Goal: Information Seeking & Learning: Find specific fact

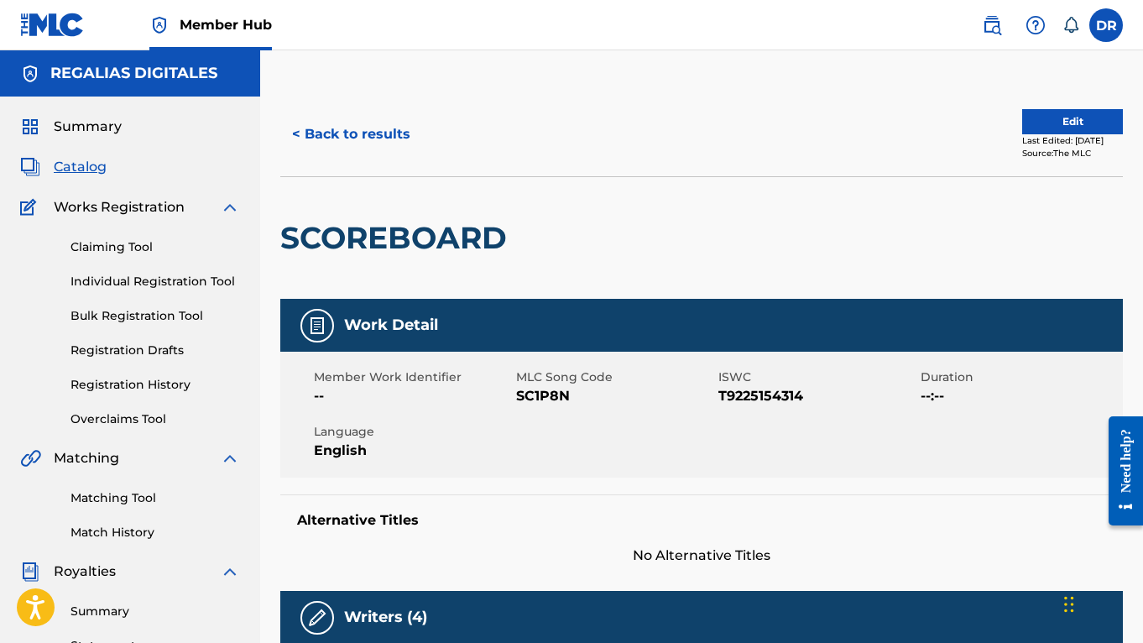
click at [392, 155] on div "< Back to results Edit Last Edited: [DATE] Source: The MLC" at bounding box center [701, 134] width 842 height 84
click at [392, 143] on button "< Back to results" at bounding box center [351, 134] width 142 height 42
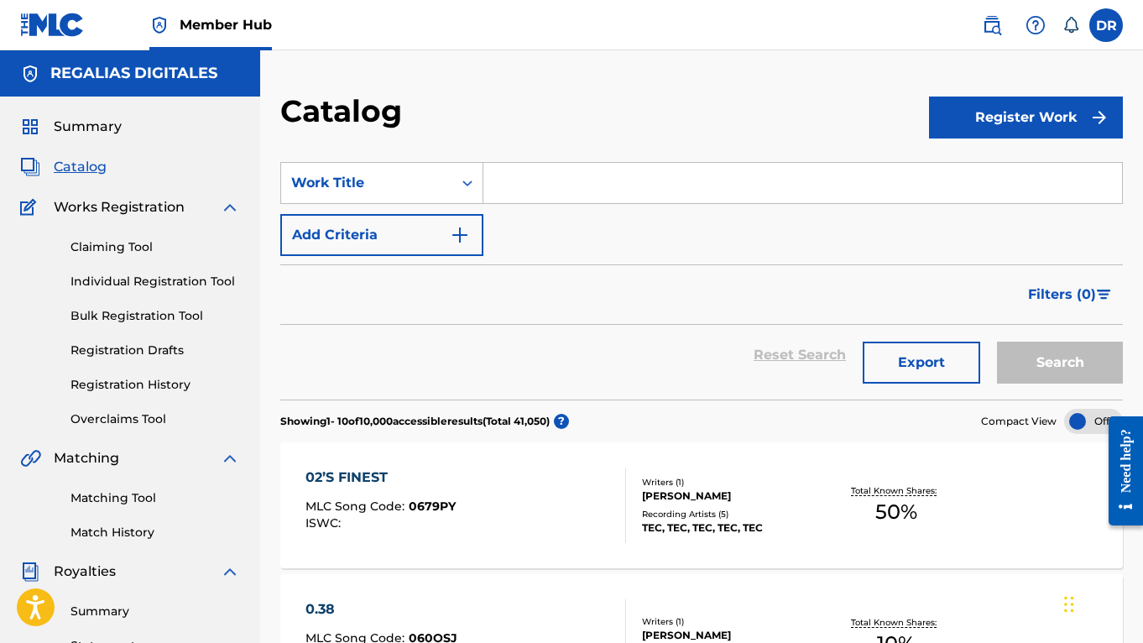
click at [568, 180] on input "Search Form" at bounding box center [802, 183] width 638 height 40
paste input "Faith's Hymn"
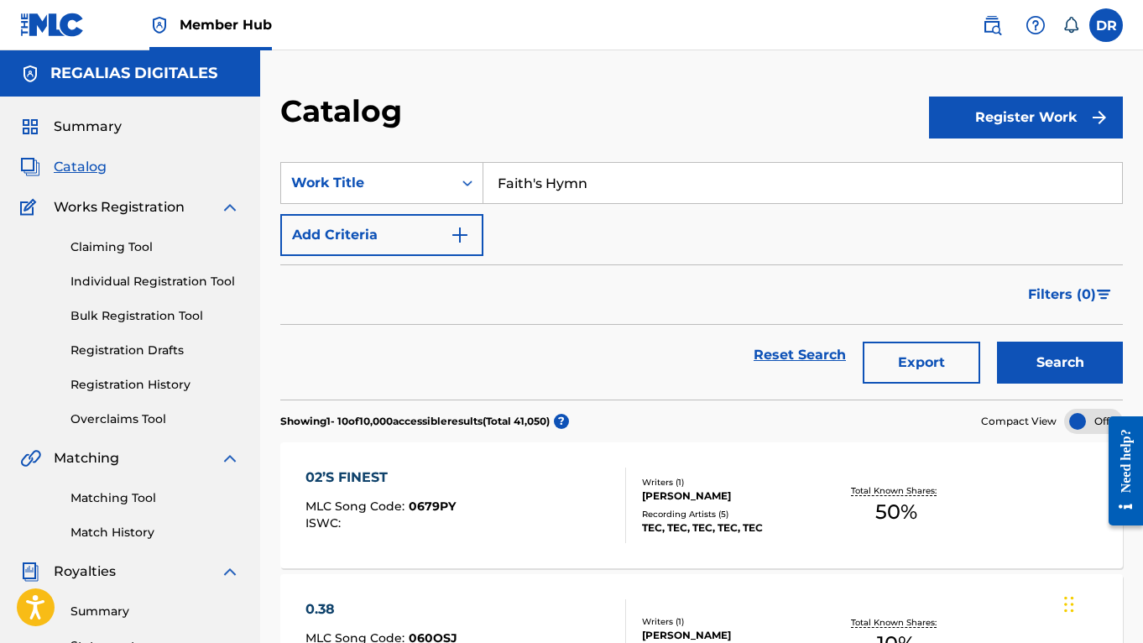
type input "Faith's Hymn"
click at [1060, 362] on button "Search" at bounding box center [1060, 362] width 126 height 42
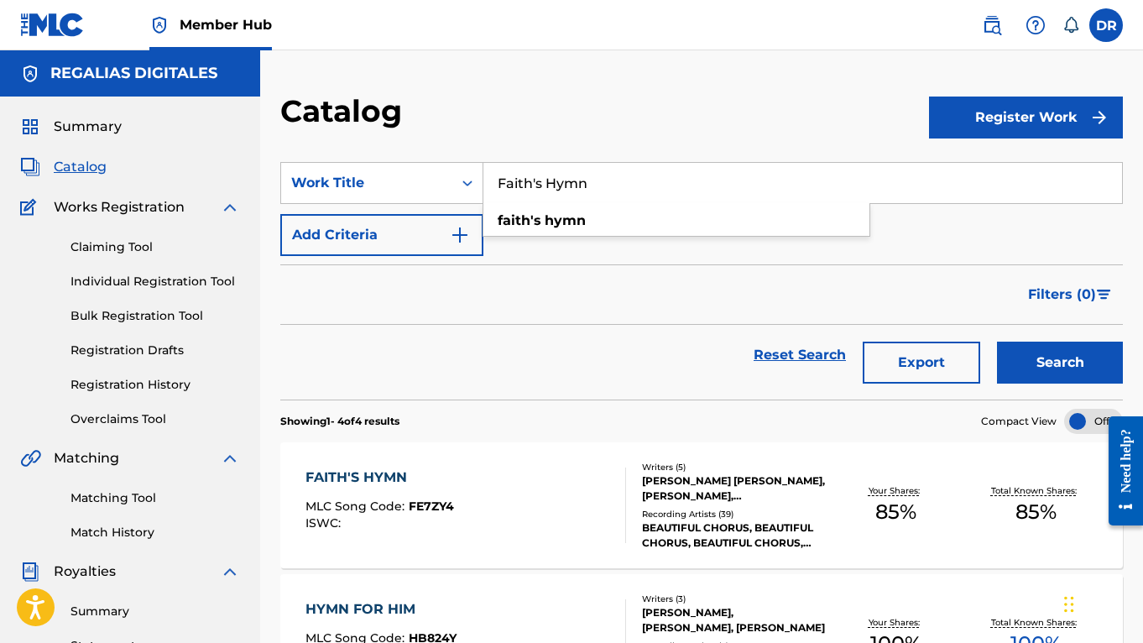
click at [533, 471] on div "FAITH'S HYMN MLC Song Code : FE7ZY4 ISWC :" at bounding box center [465, 505] width 320 height 76
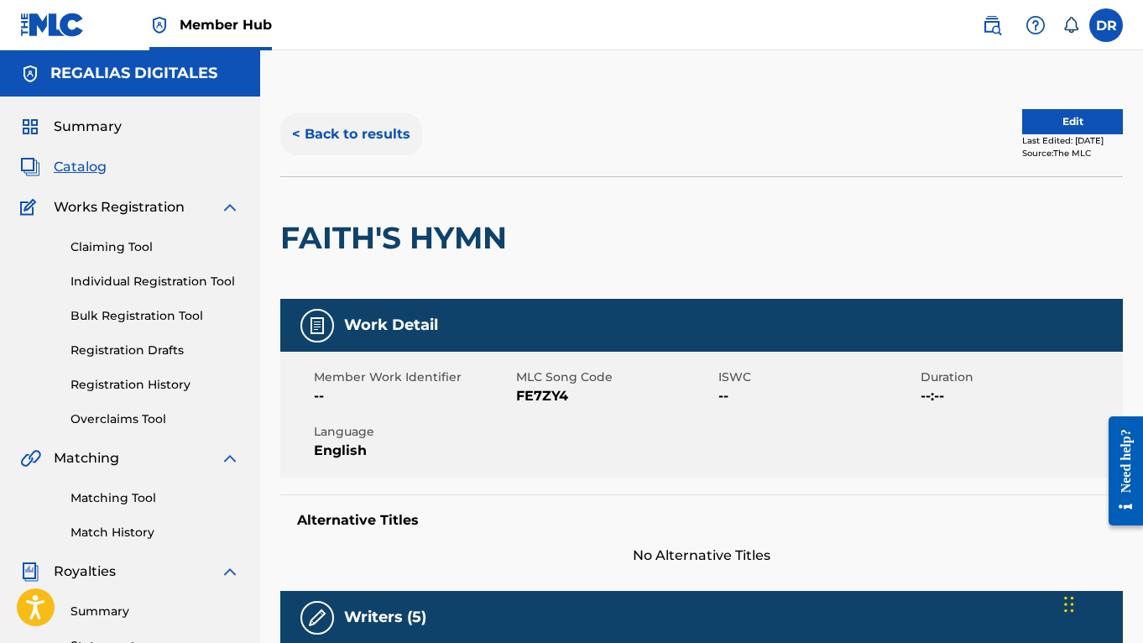
click at [389, 129] on button "< Back to results" at bounding box center [351, 134] width 142 height 42
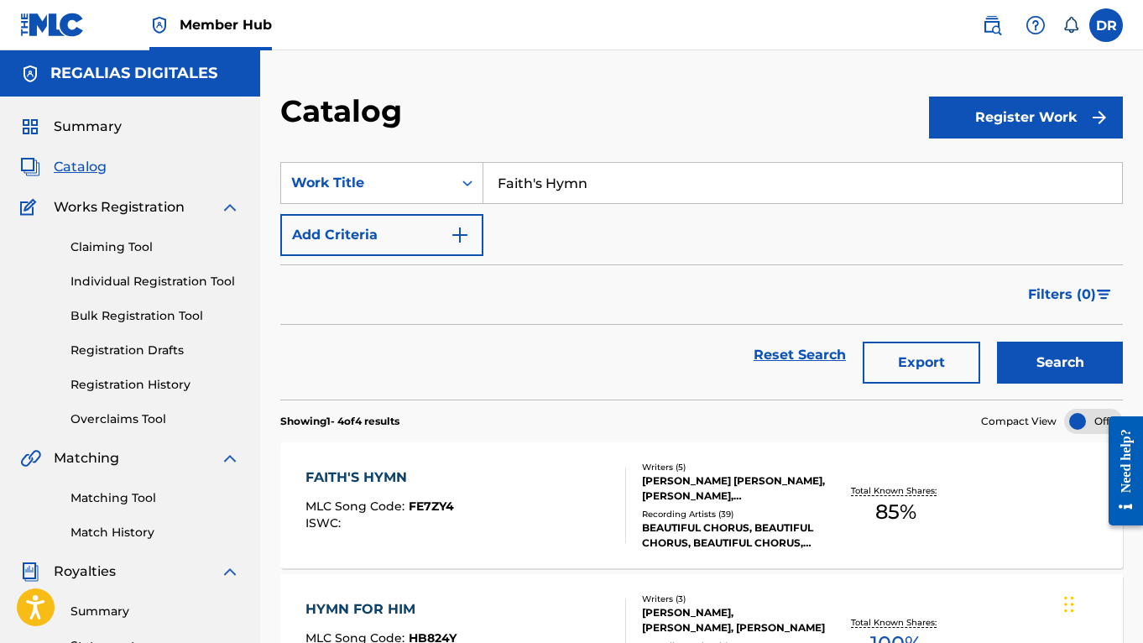
drag, startPoint x: 643, startPoint y: 184, endPoint x: 446, endPoint y: 153, distance: 199.6
click at [446, 153] on section "SearchWithCriteria274d8c1a-e8d6-43ab-bb3b-47a030e275dd Work Title Faith's Hymn …" at bounding box center [701, 271] width 842 height 258
paste input "Pachamama (BC Version)"
drag, startPoint x: 586, startPoint y: 180, endPoint x: 707, endPoint y: 194, distance: 122.5
click at [707, 194] on input "Pachamama (BC Version)" at bounding box center [802, 183] width 638 height 40
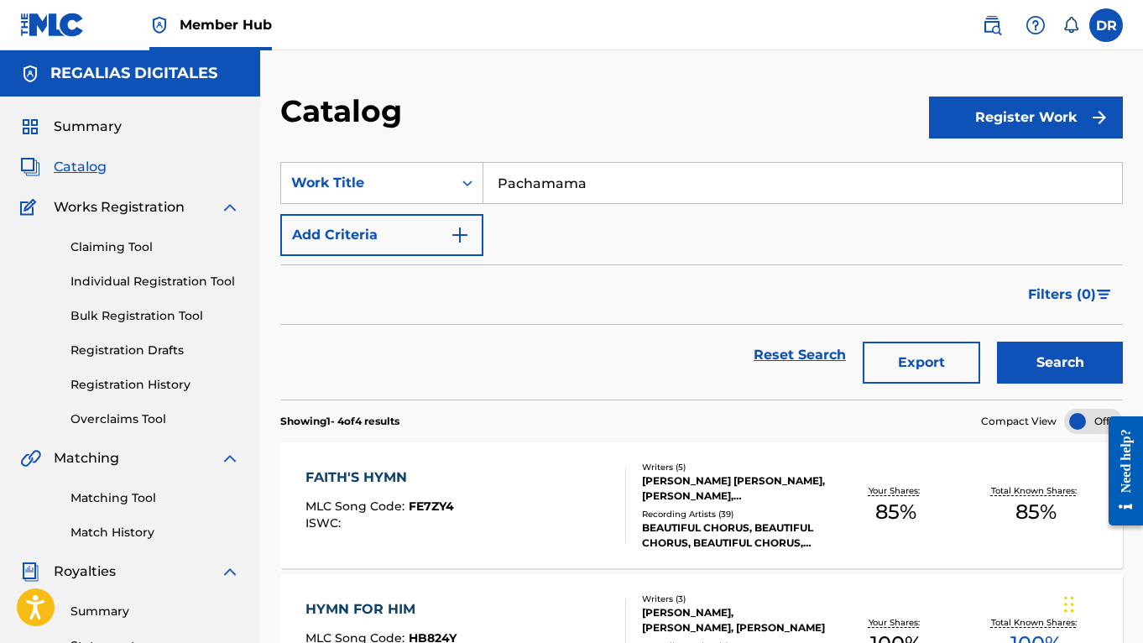
click at [1060, 362] on button "Search" at bounding box center [1060, 362] width 126 height 42
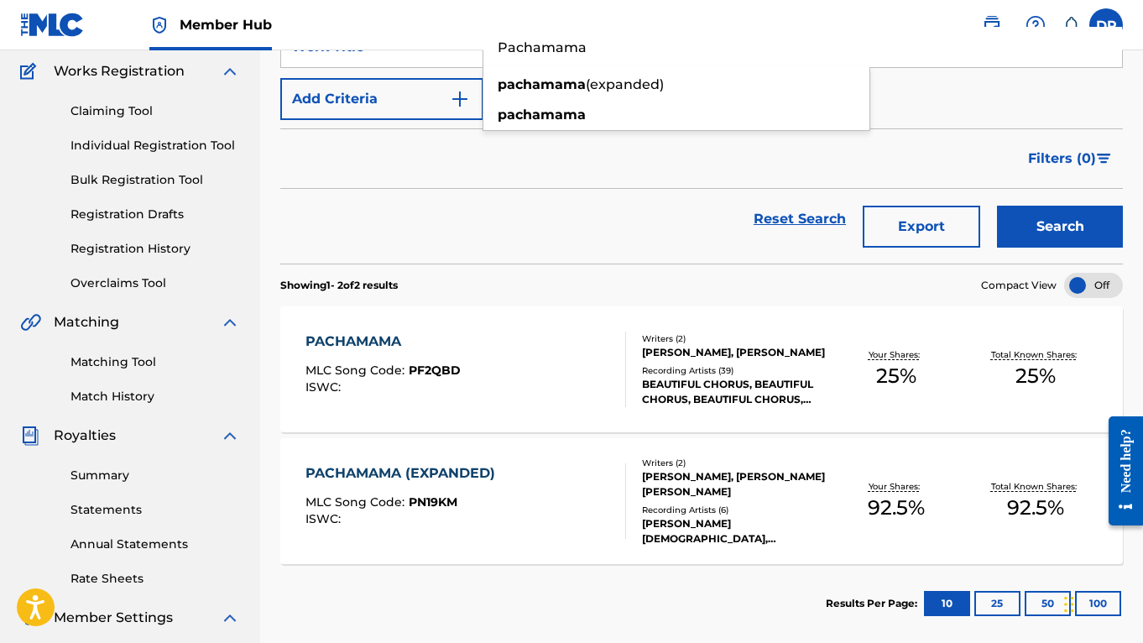
scroll to position [138, 0]
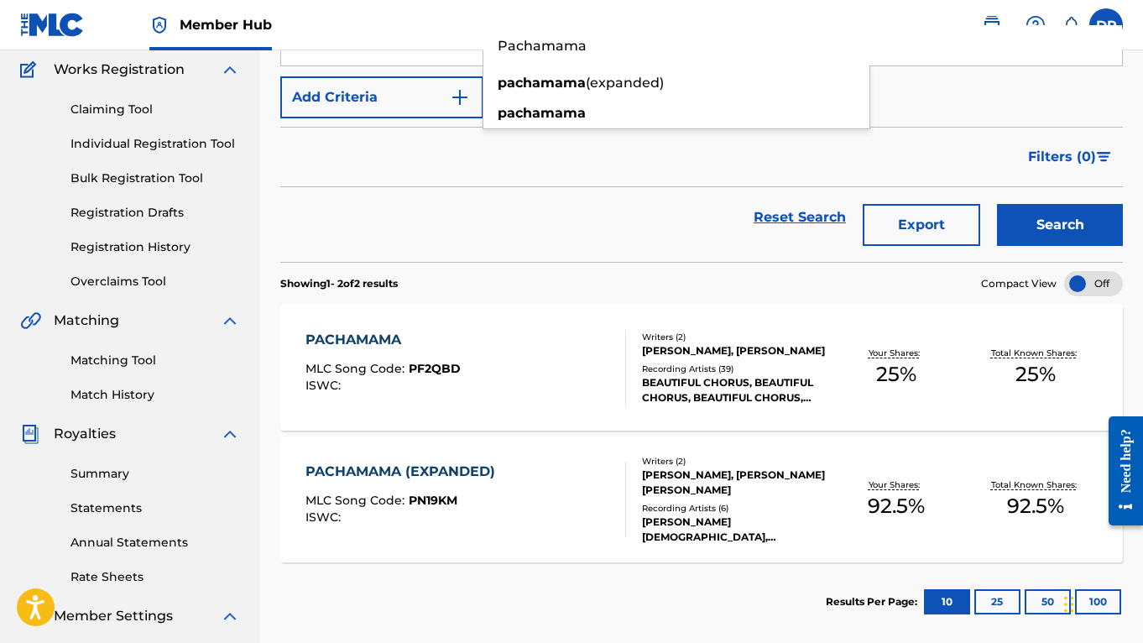
drag, startPoint x: 612, startPoint y: 52, endPoint x: 414, endPoint y: 19, distance: 201.5
click at [414, 19] on div "Member Hub DR [PERSON_NAME] Richmond [EMAIL_ADDRESS][DOMAIN_NAME] Notification …" at bounding box center [571, 382] width 1143 height 1040
paste input "Darling"
click at [1060, 225] on button "Search" at bounding box center [1060, 225] width 126 height 42
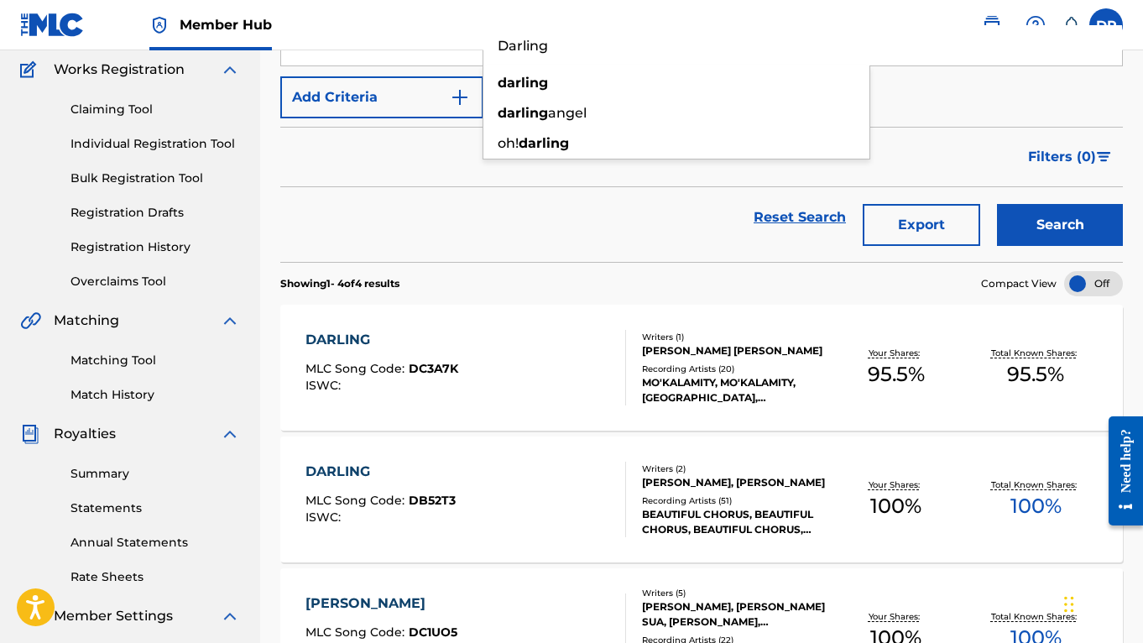
click at [680, 246] on div "Reset Search Export Search" at bounding box center [701, 217] width 842 height 60
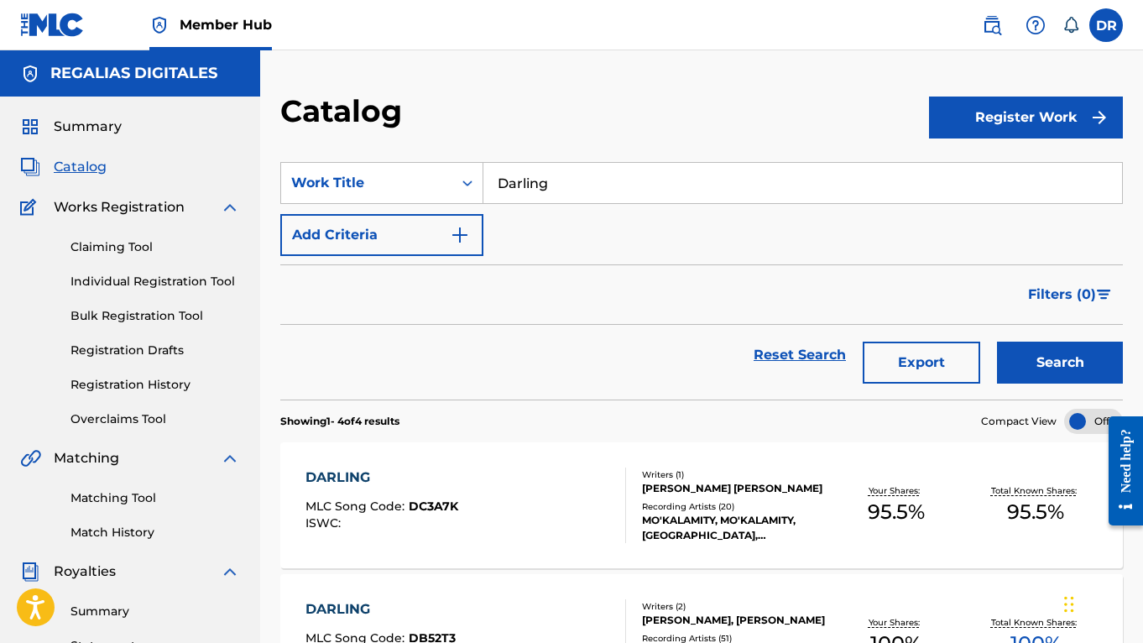
scroll to position [0, 0]
drag, startPoint x: 587, startPoint y: 179, endPoint x: 364, endPoint y: 135, distance: 227.4
click at [364, 135] on div "Catalog Register Work SearchWithCriteria274d8c1a-e8d6-43ab-bb3b-47a030e275dd Wo…" at bounding box center [701, 567] width 883 height 950
paste input "Faith's Hymn"
click at [1060, 362] on button "Search" at bounding box center [1060, 362] width 126 height 42
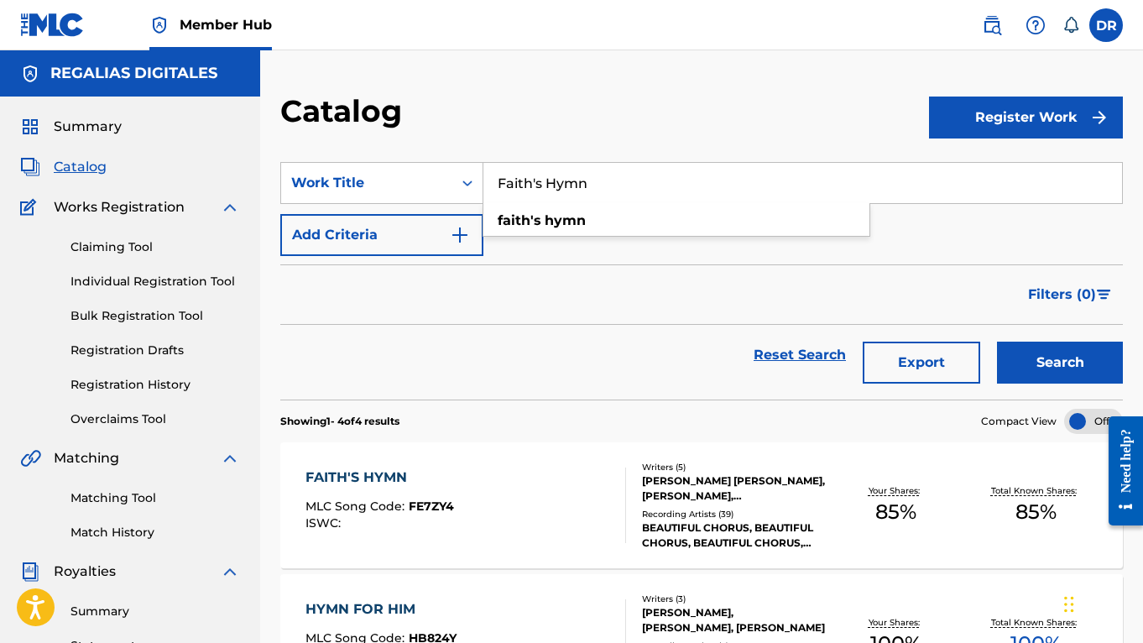
drag, startPoint x: 646, startPoint y: 187, endPoint x: 367, endPoint y: 128, distance: 284.6
click at [367, 128] on div "Catalog Register Work SearchWithCriteria274d8c1a-e8d6-43ab-bb3b-47a030e275dd Wo…" at bounding box center [701, 567] width 883 height 950
paste input "Brilliant Mycelium - Fantastic Fungi: Reimagine"
click at [1060, 362] on button "Search" at bounding box center [1060, 362] width 126 height 42
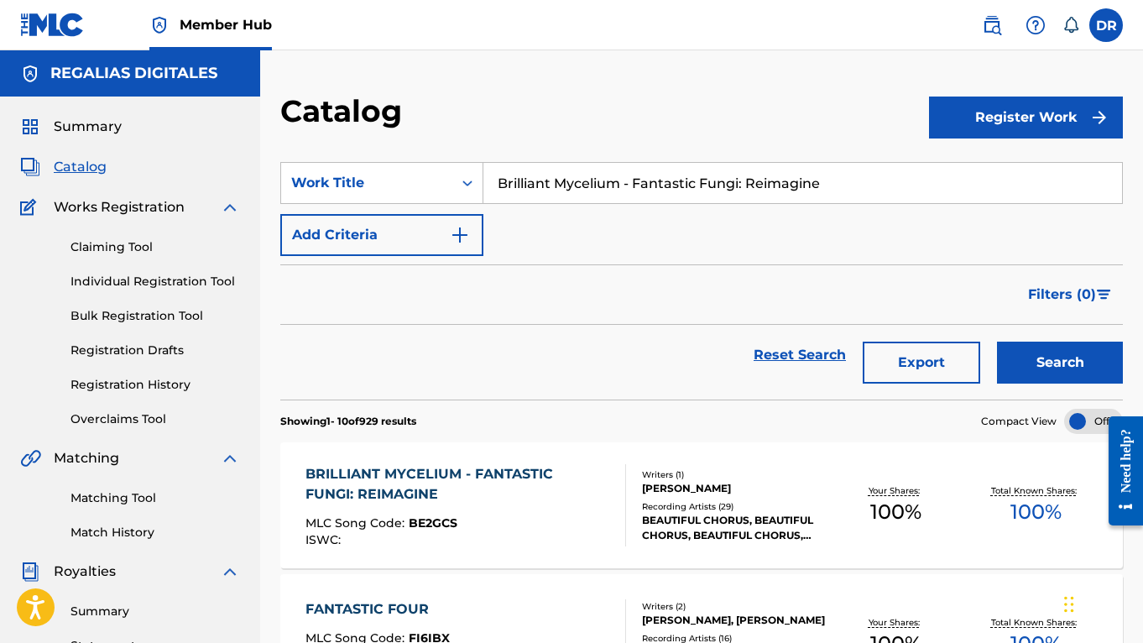
drag, startPoint x: 849, startPoint y: 190, endPoint x: 330, endPoint y: 103, distance: 526.4
paste input "Heart Chakra"
click at [1060, 362] on button "Search" at bounding box center [1060, 362] width 126 height 42
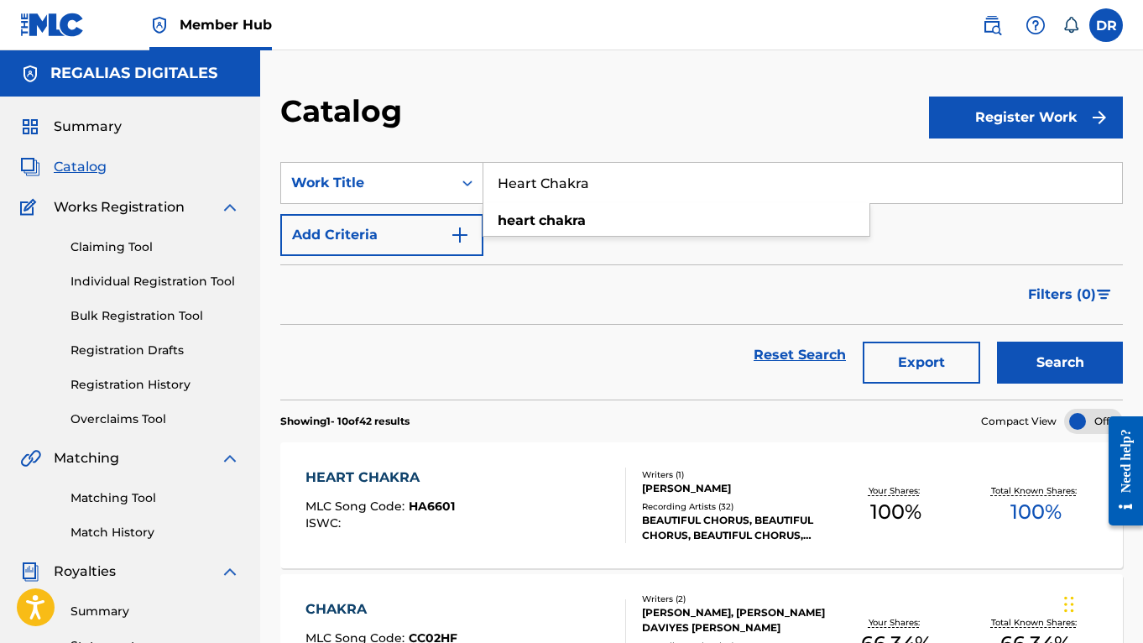
drag, startPoint x: 639, startPoint y: 185, endPoint x: 386, endPoint y: 156, distance: 255.0
click at [386, 156] on section "SearchWithCriteria274d8c1a-e8d6-43ab-bb3b-47a030e275dd Work Title Heart Chakra …" at bounding box center [701, 271] width 842 height 258
paste input "My Little Light"
click at [1060, 362] on button "Search" at bounding box center [1060, 362] width 126 height 42
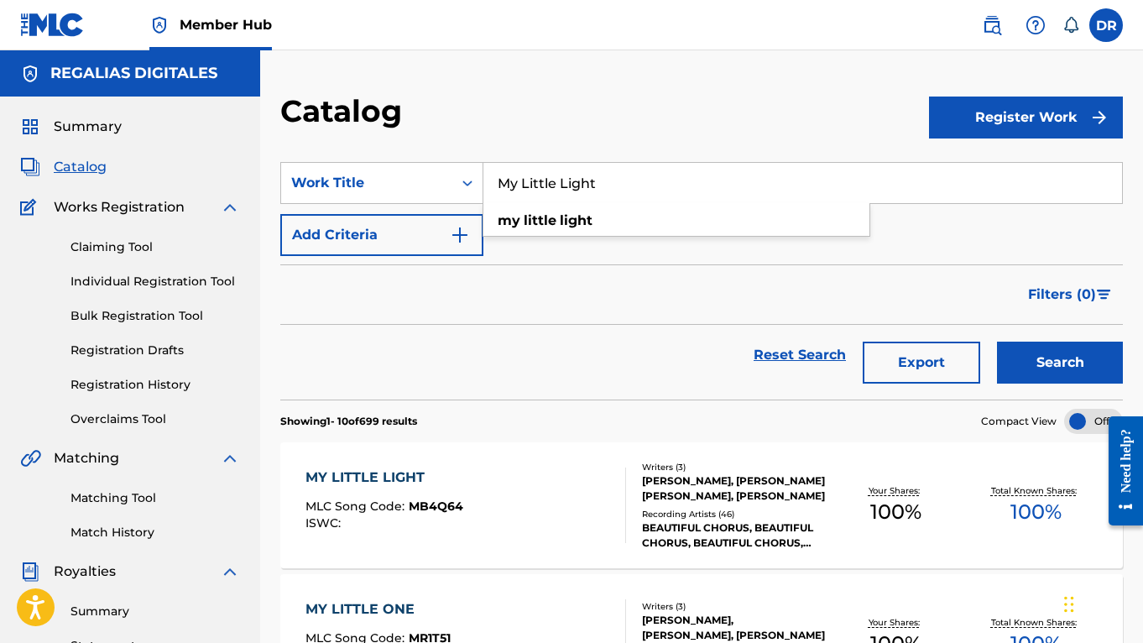
drag, startPoint x: 643, startPoint y: 186, endPoint x: 296, endPoint y: 147, distance: 349.5
click at [296, 147] on section "SearchWithCriteria274d8c1a-e8d6-43ab-bb3b-47a030e275dd Work Title My Little Lig…" at bounding box center [701, 271] width 842 height 258
paste input "Sing Through My Voice"
click at [1060, 362] on button "Search" at bounding box center [1060, 362] width 126 height 42
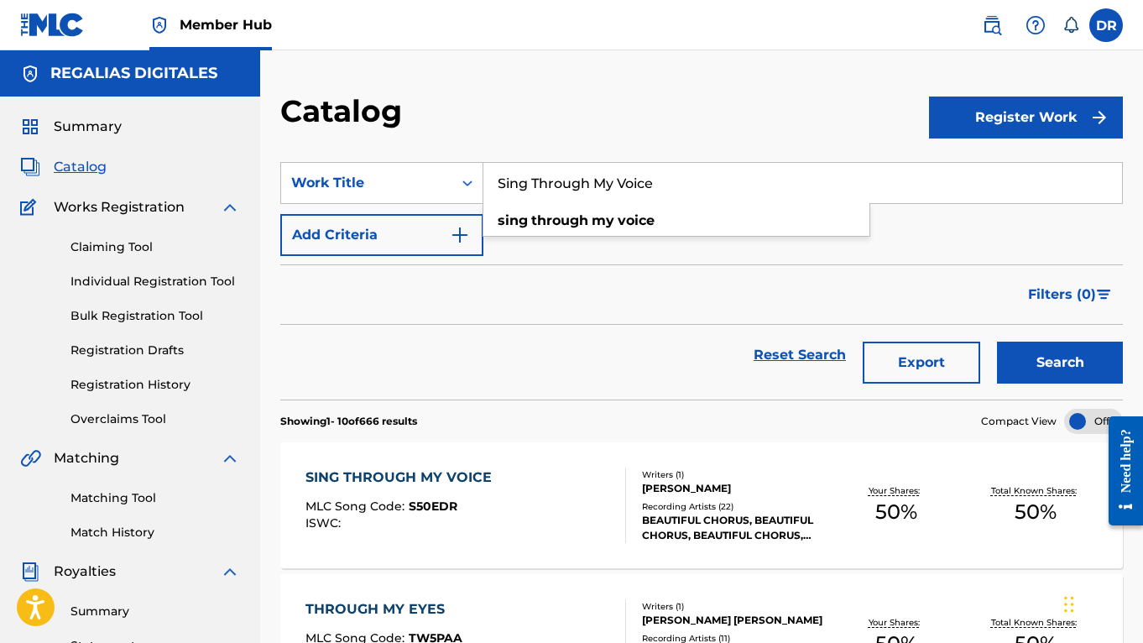
drag, startPoint x: 697, startPoint y: 177, endPoint x: 417, endPoint y: 152, distance: 281.3
click at [417, 152] on section "SearchWithCriteria274d8c1a-e8d6-43ab-bb3b-47a030e275dd Work Title Sing Through …" at bounding box center [701, 271] width 842 height 258
paste input "leepy Night"
click at [1060, 362] on button "Search" at bounding box center [1060, 362] width 126 height 42
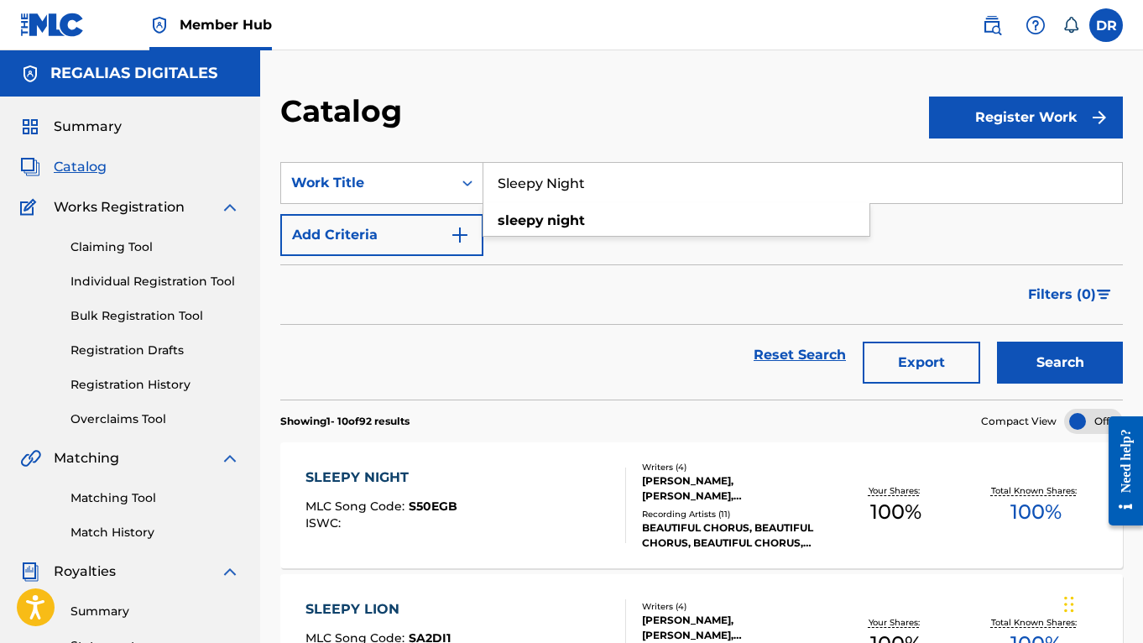
drag, startPoint x: 623, startPoint y: 187, endPoint x: 258, endPoint y: 123, distance: 371.3
paste input "Prayer Of Peace"
click at [1060, 362] on button "Search" at bounding box center [1060, 362] width 126 height 42
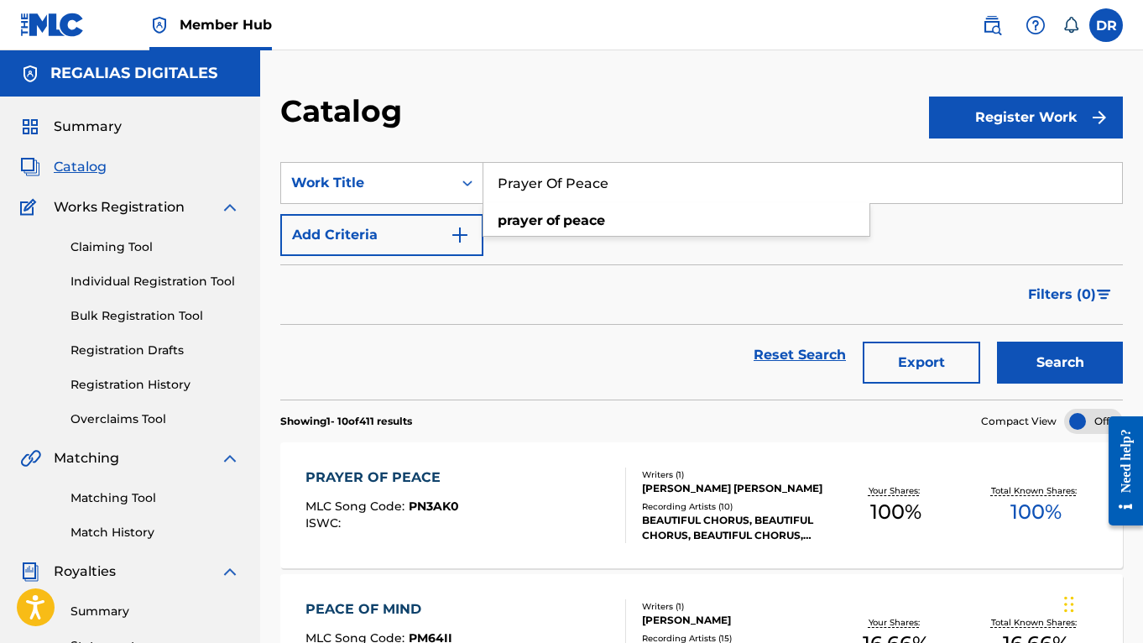
drag, startPoint x: 635, startPoint y: 186, endPoint x: 327, endPoint y: 150, distance: 310.0
click at [327, 150] on section "SearchWithCriteria274d8c1a-e8d6-43ab-bb3b-47a030e275dd Work Title Prayer Of Pea…" at bounding box center [701, 271] width 842 height 258
paste input "Breathe It In"
click at [1060, 362] on button "Search" at bounding box center [1060, 362] width 126 height 42
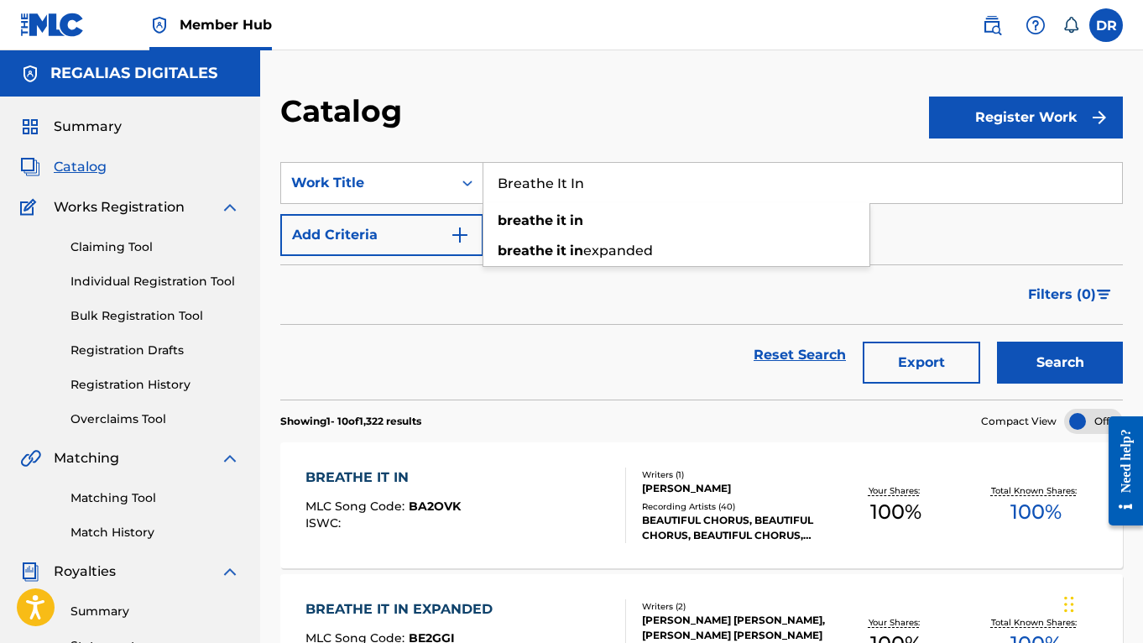
drag, startPoint x: 637, startPoint y: 178, endPoint x: 322, endPoint y: 159, distance: 315.2
click at [322, 159] on section "SearchWithCriteria274d8c1a-e8d6-43ab-bb3b-47a030e275dd Work Title Breathe It In…" at bounding box center [701, 271] width 842 height 258
paste input "Root Chakra"
click at [1060, 362] on button "Search" at bounding box center [1060, 362] width 126 height 42
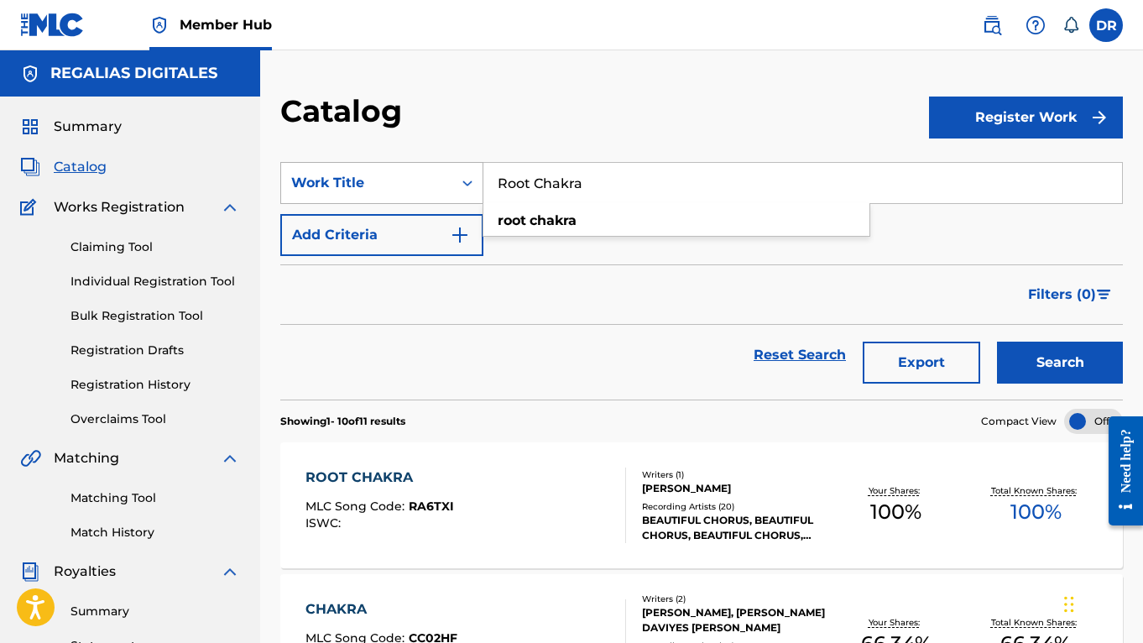
drag, startPoint x: 607, startPoint y: 175, endPoint x: 444, endPoint y: 165, distance: 163.1
click at [444, 165] on div "SearchWithCriteria274d8c1a-e8d6-43ab-bb3b-47a030e275dd Work Title Root Chakra r…" at bounding box center [701, 183] width 842 height 42
paste input "Faith's Hymn"
type input "Faith's Hymn"
click at [1060, 362] on button "Search" at bounding box center [1060, 362] width 126 height 42
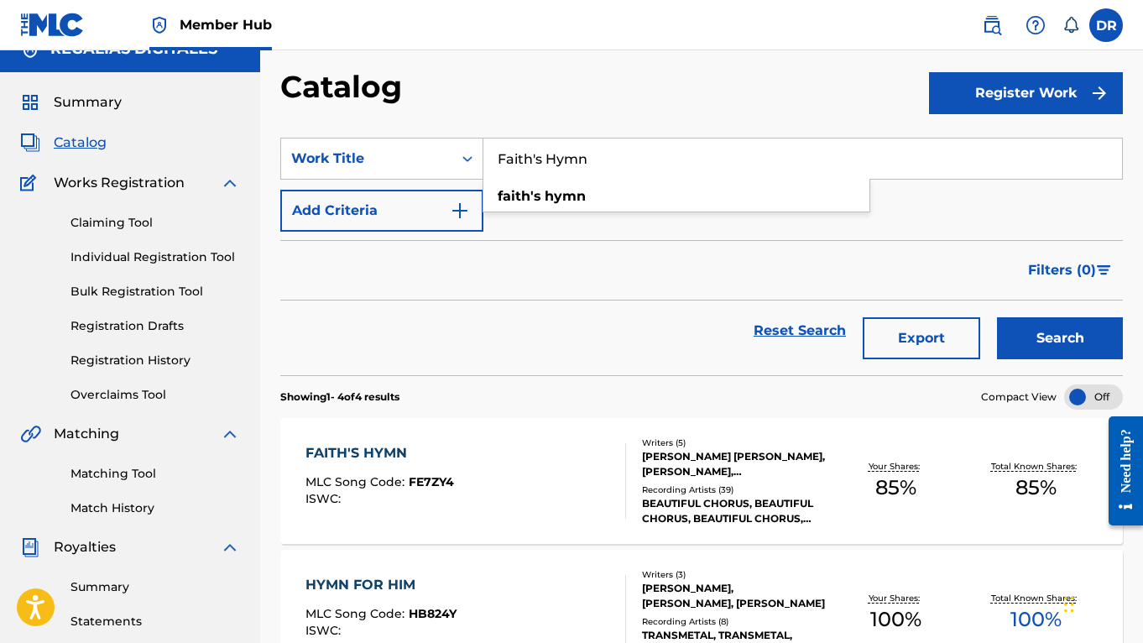
scroll to position [25, 0]
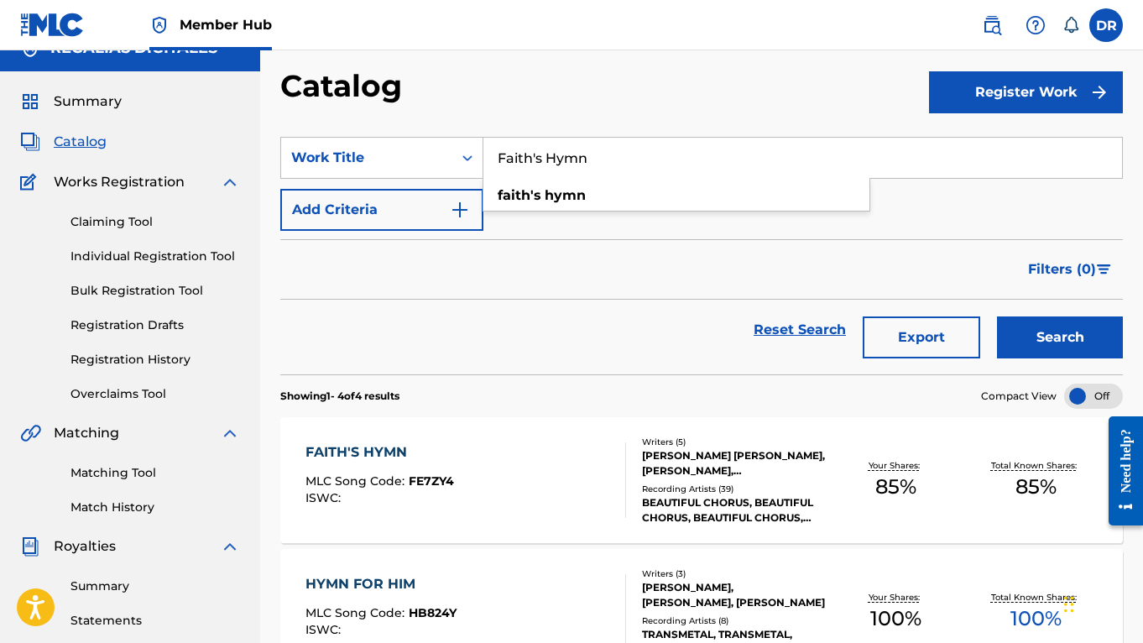
click at [577, 450] on div "FAITH'S HYMN MLC Song Code : FE7ZY4 ISWC :" at bounding box center [465, 480] width 320 height 76
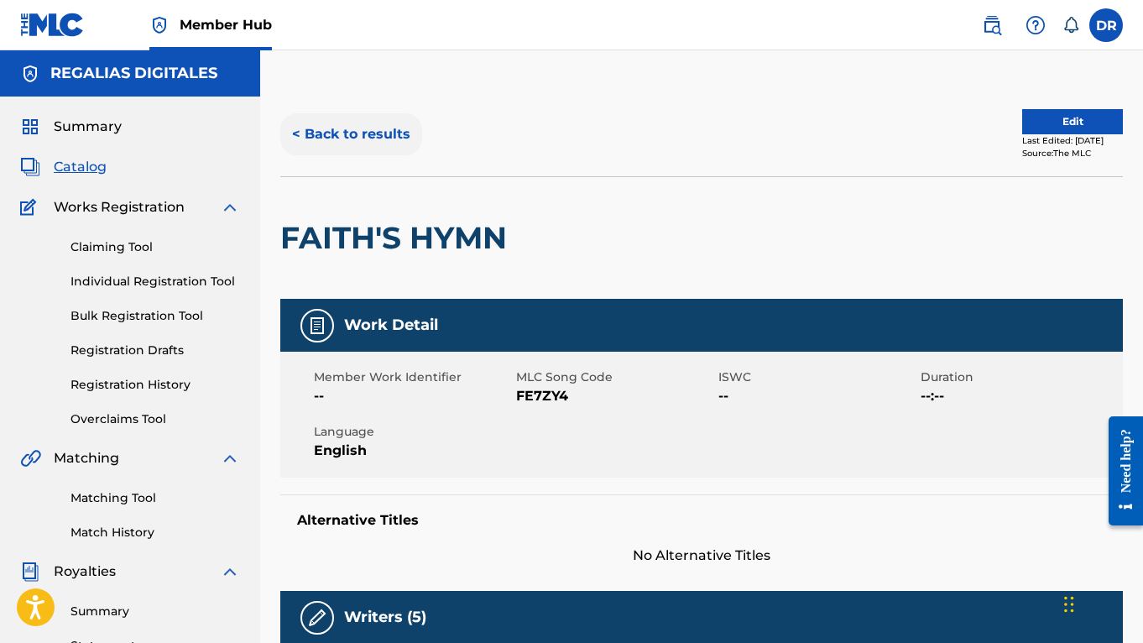
click at [375, 124] on button "< Back to results" at bounding box center [351, 134] width 142 height 42
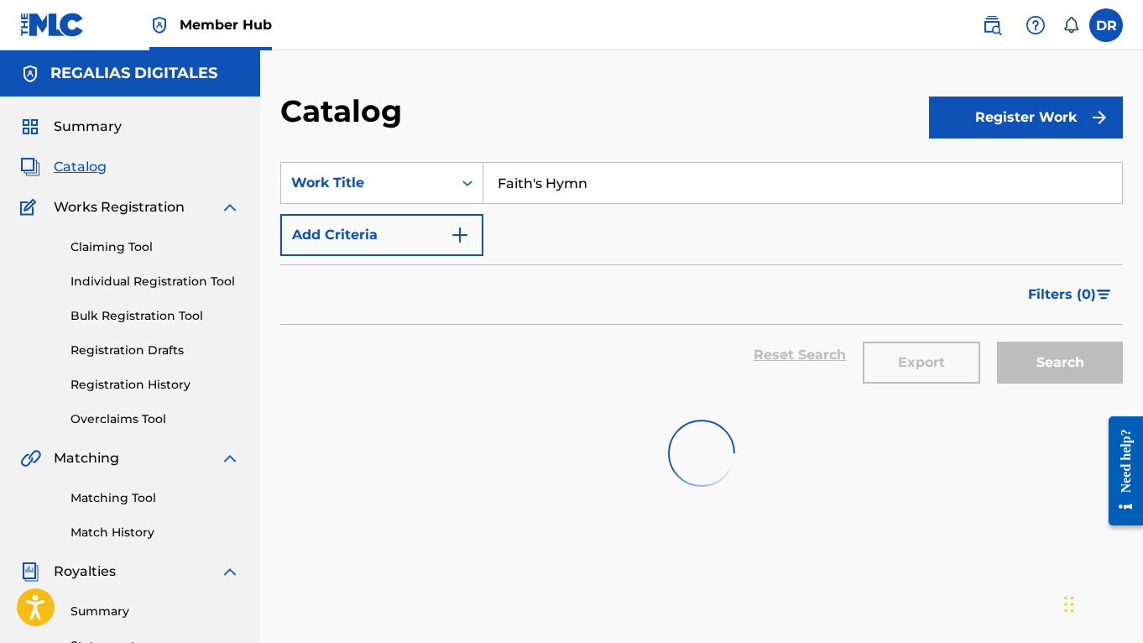
scroll to position [25, 0]
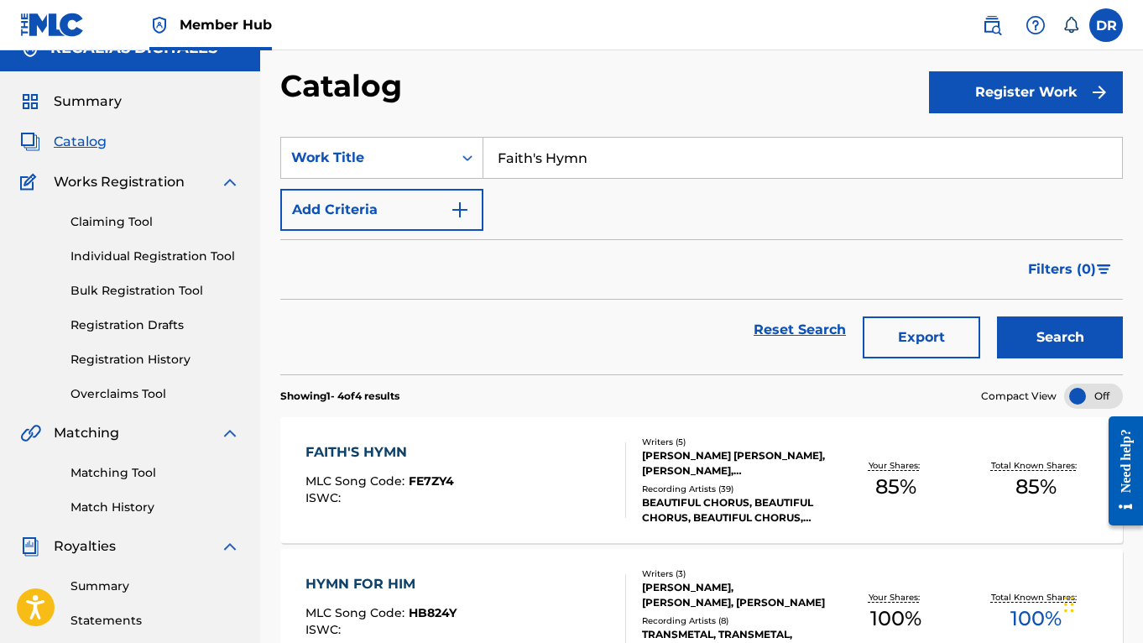
drag, startPoint x: 677, startPoint y: 164, endPoint x: 466, endPoint y: 86, distance: 225.3
click at [466, 86] on div "Catalog Register Work SearchWithCriteria274d8c1a-e8d6-43ab-bb3b-47a030e275dd Wo…" at bounding box center [701, 542] width 883 height 950
paste input "Brilliant Mycelium - Fantastic Fungi: Reimagine"
type input "Brilliant Mycelium - Fantastic Fungi: Reimagine"
click at [1060, 337] on button "Search" at bounding box center [1060, 337] width 126 height 42
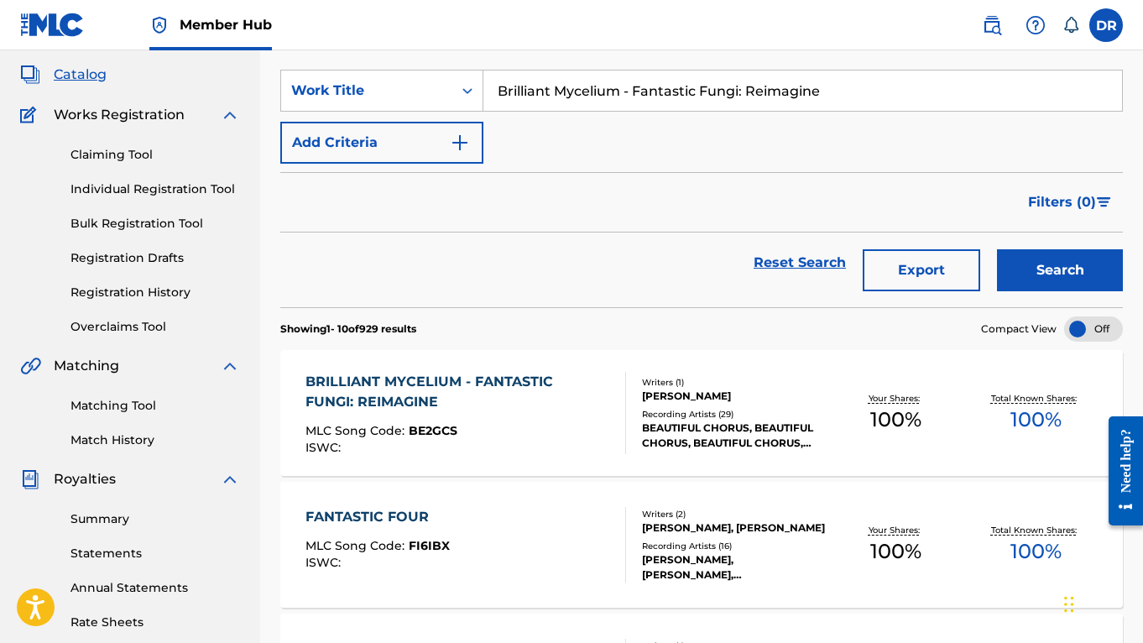
scroll to position [99, 0]
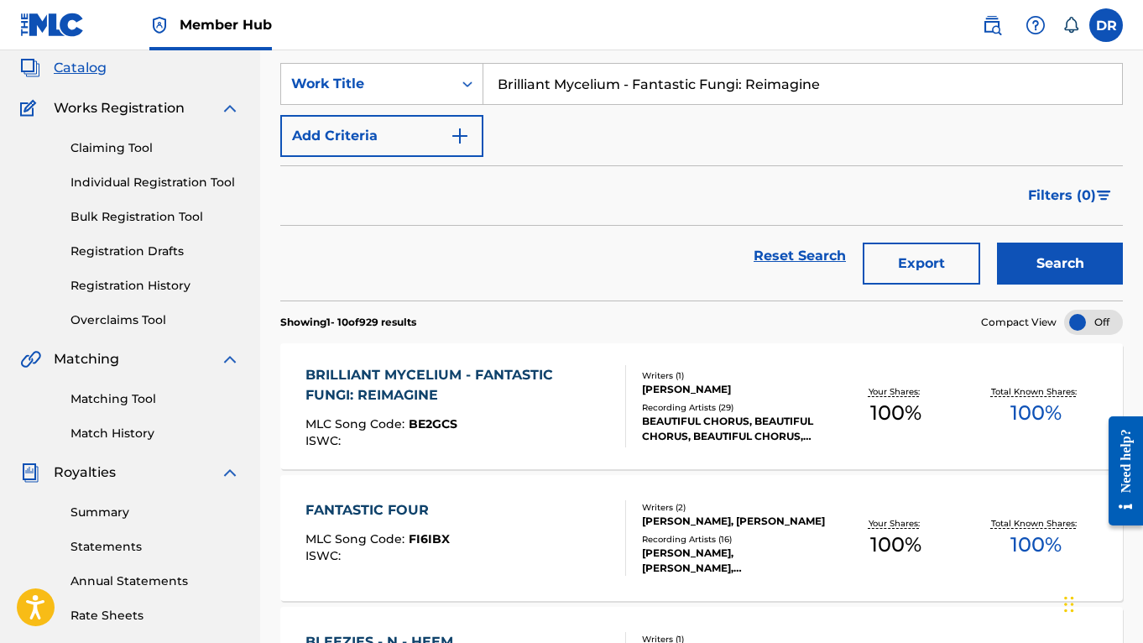
click at [520, 356] on div "BRILLIANT MYCELIUM - FANTASTIC FUNGI: REIMAGINE MLC Song Code : BE2GCS ISWC : W…" at bounding box center [701, 406] width 842 height 126
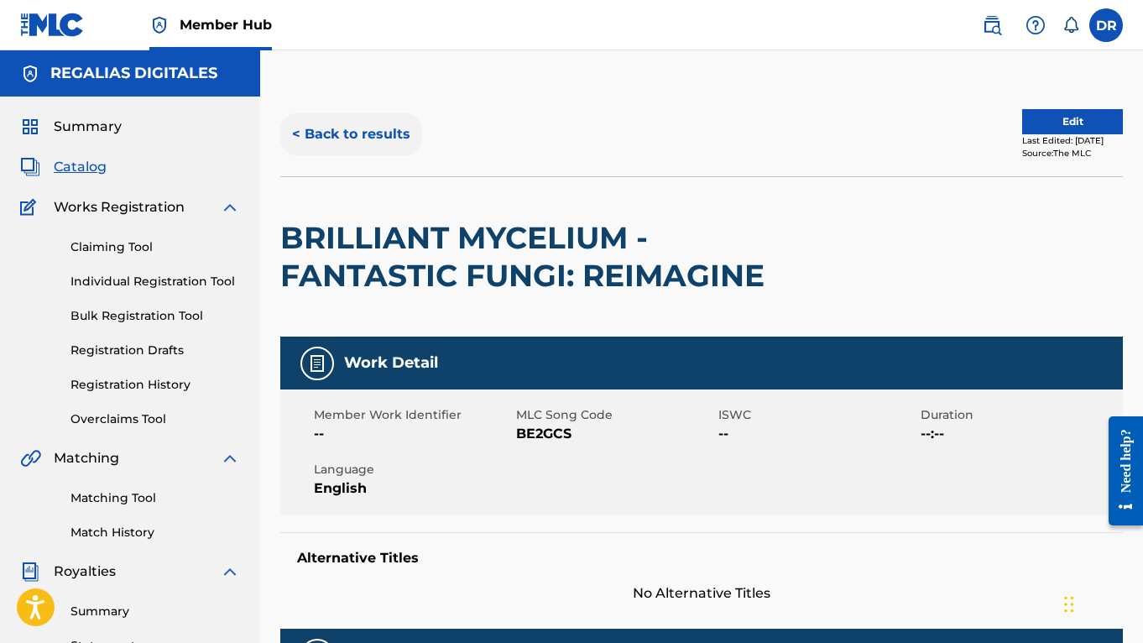
click at [333, 133] on button "< Back to results" at bounding box center [351, 134] width 142 height 42
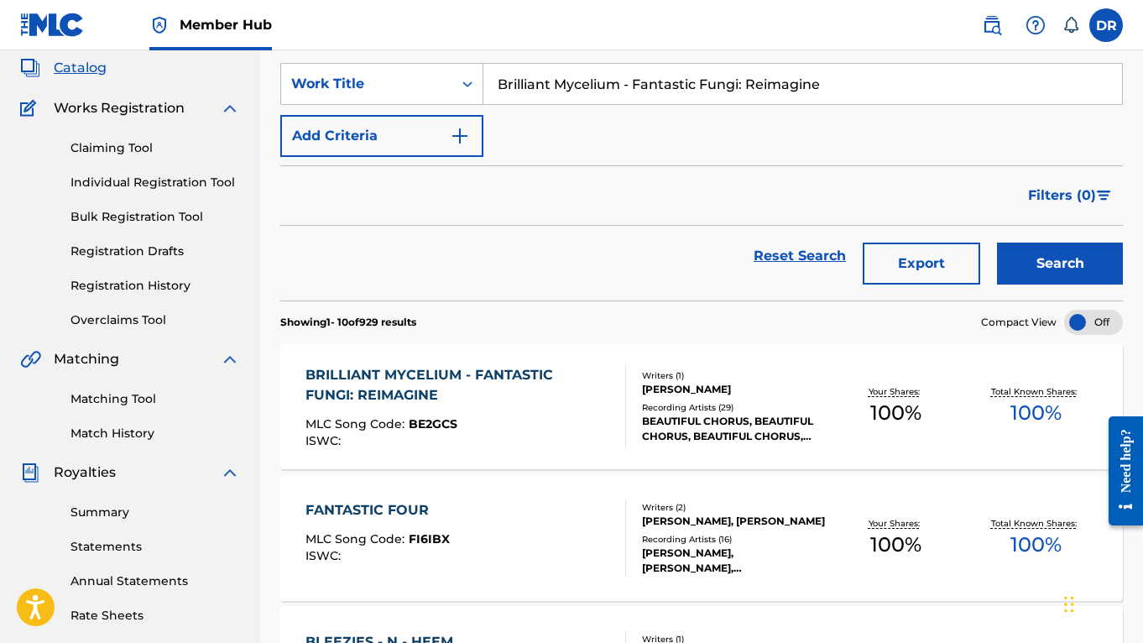
drag, startPoint x: 481, startPoint y: 49, endPoint x: 318, endPoint y: 39, distance: 163.1
paste input "My Little Light"
type input "My Little Light"
click at [1060, 263] on button "Search" at bounding box center [1060, 263] width 126 height 42
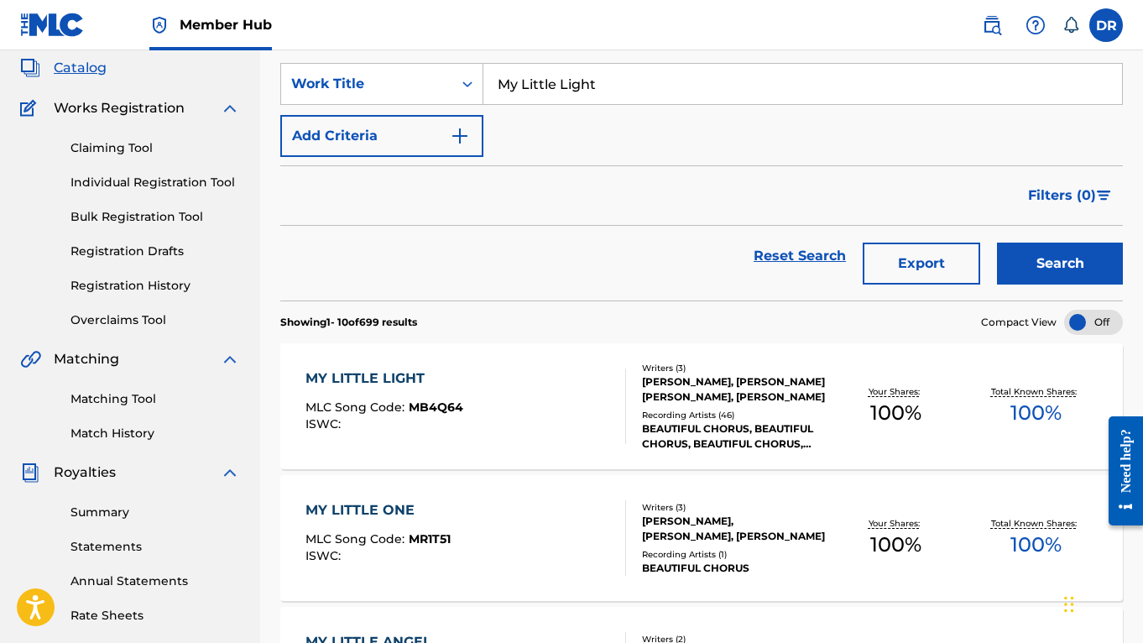
click at [530, 390] on div "MY LITTLE LIGHT MLC Song Code : MB4Q64 ISWC :" at bounding box center [465, 406] width 320 height 76
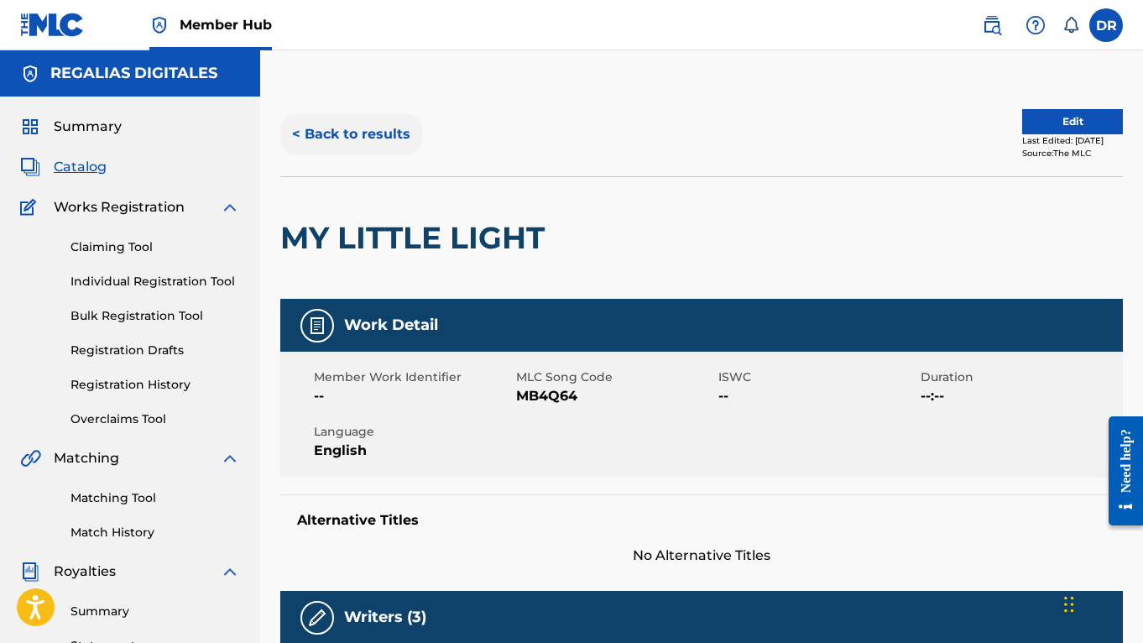
click at [361, 136] on button "< Back to results" at bounding box center [351, 134] width 142 height 42
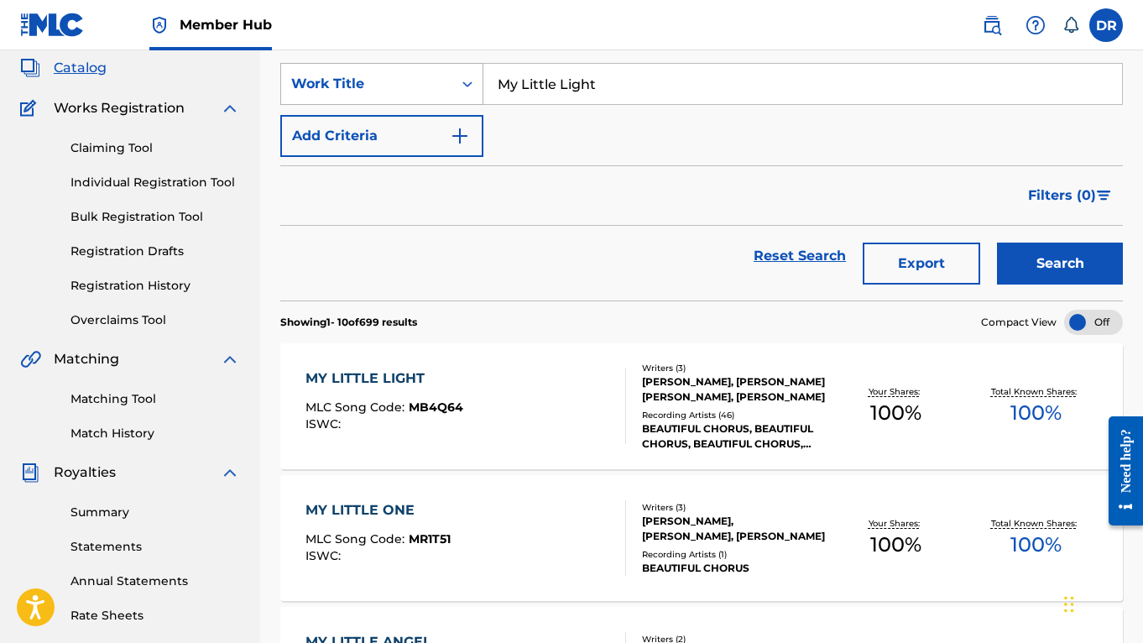
drag, startPoint x: 669, startPoint y: 81, endPoint x: 371, endPoint y: 63, distance: 298.4
click at [371, 63] on div "SearchWithCriteria274d8c1a-e8d6-43ab-bb3b-47a030e275dd Work Title My Little Lig…" at bounding box center [701, 84] width 842 height 42
paste input "Sing Through My Voice"
click at [1060, 263] on button "Search" at bounding box center [1060, 263] width 126 height 42
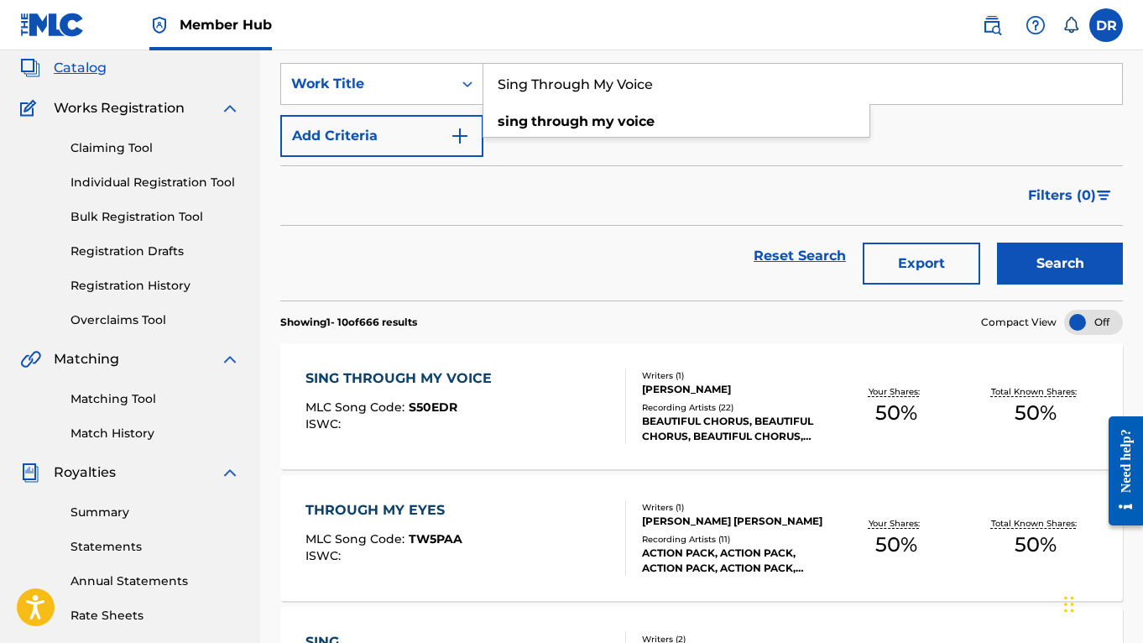
drag, startPoint x: 664, startPoint y: 92, endPoint x: 358, endPoint y: 28, distance: 312.9
paste input "leepy Night"
type input "Sleepy Night"
click at [1060, 263] on button "Search" at bounding box center [1060, 263] width 126 height 42
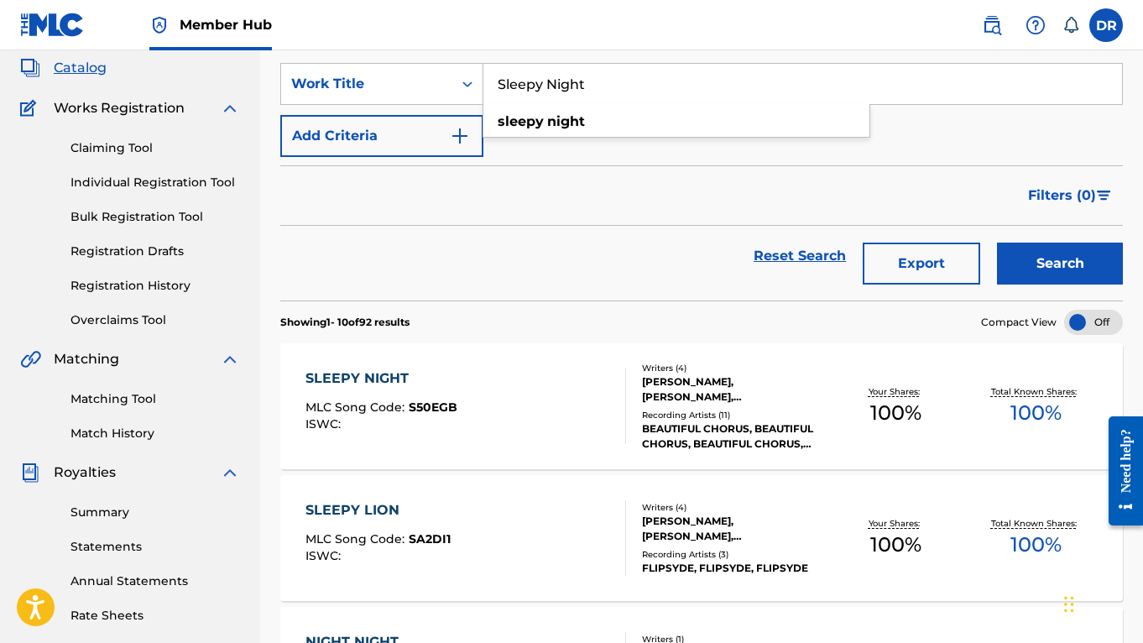
click at [521, 424] on div "SLEEPY NIGHT MLC Song Code : S50EGB ISWC :" at bounding box center [465, 406] width 320 height 76
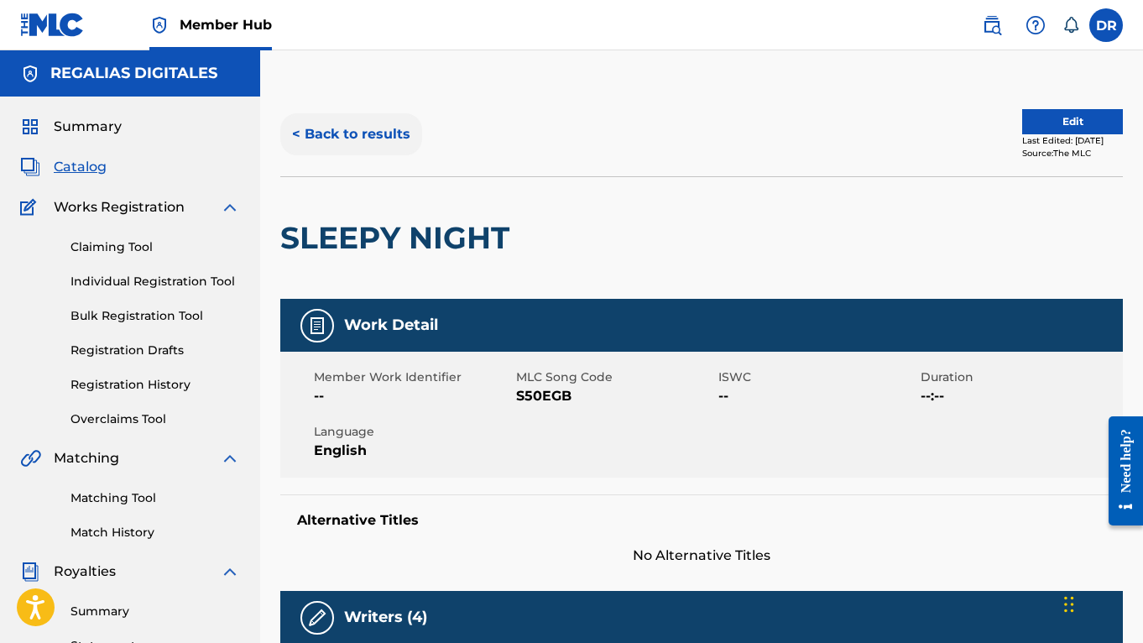
click at [367, 135] on button "< Back to results" at bounding box center [351, 134] width 142 height 42
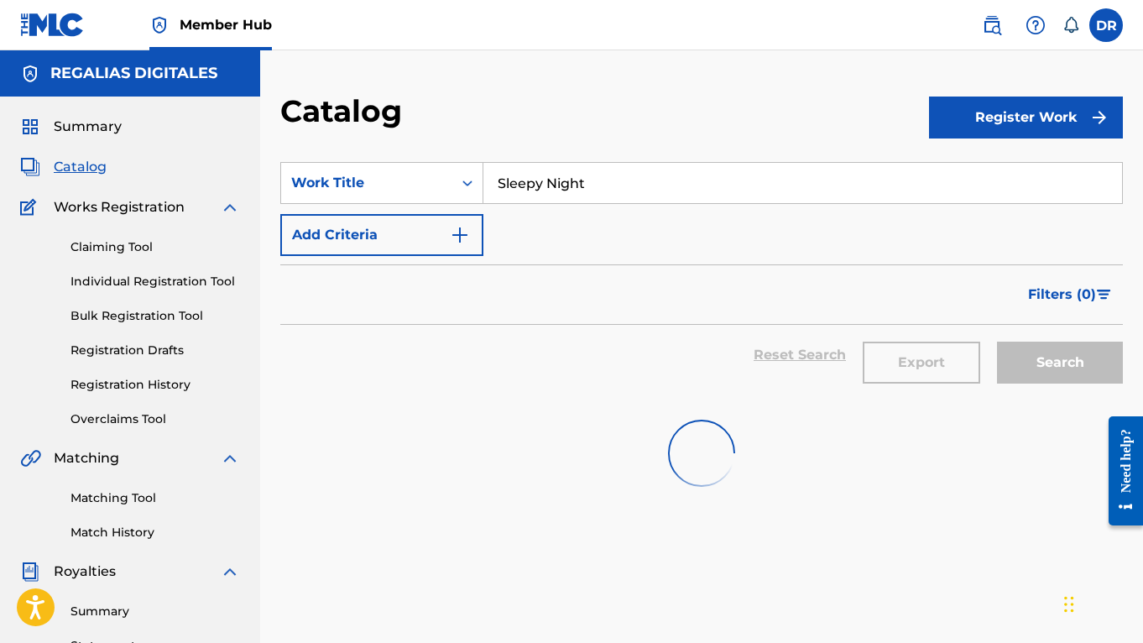
scroll to position [99, 0]
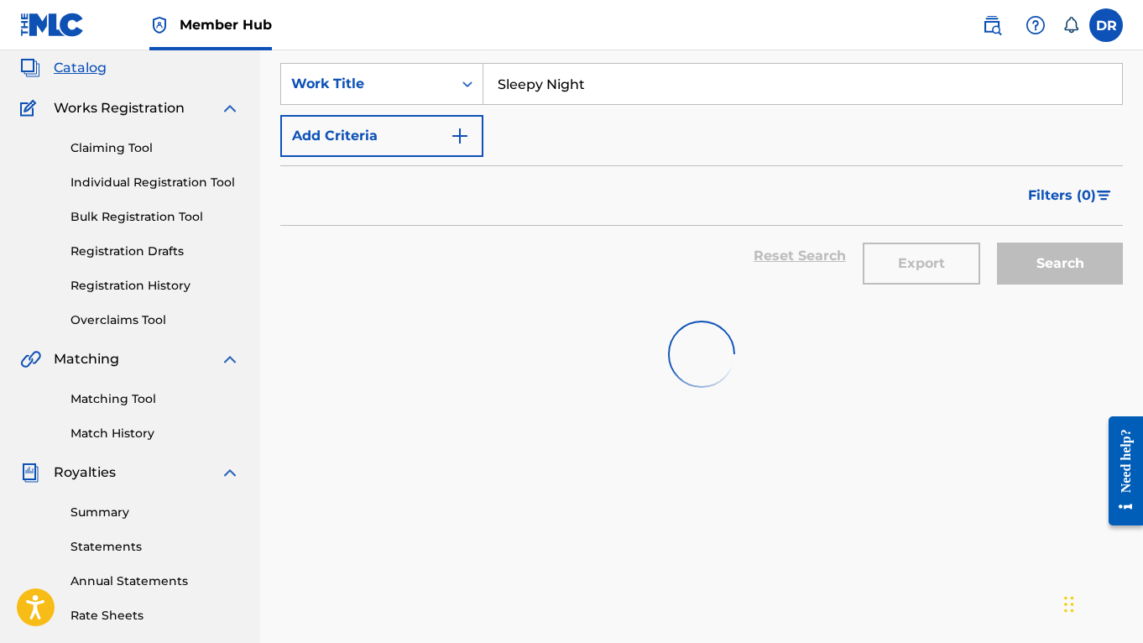
drag, startPoint x: 643, startPoint y: 93, endPoint x: 258, endPoint y: 4, distance: 395.2
click at [258, 4] on div "Member Hub DR [PERSON_NAME] Richmond [EMAIL_ADDRESS][DOMAIN_NAME] Notification …" at bounding box center [571, 421] width 1143 height 1040
paste input "Prayer Of Peace"
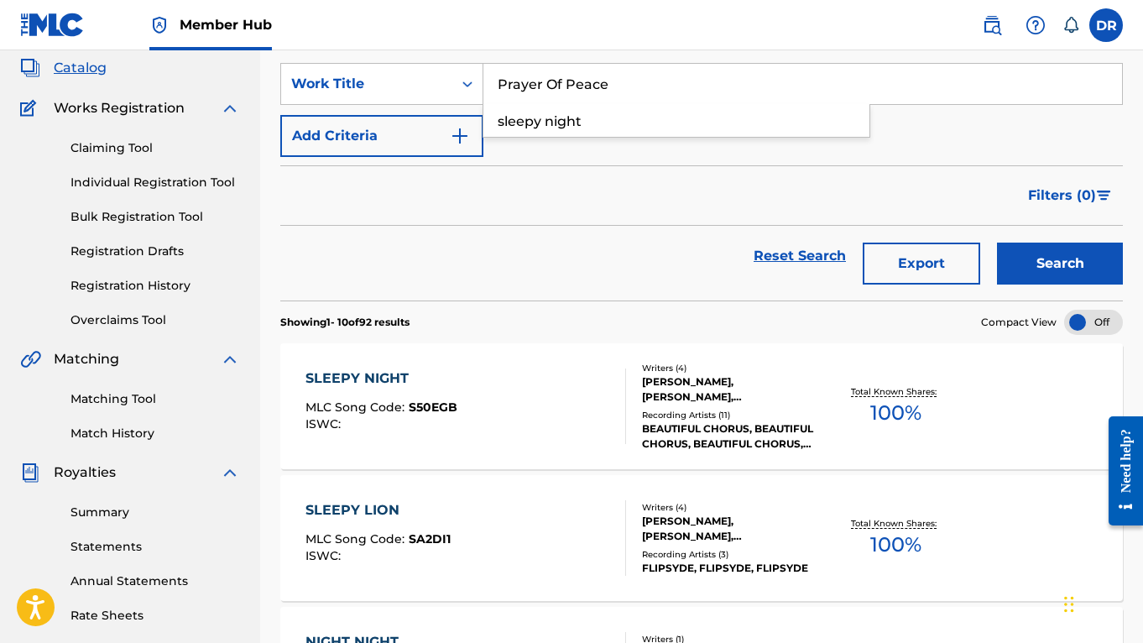
click at [1060, 263] on button "Search" at bounding box center [1060, 263] width 126 height 42
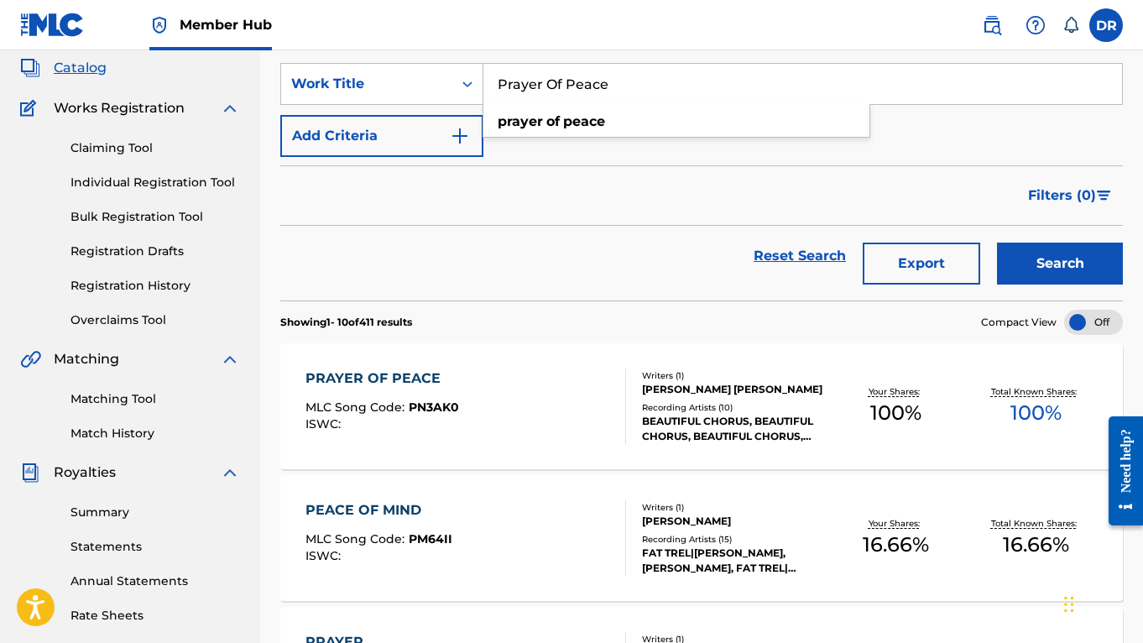
drag, startPoint x: 627, startPoint y: 85, endPoint x: 394, endPoint y: 23, distance: 240.3
paste input "Breathe It In"
click at [1060, 263] on button "Search" at bounding box center [1060, 263] width 126 height 42
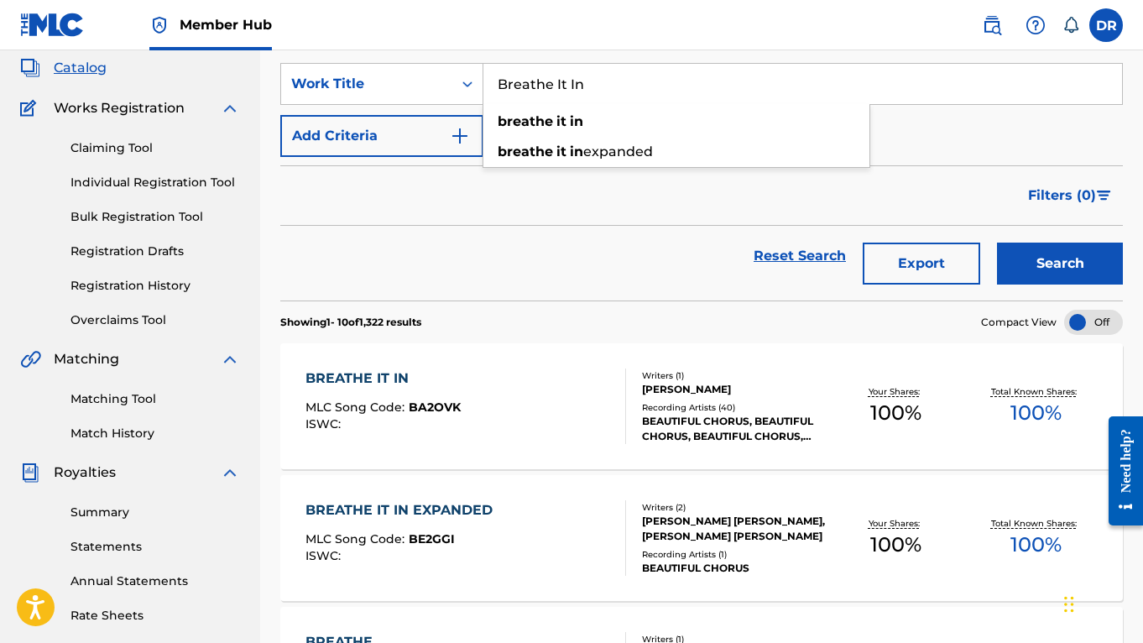
drag, startPoint x: 622, startPoint y: 82, endPoint x: 312, endPoint y: 19, distance: 316.7
paste input "Root Chakra"
click at [1060, 263] on button "Search" at bounding box center [1060, 263] width 126 height 42
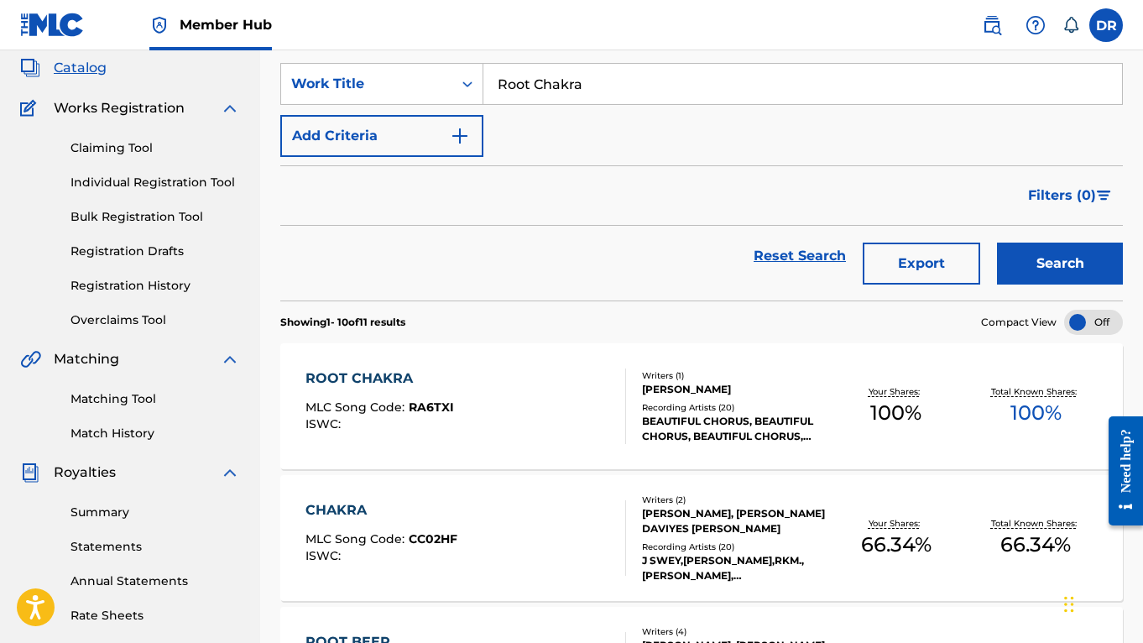
click at [690, 61] on section "SearchWithCriteria274d8c1a-e8d6-43ab-bb3b-47a030e275dd Work Title Root Chakra A…" at bounding box center [701, 172] width 842 height 258
drag, startPoint x: 621, startPoint y: 80, endPoint x: 476, endPoint y: 44, distance: 148.5
paste input "Bounce"
type input "Bounce"
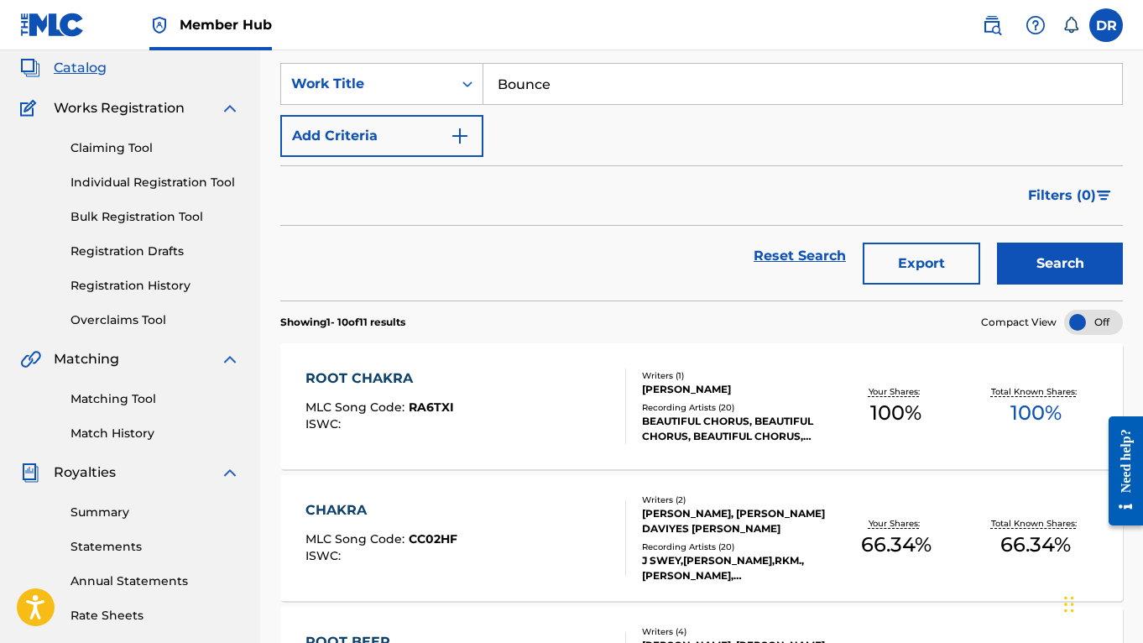
click at [1060, 263] on button "Search" at bounding box center [1060, 263] width 126 height 42
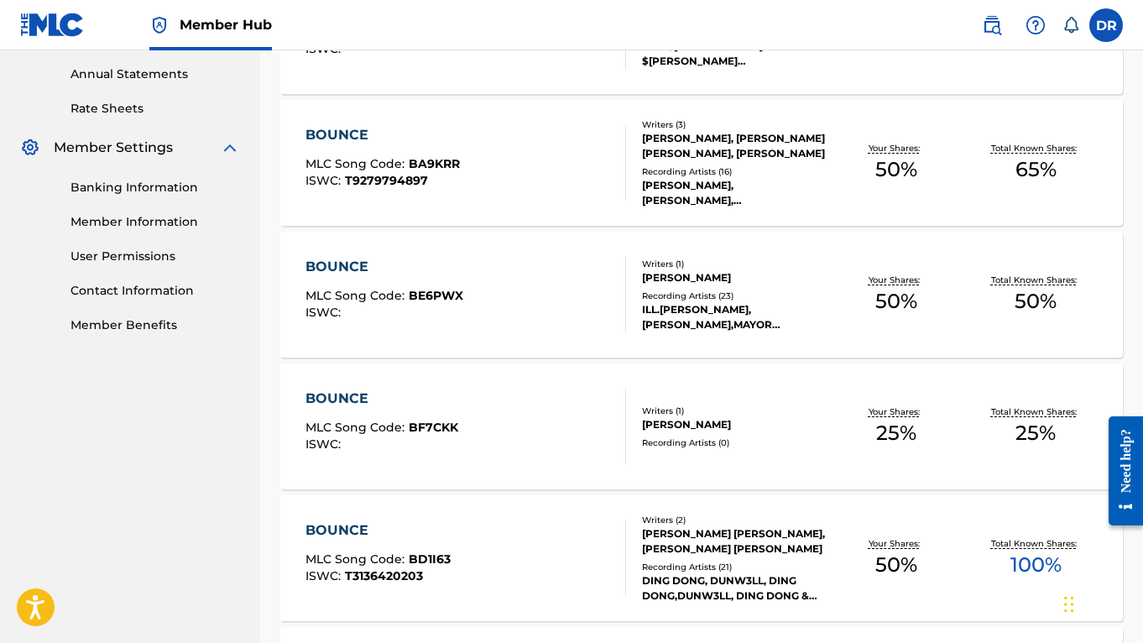
scroll to position [829, 0]
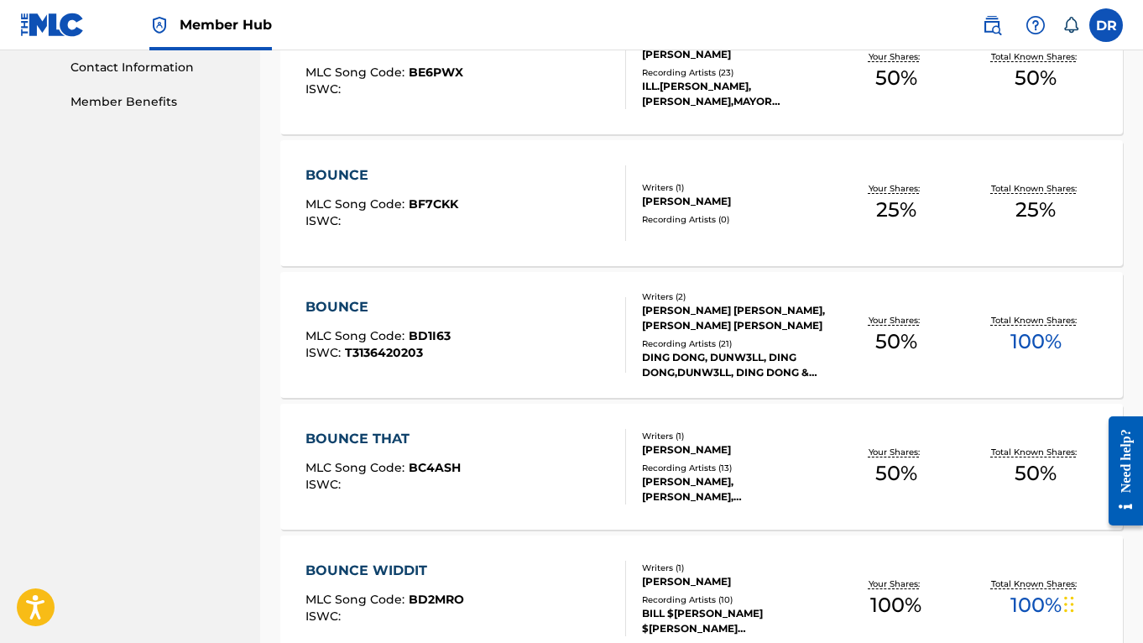
click at [539, 324] on div "BOUNCE MLC Song Code : BD1I63 ISWC : T3136420203" at bounding box center [465, 335] width 320 height 76
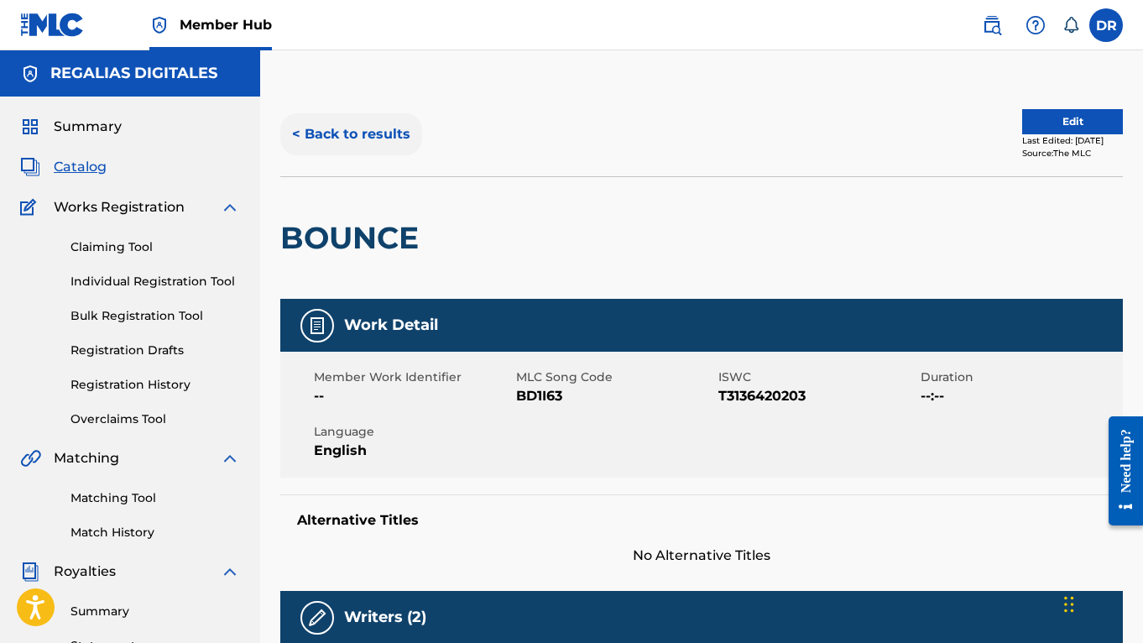
click at [393, 150] on button "< Back to results" at bounding box center [351, 134] width 142 height 42
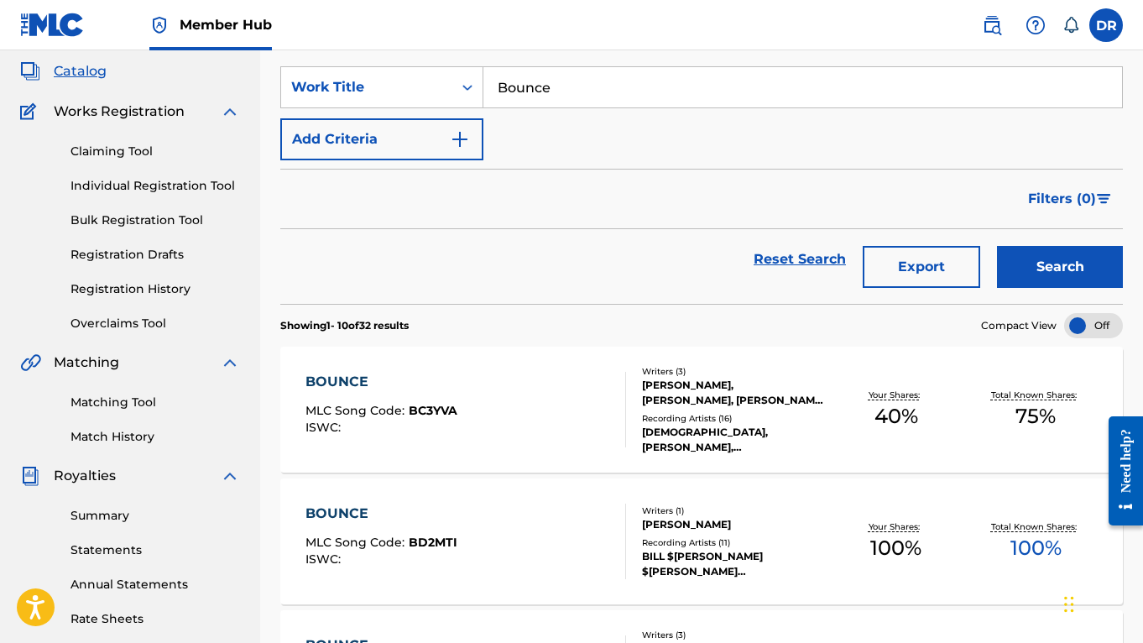
scroll to position [85, 0]
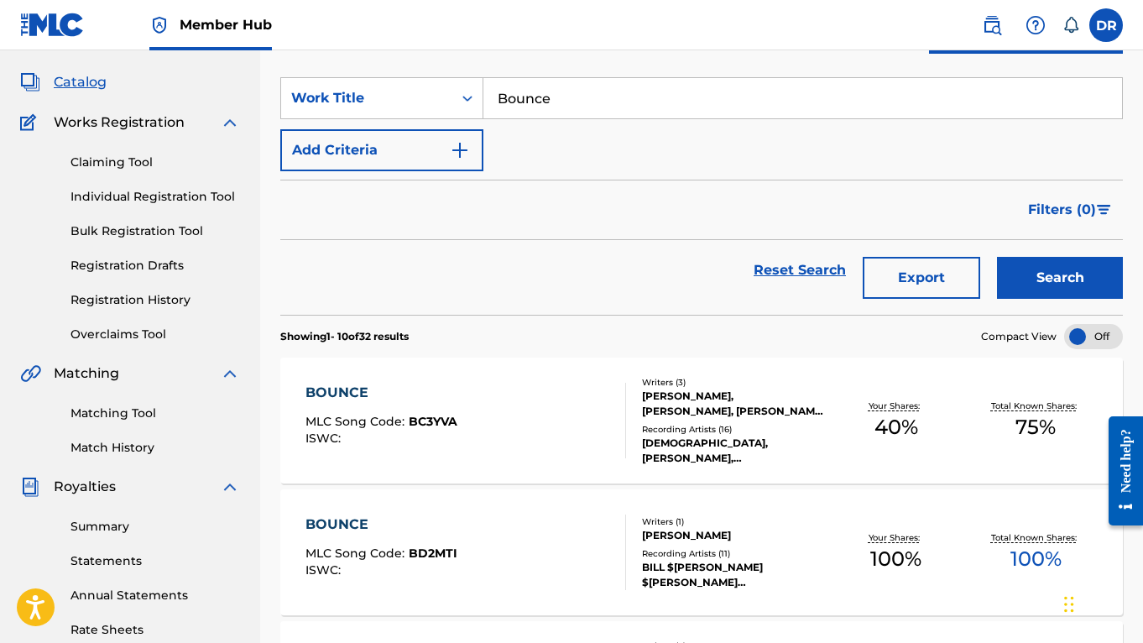
drag, startPoint x: 590, startPoint y: 97, endPoint x: 425, endPoint y: 50, distance: 171.0
paste input "Flair Is In The Air"
type input "Flair Is In The Air"
click at [1060, 278] on button "Search" at bounding box center [1060, 278] width 126 height 42
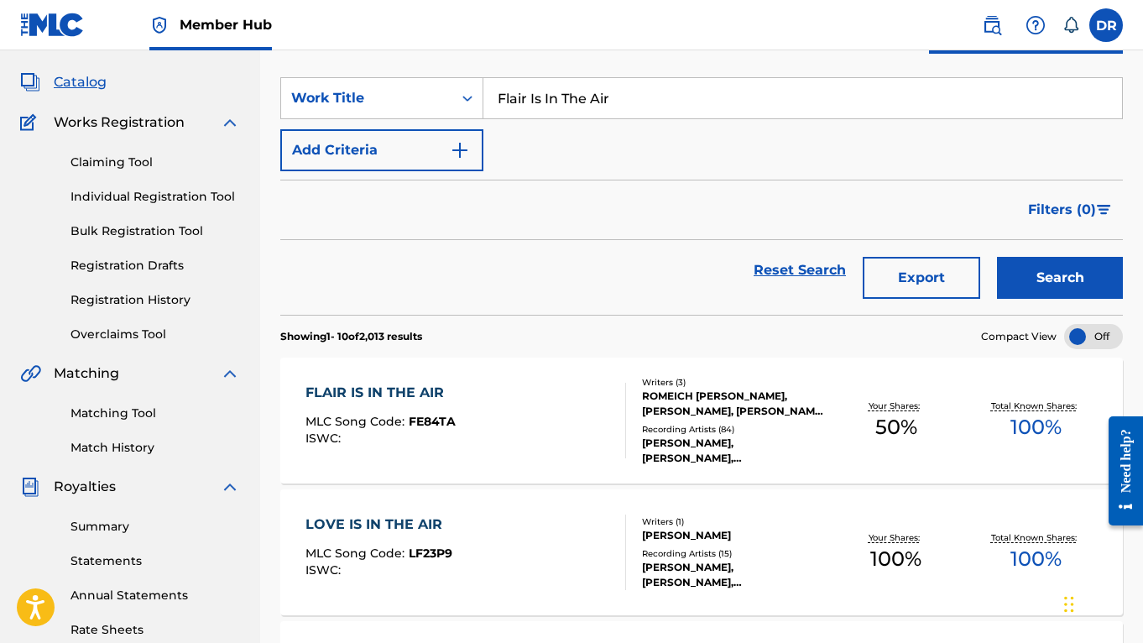
click at [551, 417] on div "FLAIR IS IN THE AIR MLC Song Code : FE84TA ISWC :" at bounding box center [465, 421] width 320 height 76
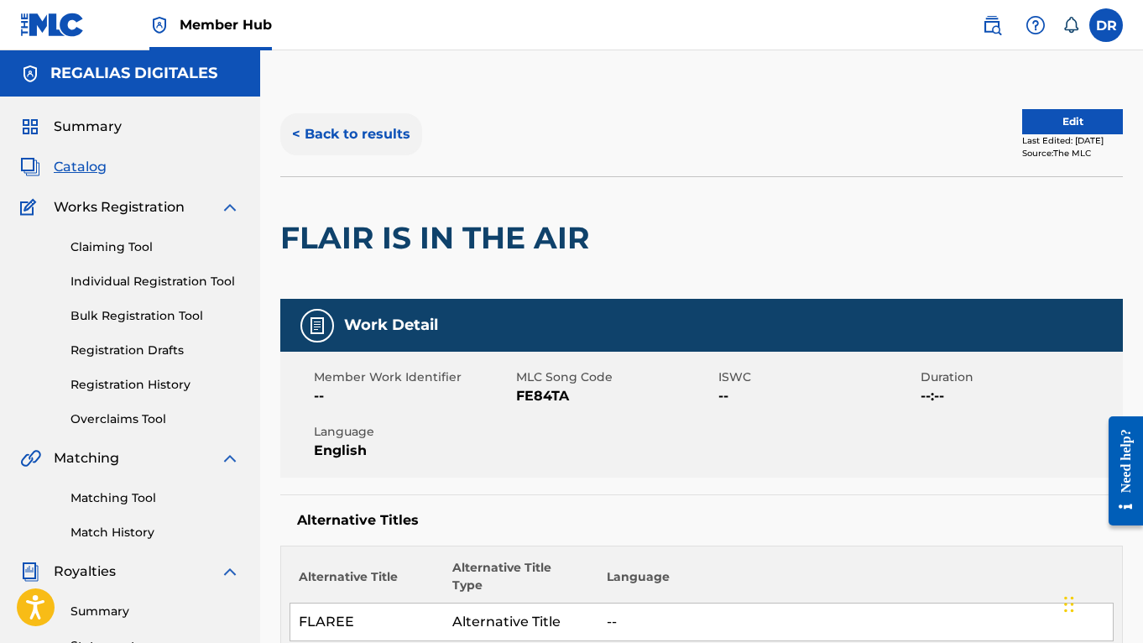
click at [395, 132] on button "< Back to results" at bounding box center [351, 134] width 142 height 42
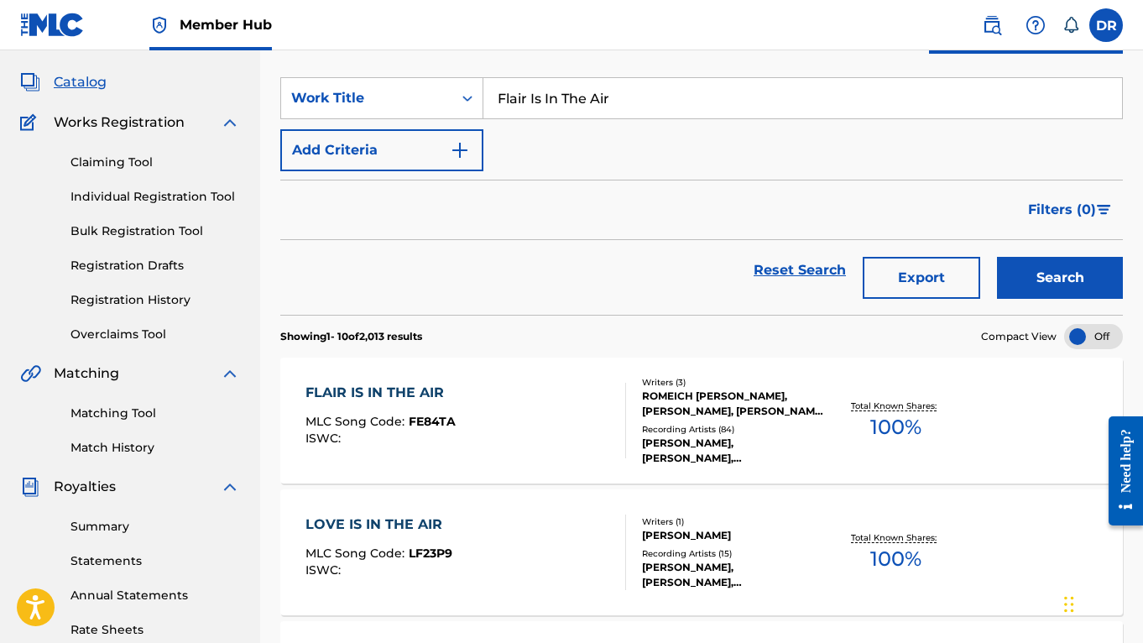
drag, startPoint x: 628, startPoint y: 107, endPoint x: 274, endPoint y: 15, distance: 365.8
paste input "y"
type input "Flairy"
click at [1060, 278] on button "Search" at bounding box center [1060, 278] width 126 height 42
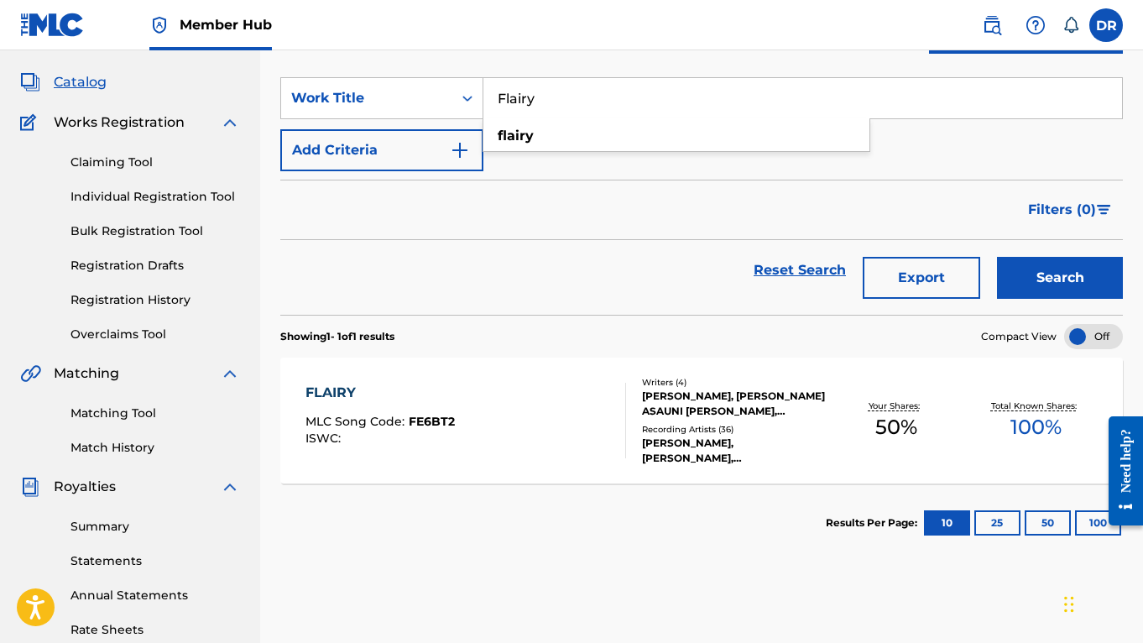
click at [538, 394] on div "FLAIRY MLC Song Code : FE6BT2 ISWC :" at bounding box center [465, 421] width 320 height 76
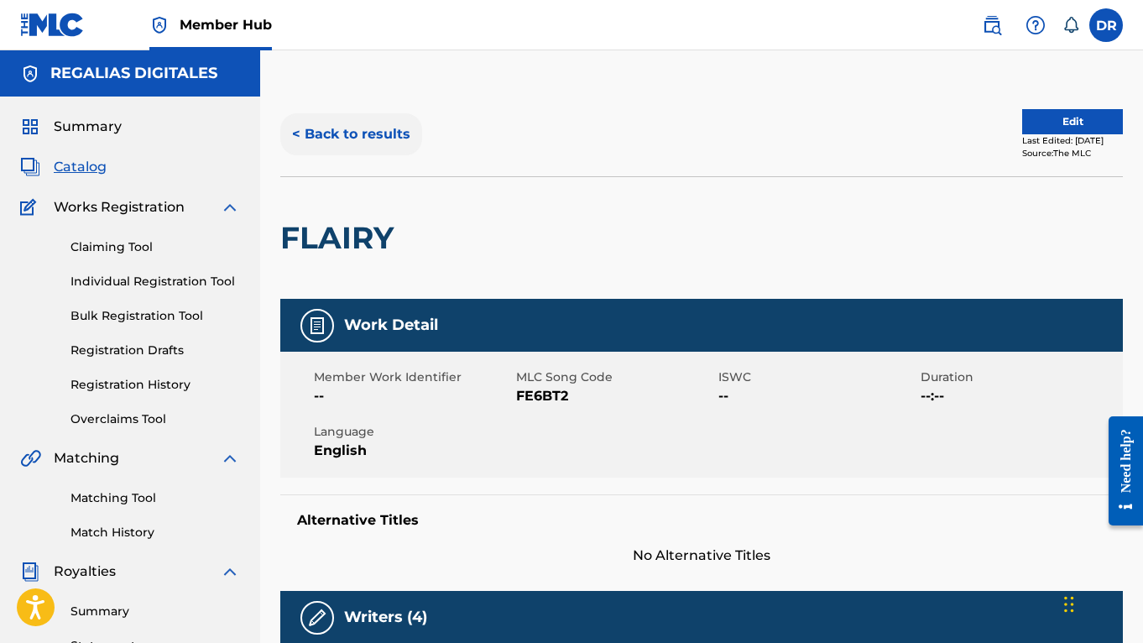
click at [367, 142] on button "< Back to results" at bounding box center [351, 134] width 142 height 42
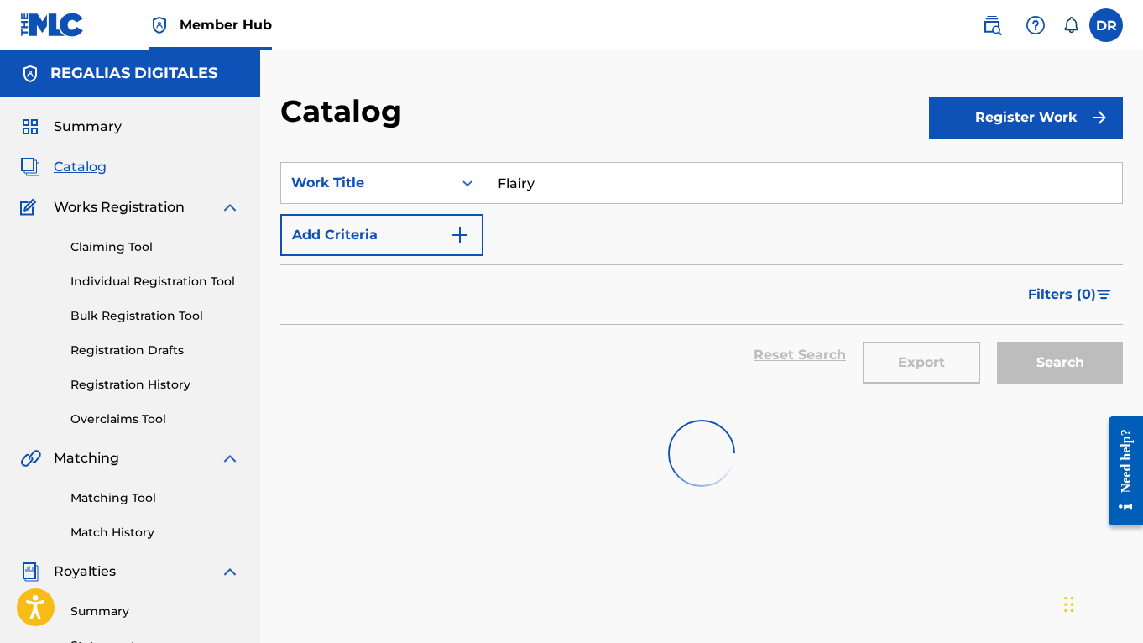
scroll to position [85, 0]
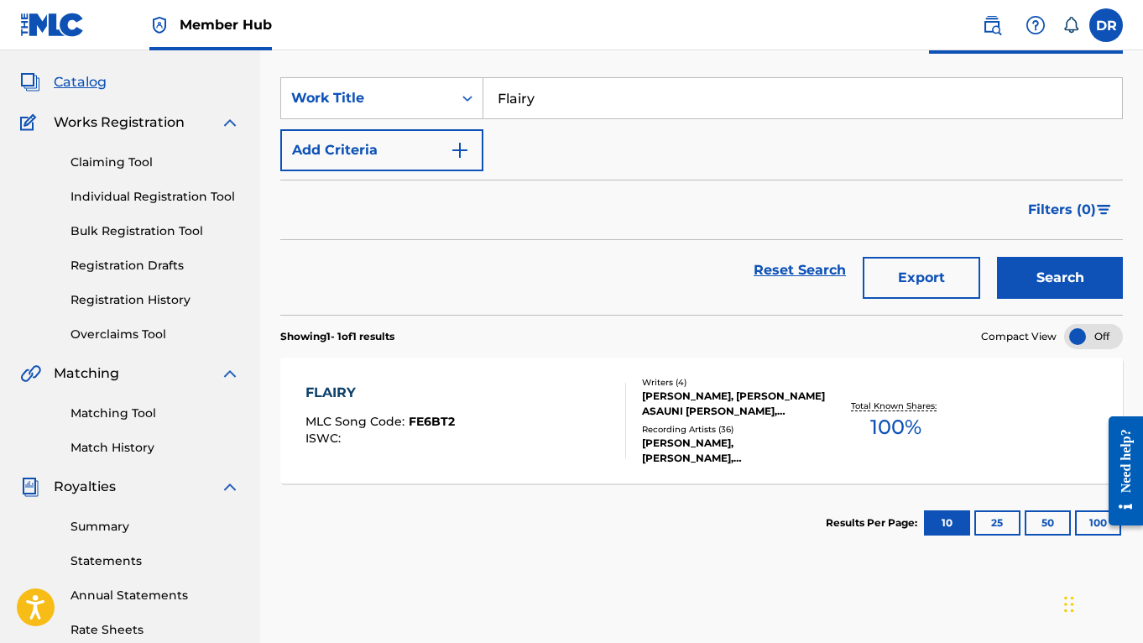
drag, startPoint x: 583, startPoint y: 104, endPoint x: 421, endPoint y: 74, distance: 164.7
click at [421, 74] on section "SearchWithCriteria274d8c1a-e8d6-43ab-bb3b-47a030e275dd Work Title Flairy Add Cr…" at bounding box center [701, 186] width 842 height 258
paste input "Rich Walk"
click at [1060, 278] on button "Search" at bounding box center [1060, 278] width 126 height 42
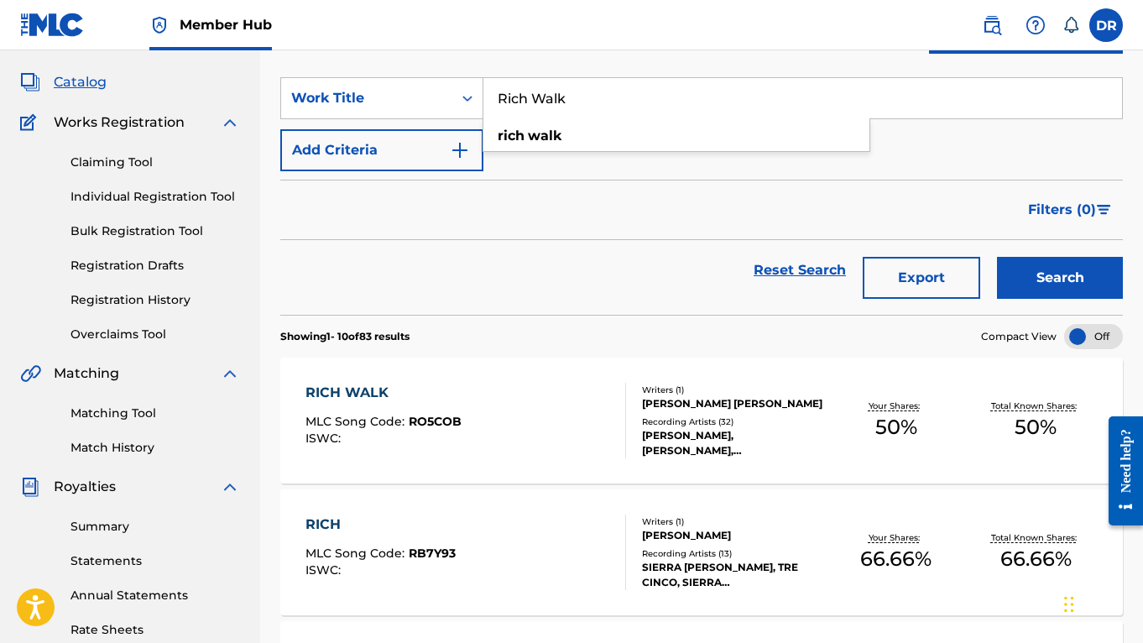
drag, startPoint x: 592, startPoint y: 96, endPoint x: 299, endPoint y: 44, distance: 298.3
paste input "Yo Pull Up"
click at [1060, 278] on button "Search" at bounding box center [1060, 278] width 126 height 42
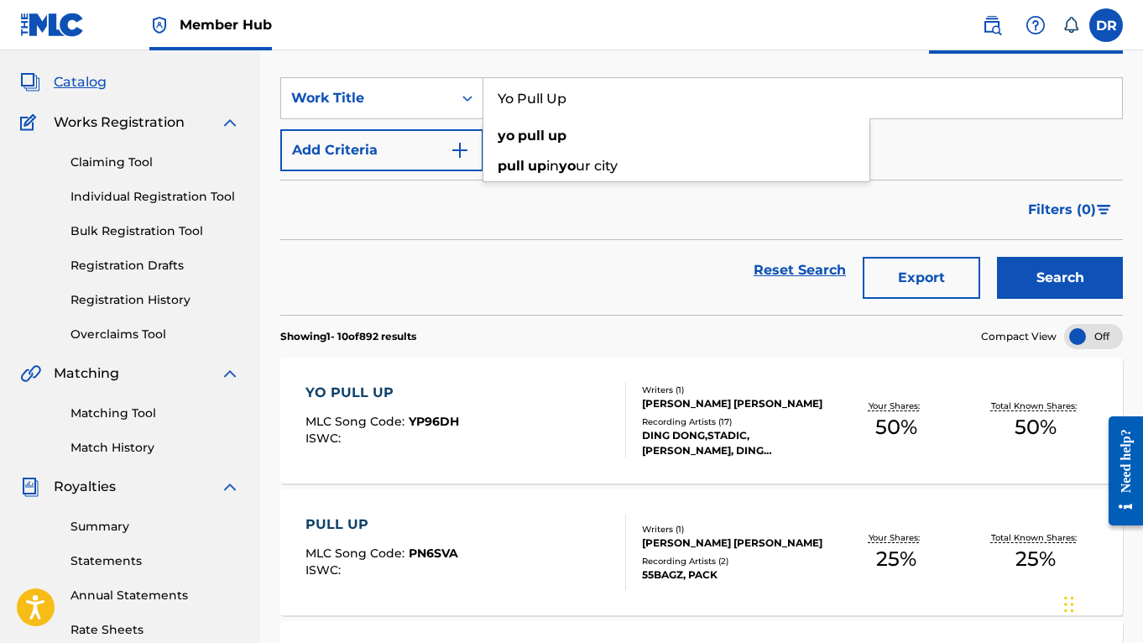
click at [398, 206] on div "Filters ( 0 )" at bounding box center [701, 210] width 842 height 60
drag, startPoint x: 575, startPoint y: 98, endPoint x: 338, endPoint y: 73, distance: 238.7
click at [338, 73] on section "SearchWithCriteria274d8c1a-e8d6-43ab-bb3b-47a030e275dd Work Title Yo Pull Up Ad…" at bounding box center [701, 186] width 842 height 258
paste input "Old Skool New Skool"
click at [1060, 278] on button "Search" at bounding box center [1060, 278] width 126 height 42
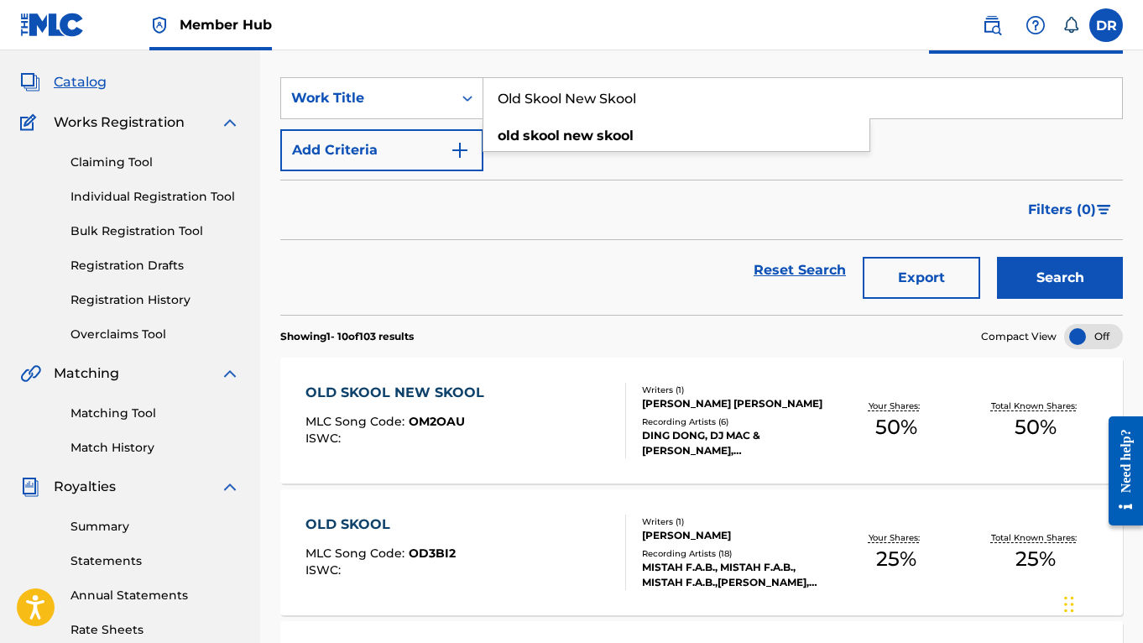
drag, startPoint x: 664, startPoint y: 100, endPoint x: 216, endPoint y: 62, distance: 449.6
paste input "Thickiana"
click at [1060, 278] on button "Search" at bounding box center [1060, 278] width 126 height 42
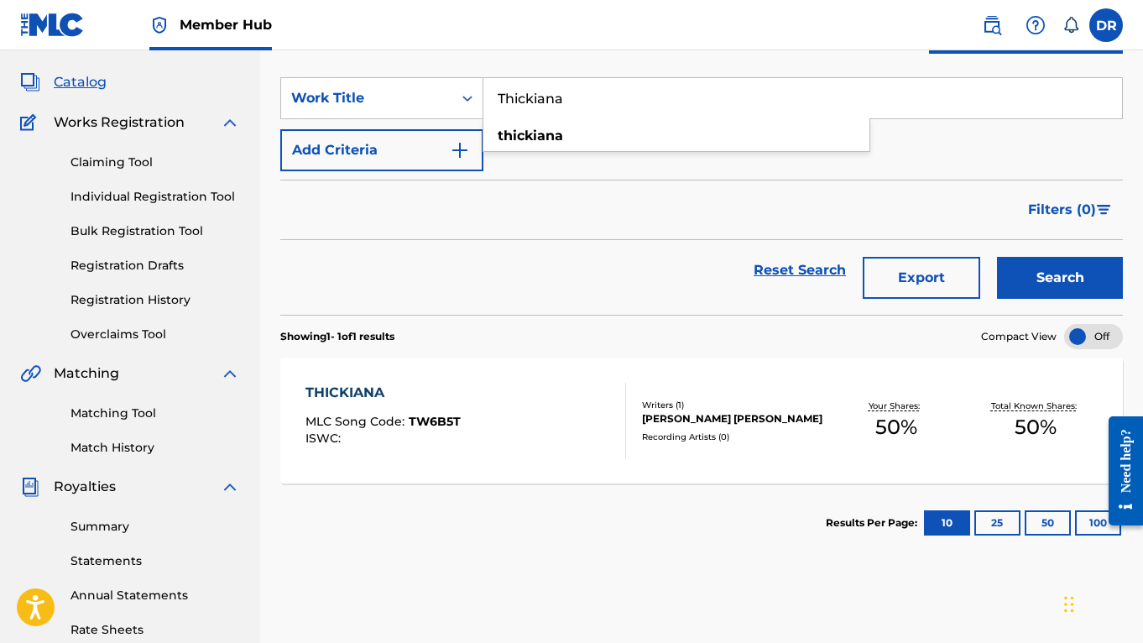
drag, startPoint x: 576, startPoint y: 99, endPoint x: 233, endPoint y: 49, distance: 346.8
click at [233, 49] on div "Member Hub DR [PERSON_NAME] Richmond [EMAIL_ADDRESS][DOMAIN_NAME] Notification …" at bounding box center [571, 435] width 1143 height 1040
paste input "Good Ting Dem"
type input "Good Ting Dem"
click at [1060, 278] on button "Search" at bounding box center [1060, 278] width 126 height 42
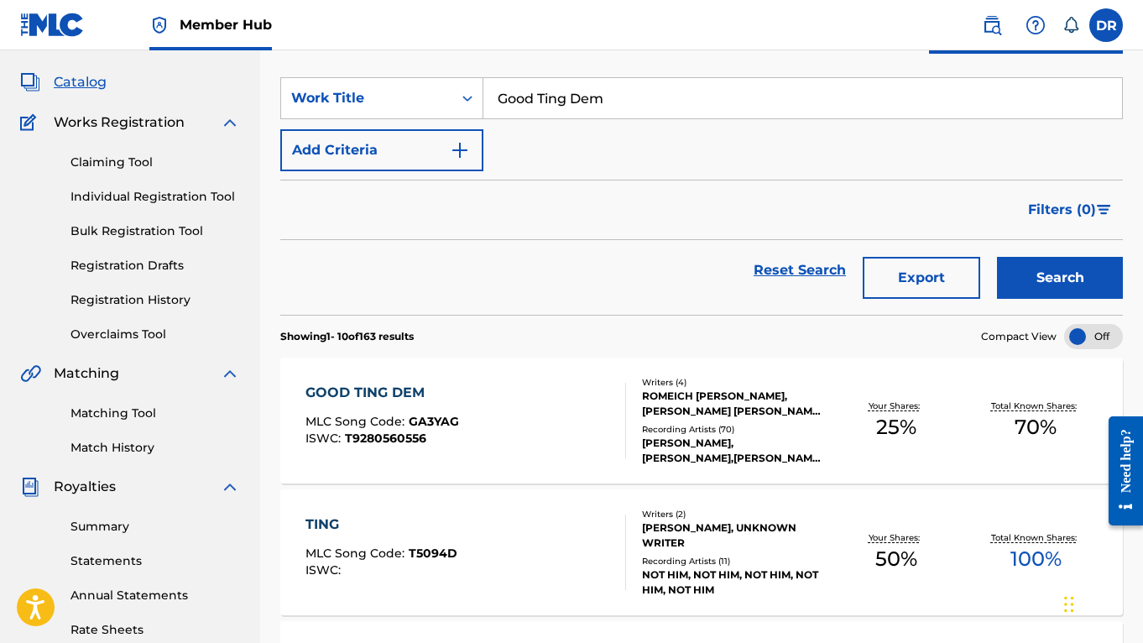
click at [514, 401] on div "GOOD TING DEM MLC Song Code : GA3YAG ISWC : T9280560556" at bounding box center [465, 421] width 320 height 76
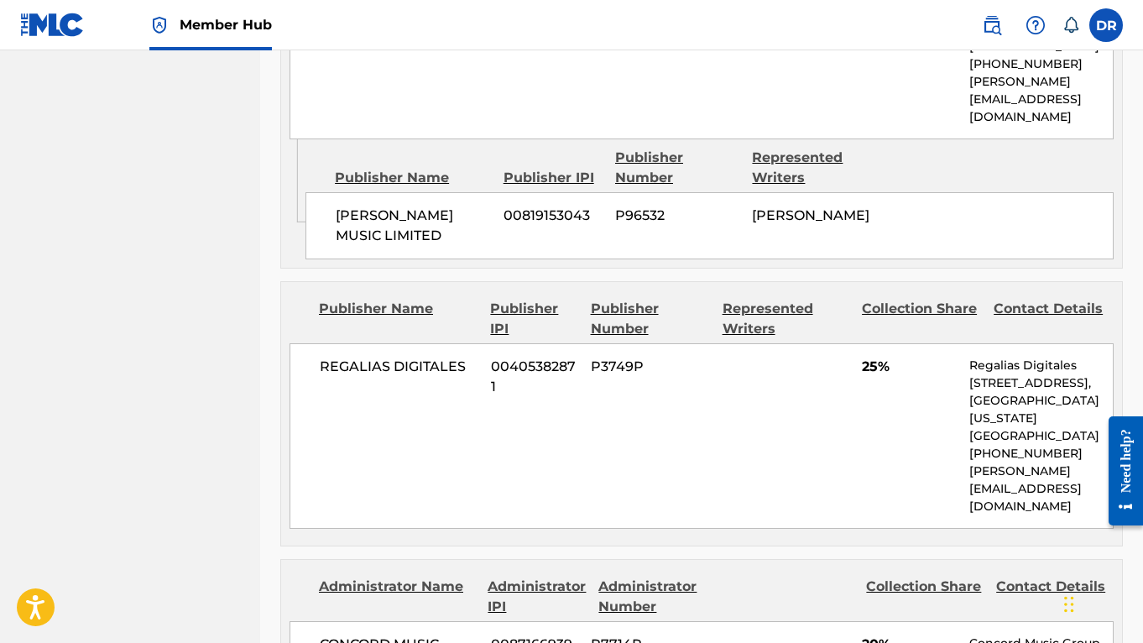
scroll to position [1312, 0]
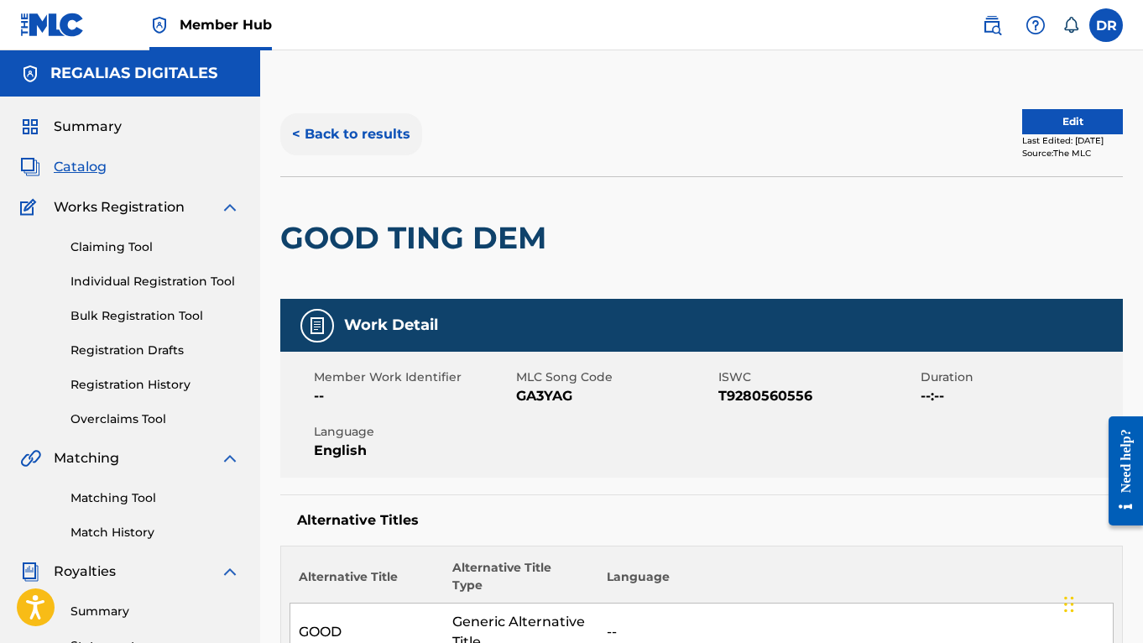
click at [352, 134] on button "< Back to results" at bounding box center [351, 134] width 142 height 42
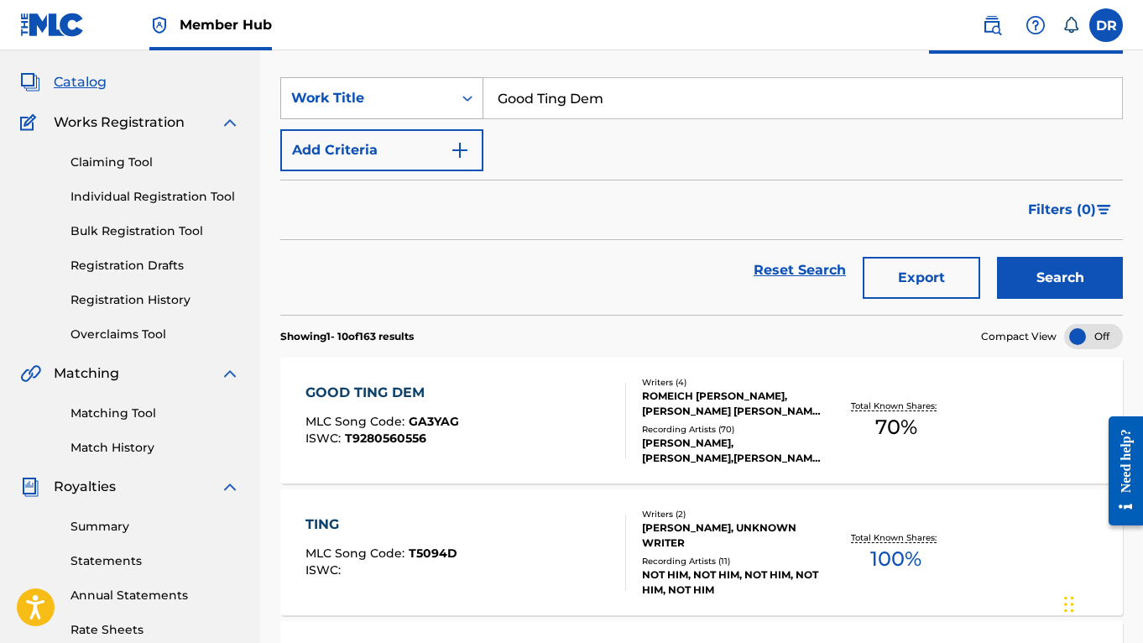
drag, startPoint x: 693, startPoint y: 102, endPoint x: 428, endPoint y: 78, distance: 266.1
click at [428, 78] on div "SearchWithCriteria274d8c1a-e8d6-43ab-bb3b-47a030e275dd Work Title Good Ting Dem" at bounding box center [701, 98] width 842 height 42
paste input "Fling"
type input "Fling"
click at [1060, 278] on button "Search" at bounding box center [1060, 278] width 126 height 42
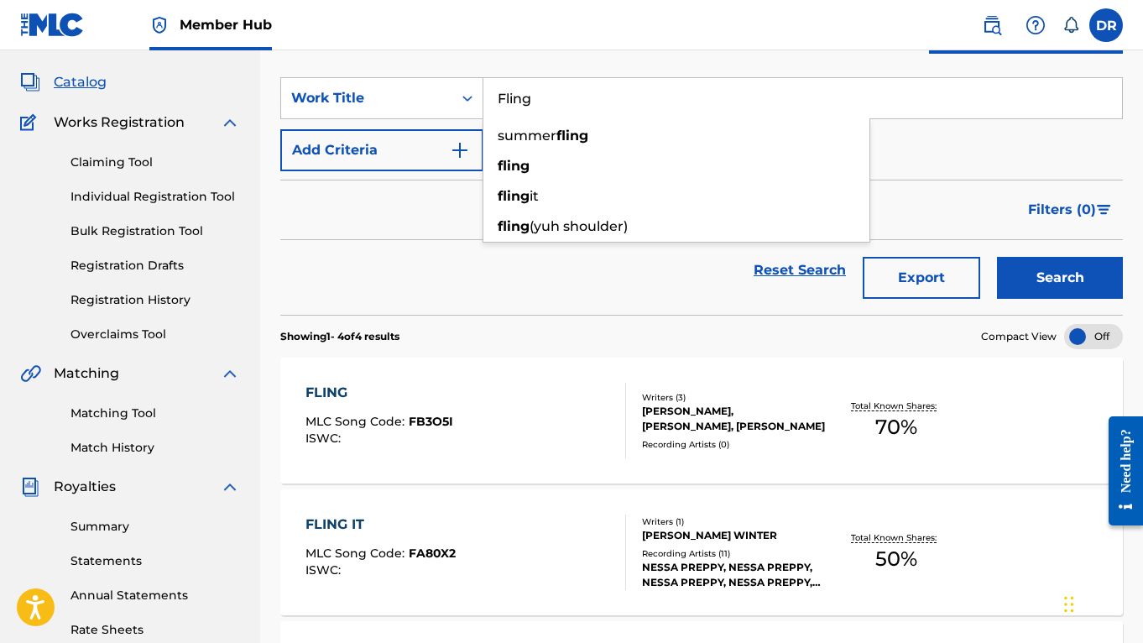
click at [362, 197] on div "Filters ( 0 )" at bounding box center [701, 210] width 842 height 60
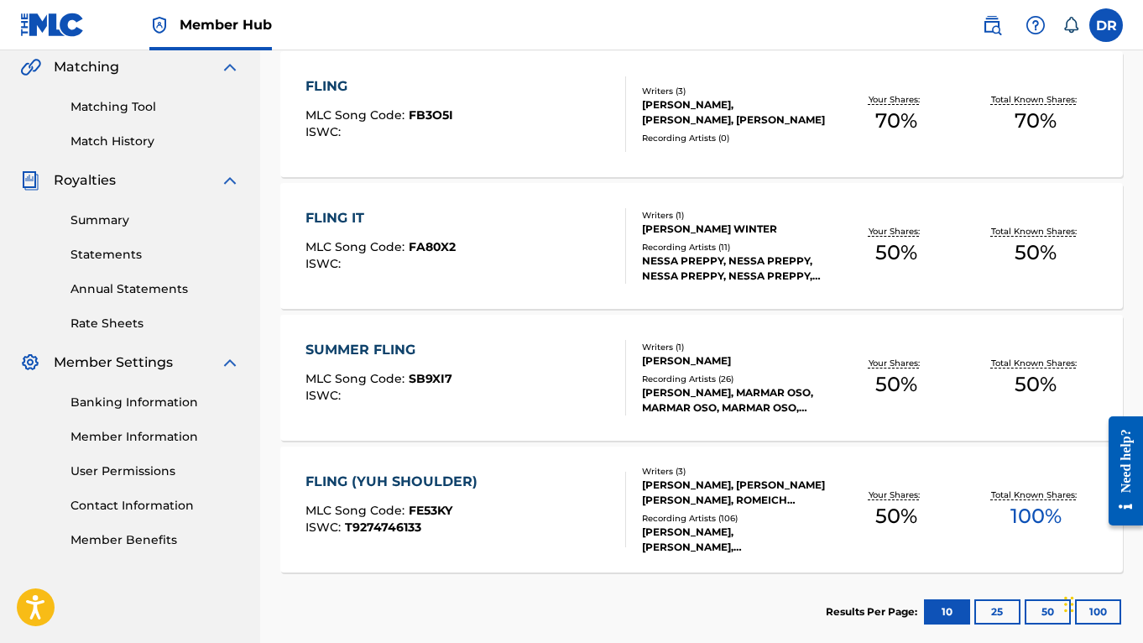
scroll to position [455, 0]
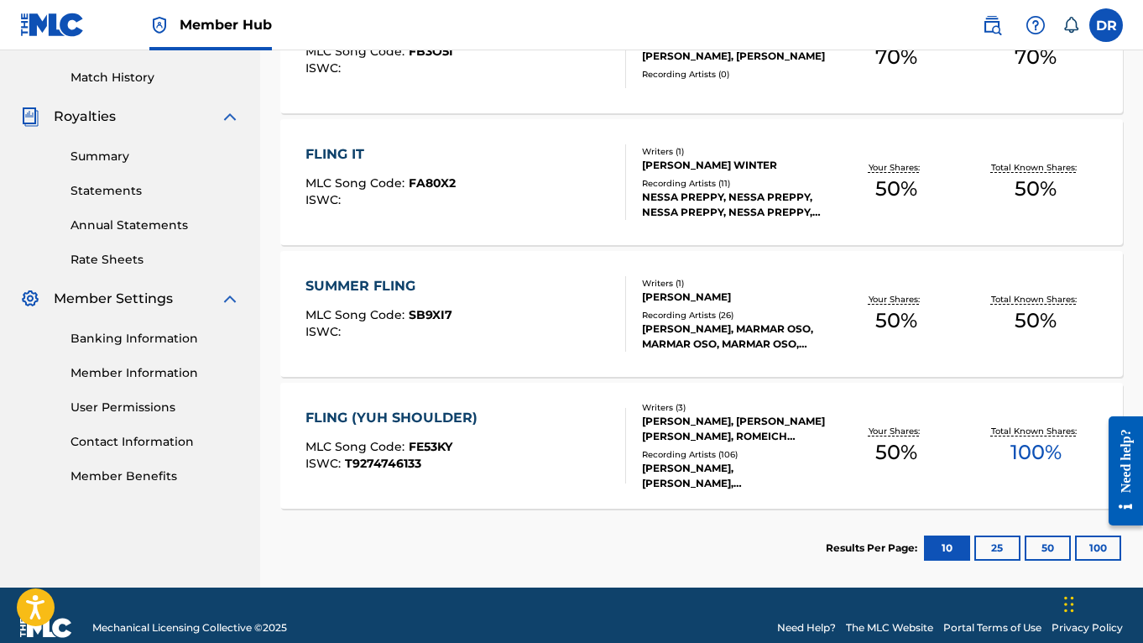
click at [567, 445] on div "FLING (YUH SHOULDER) MLC Song Code : FE53KY ISWC : T9274746133" at bounding box center [465, 446] width 320 height 76
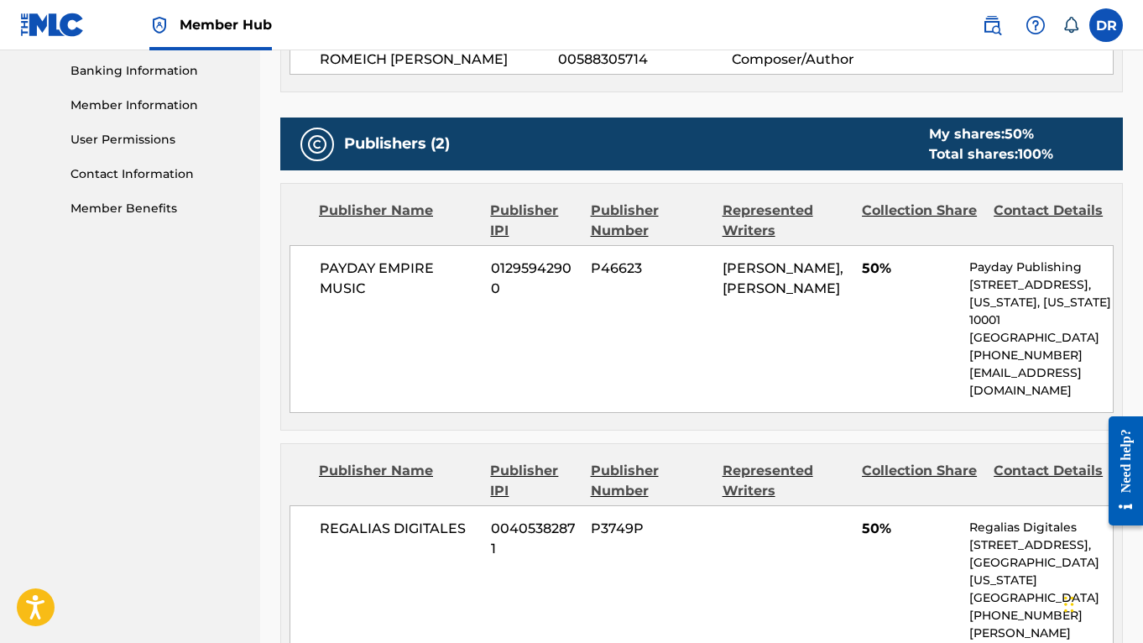
scroll to position [894, 0]
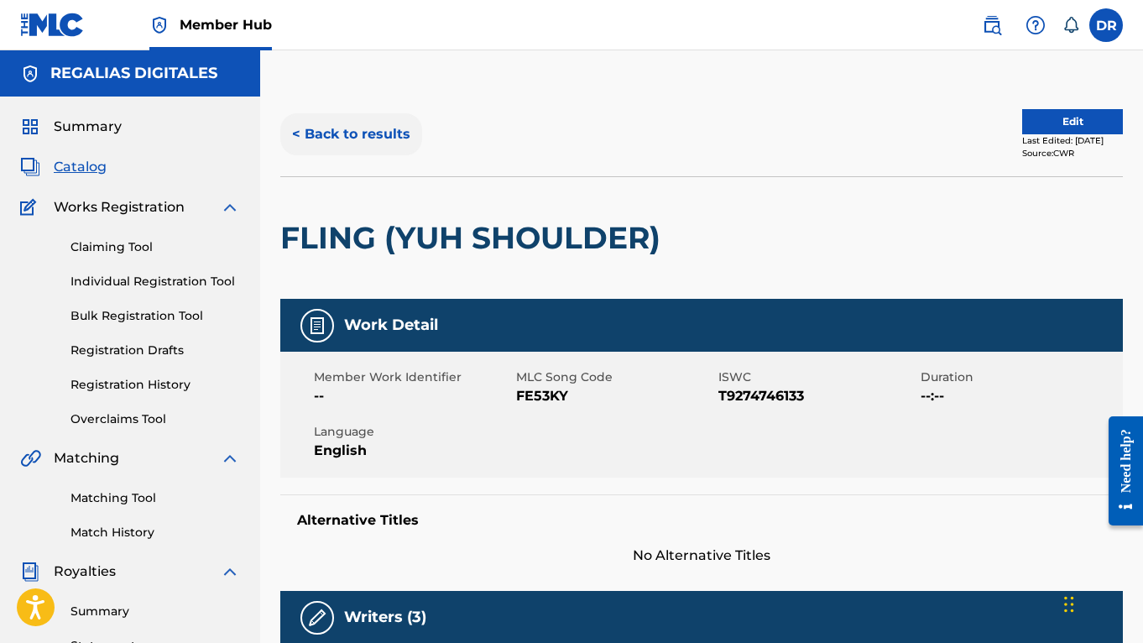
click at [398, 133] on button "< Back to results" at bounding box center [351, 134] width 142 height 42
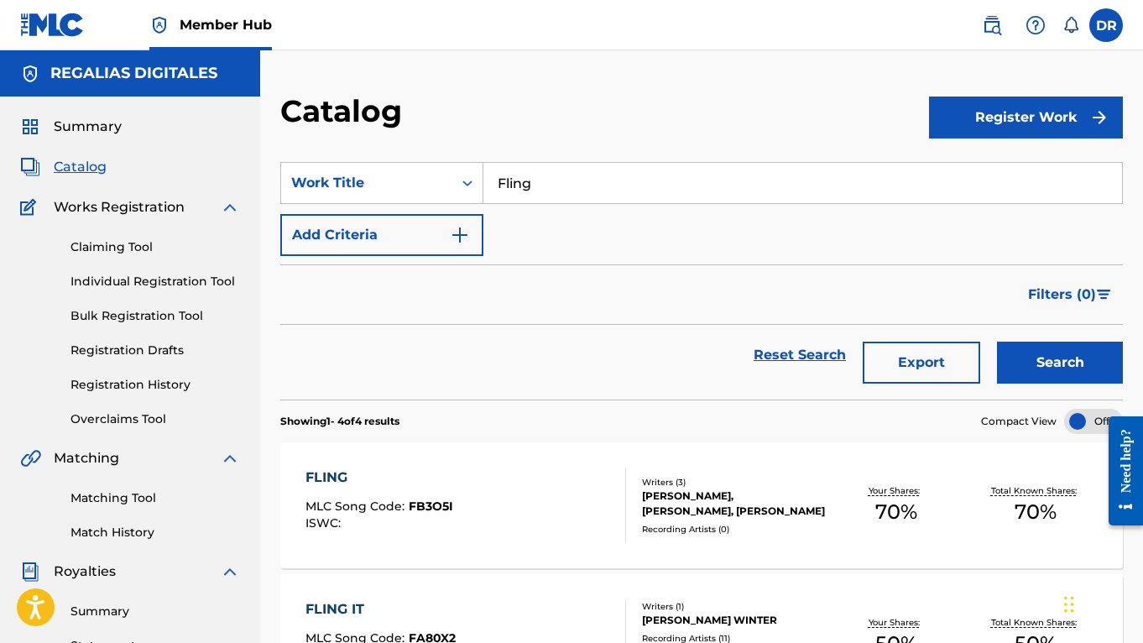
drag, startPoint x: 586, startPoint y: 176, endPoint x: 309, endPoint y: 144, distance: 279.5
click at [309, 144] on section "SearchWithCriteria274d8c1a-e8d6-43ab-bb3b-47a030e275dd Work Title Fling Add Cri…" at bounding box center [701, 271] width 842 height 258
paste input "[GEOGRAPHIC_DATA]"
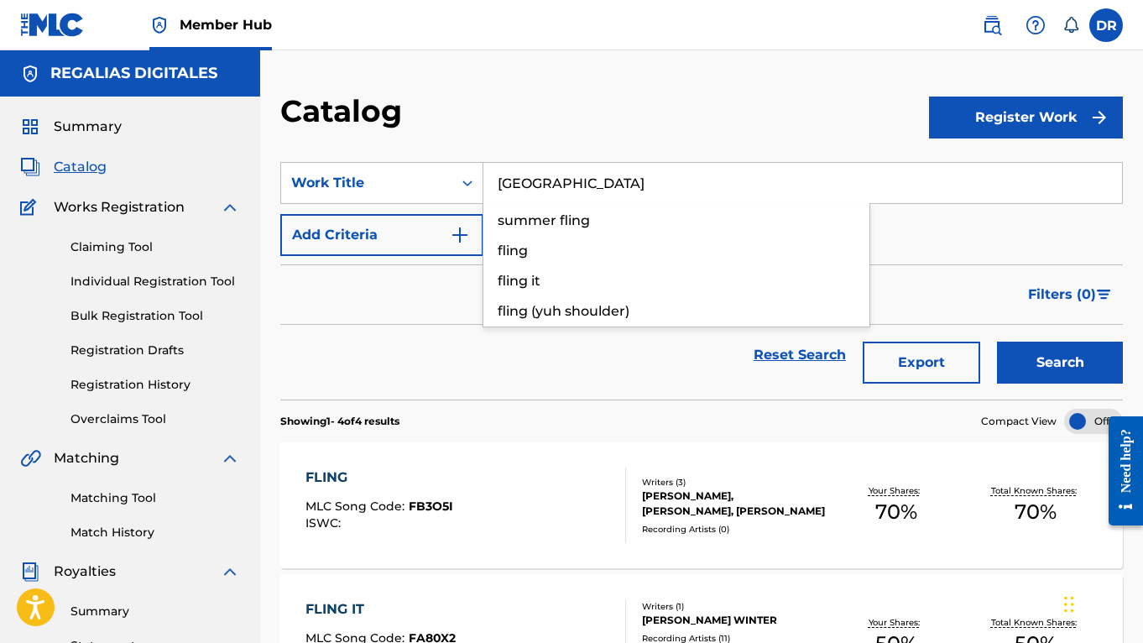
type input "[GEOGRAPHIC_DATA]"
click at [1060, 362] on button "Search" at bounding box center [1060, 362] width 126 height 42
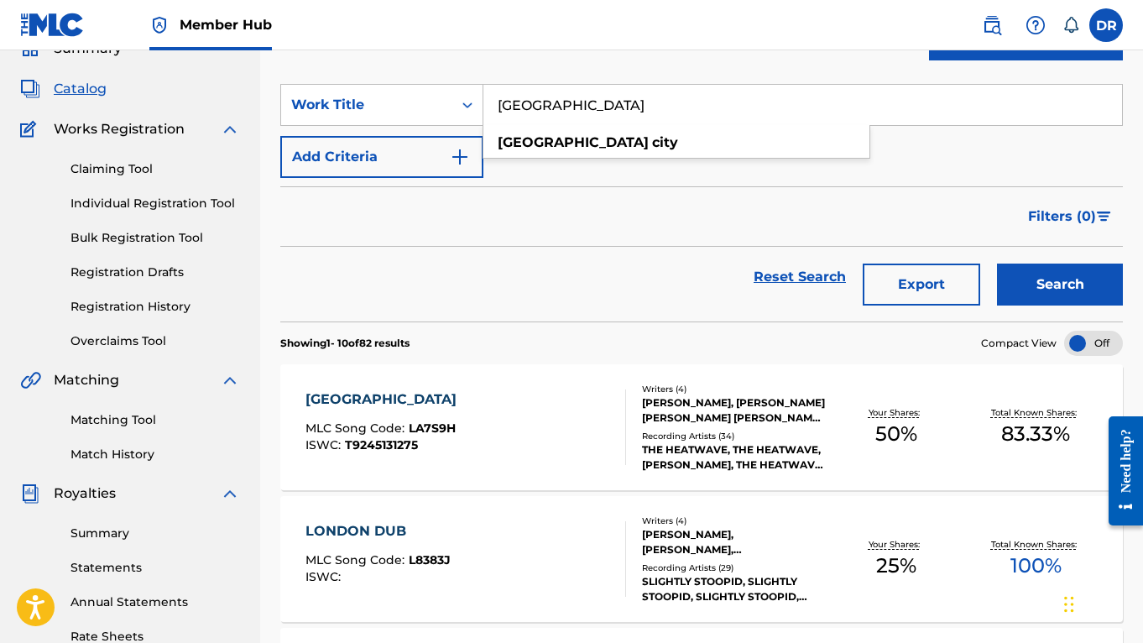
scroll to position [88, 0]
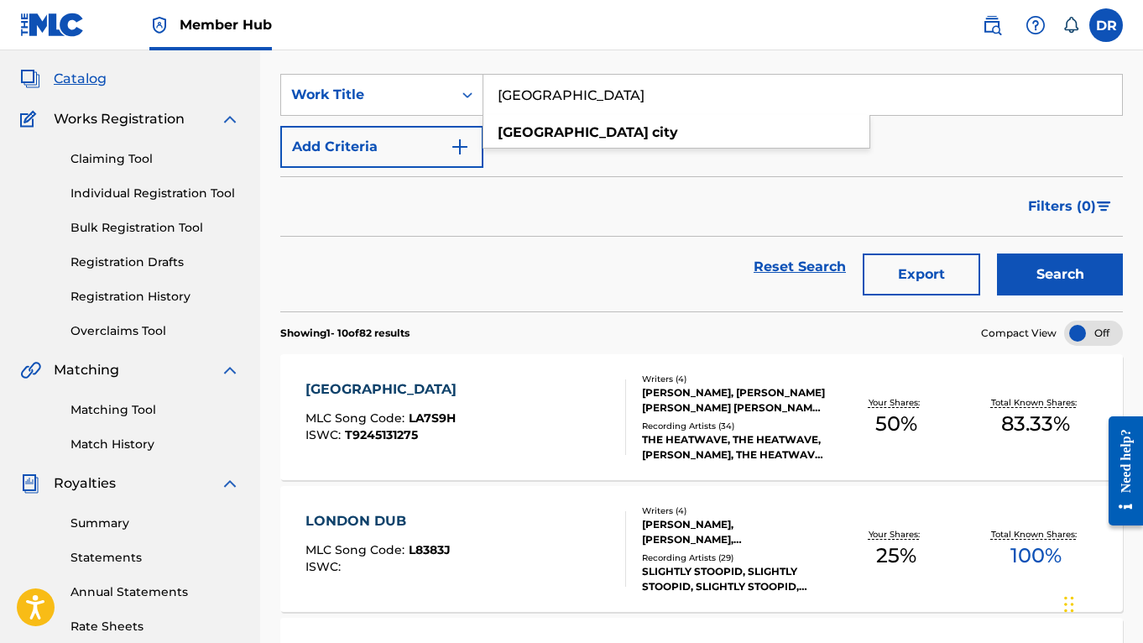
click at [495, 375] on div "LONDON CITY MLC Song Code : LA7S9H ISWC : T9245131275 Writers ( 4 ) [PERSON_NAM…" at bounding box center [701, 417] width 842 height 126
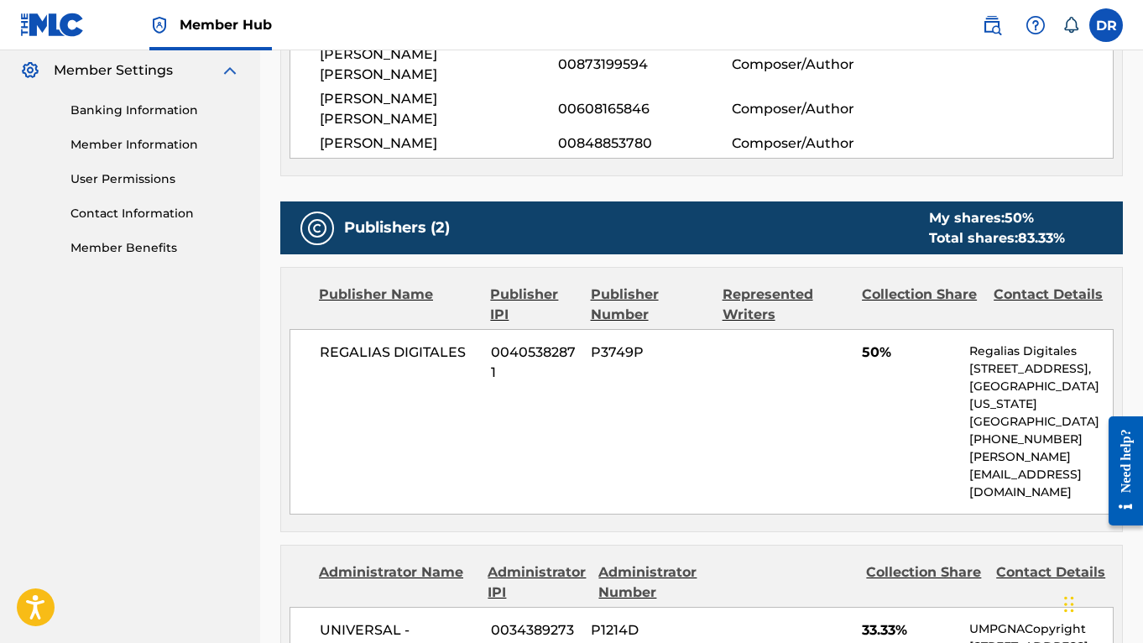
scroll to position [742, 0]
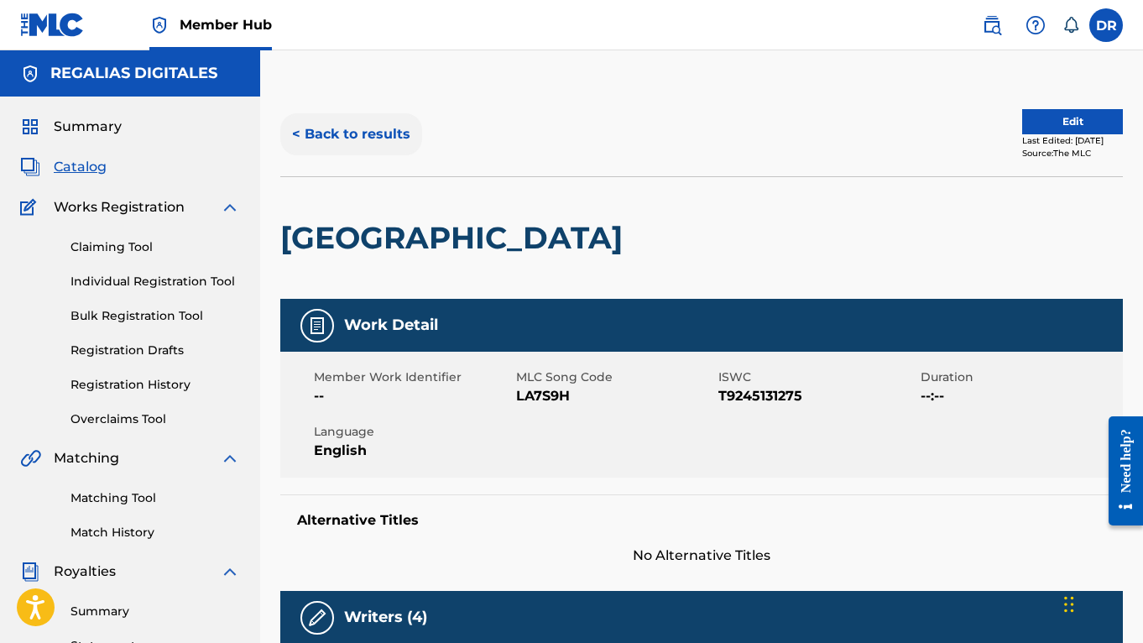
click at [378, 143] on button "< Back to results" at bounding box center [351, 134] width 142 height 42
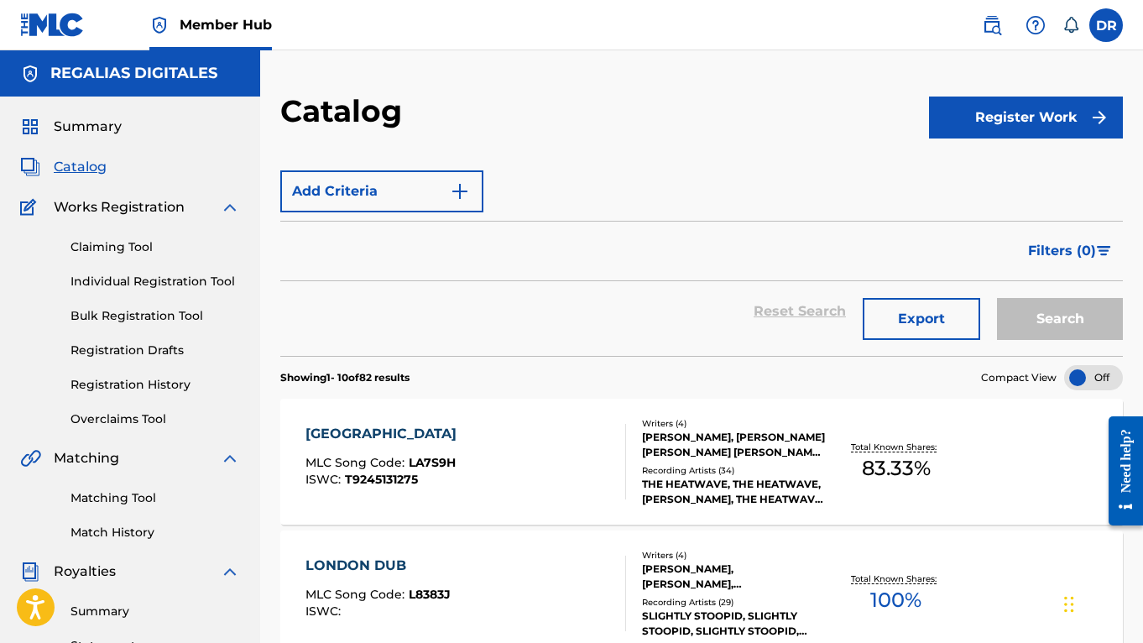
scroll to position [88, 0]
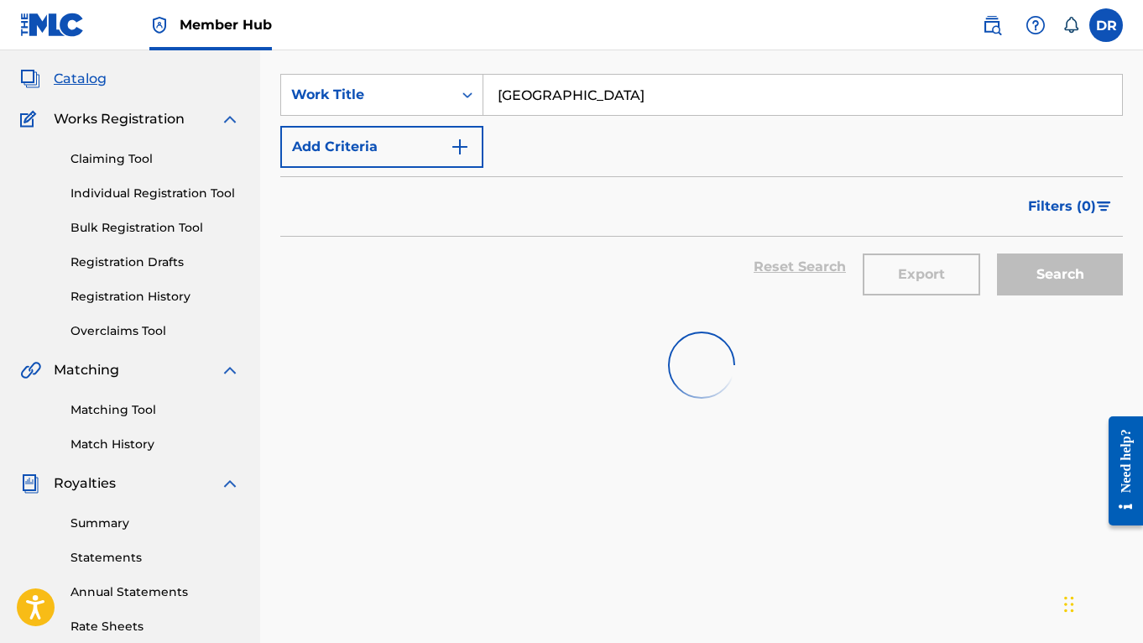
drag, startPoint x: 612, startPoint y: 102, endPoint x: 430, endPoint y: 64, distance: 186.1
click at [430, 64] on section "SearchWithCriteria274d8c1a-e8d6-43ab-bb3b-47a030e275dd Work Title [GEOGRAPHIC_D…" at bounding box center [701, 183] width 842 height 258
paste input "Morena"
type input "Morena"
click at [1060, 274] on button "Search" at bounding box center [1060, 274] width 126 height 42
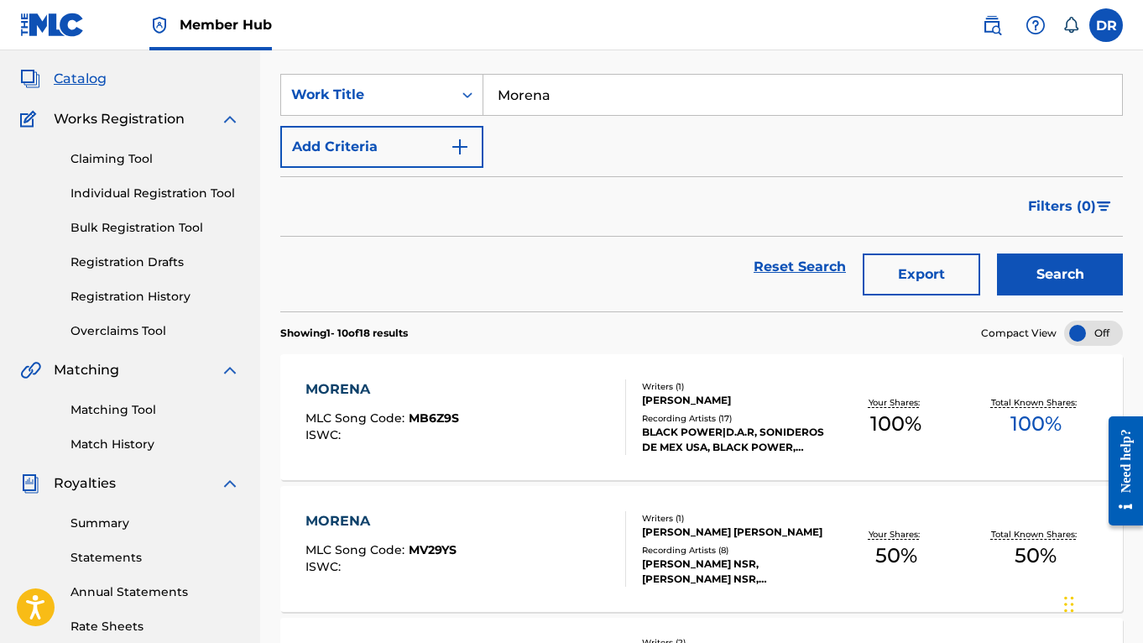
click at [415, 256] on div "Reset Search Export Search" at bounding box center [701, 267] width 842 height 60
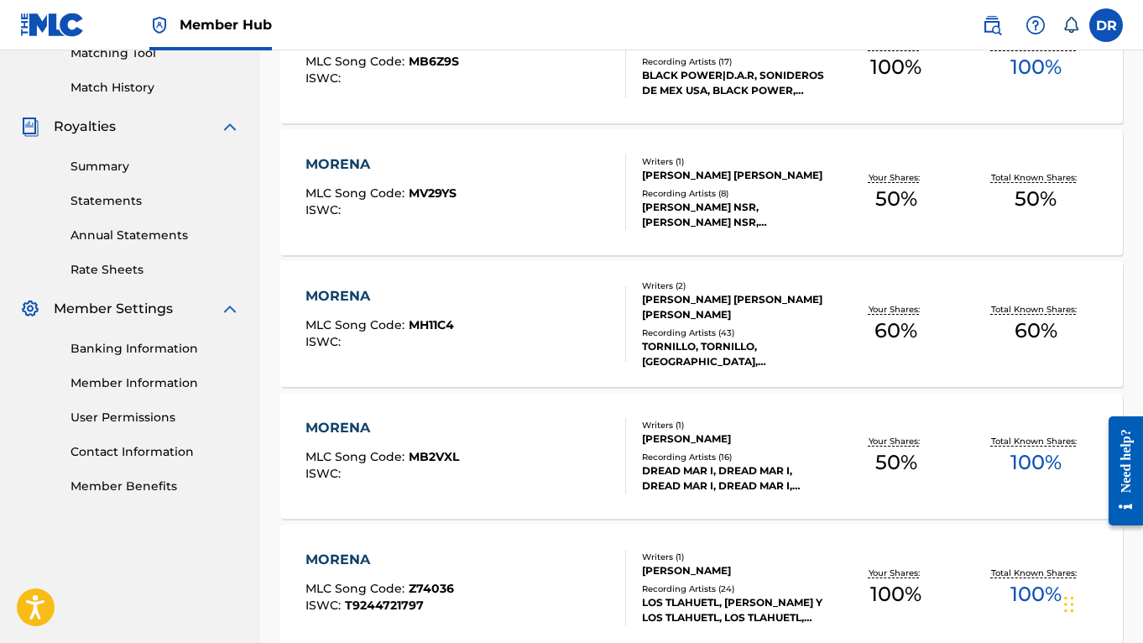
scroll to position [307, 0]
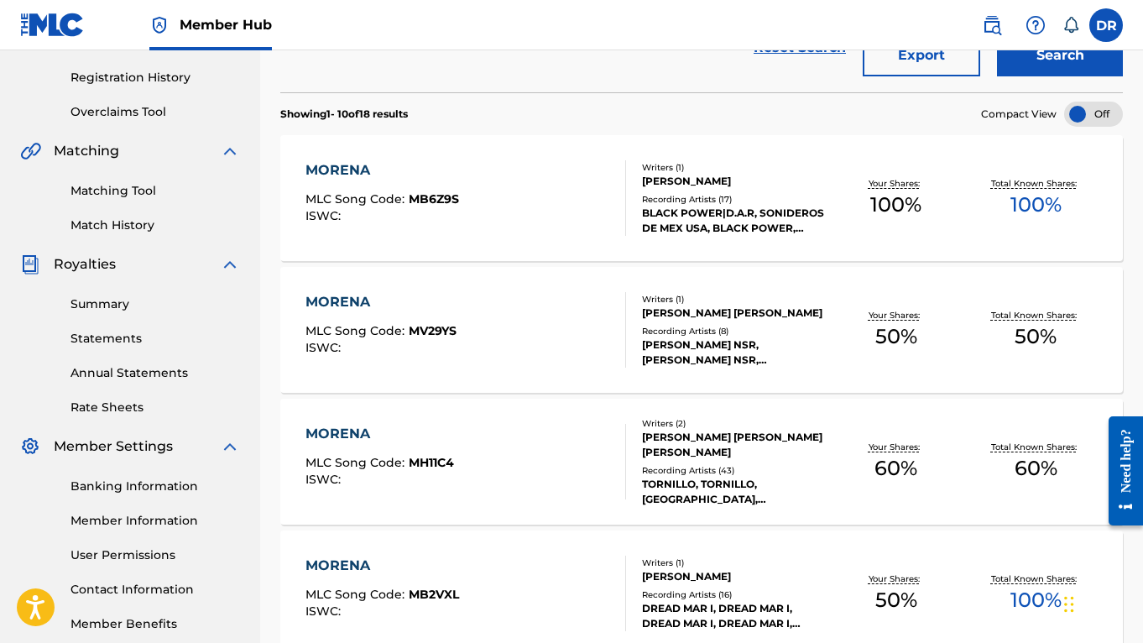
click at [542, 445] on div "MORENA MLC Song Code : MH11C4 ISWC :" at bounding box center [465, 462] width 320 height 76
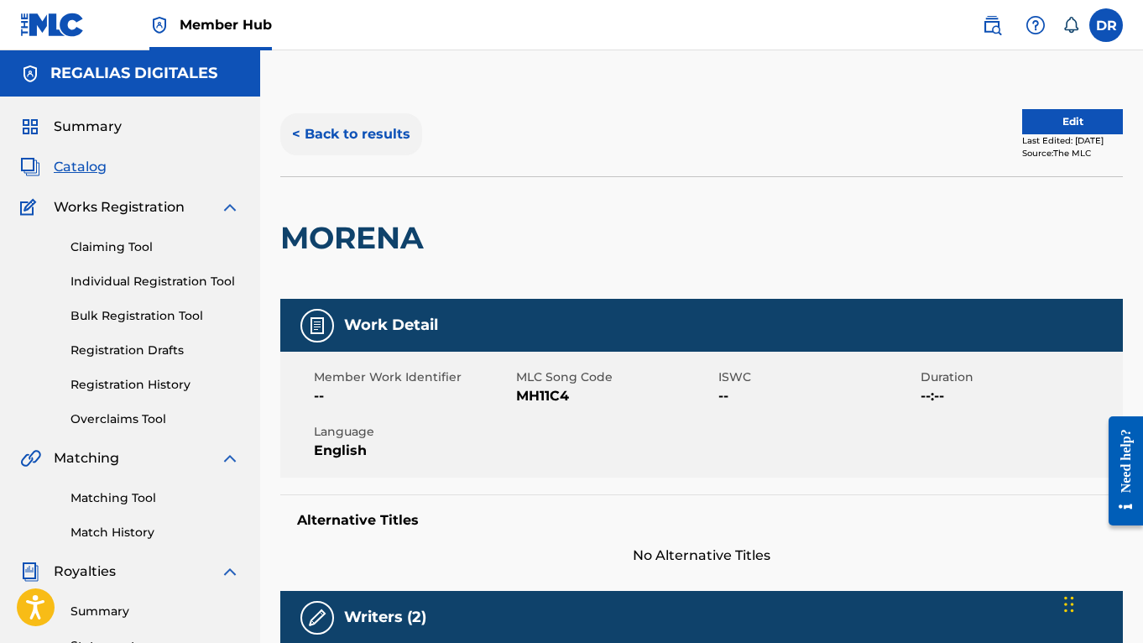
click at [377, 143] on button "< Back to results" at bounding box center [351, 134] width 142 height 42
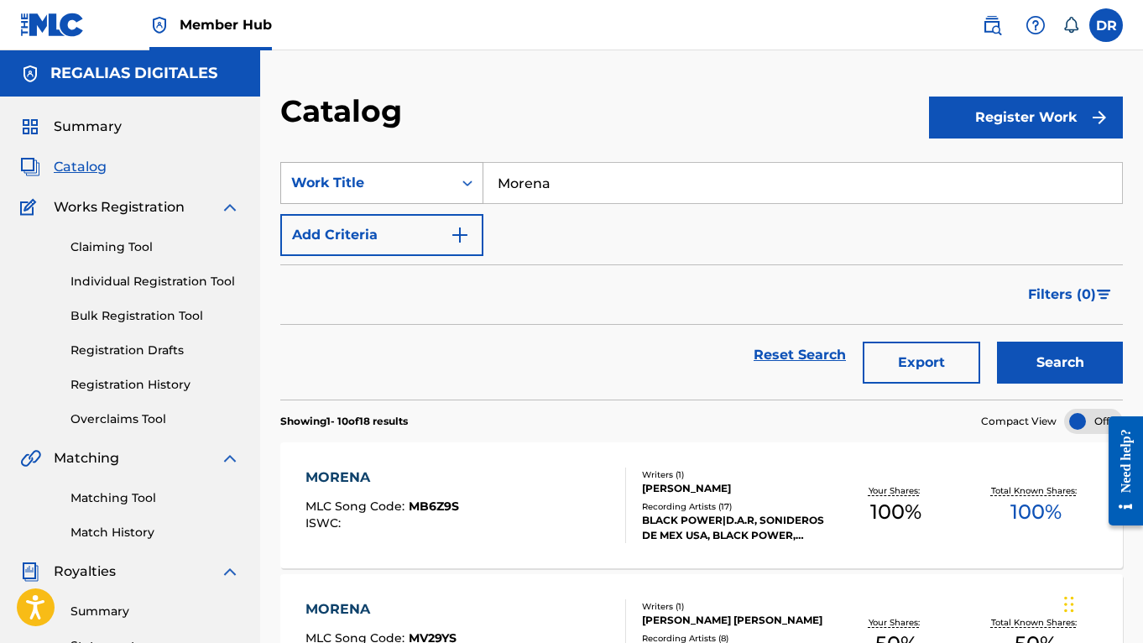
drag, startPoint x: 615, startPoint y: 177, endPoint x: 435, endPoint y: 173, distance: 180.4
click at [435, 173] on div "SearchWithCriteria274d8c1a-e8d6-43ab-bb3b-47a030e275dd Work Title Morena" at bounding box center [701, 183] width 842 height 42
paste input "alvivientes"
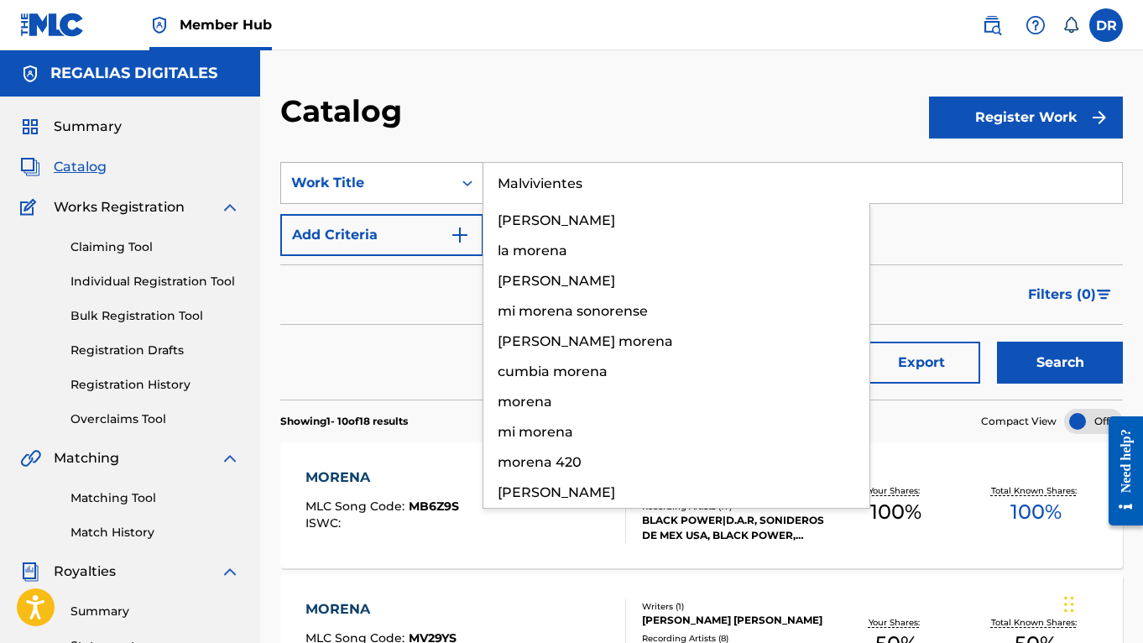
type input "Malvivientes"
click at [1060, 362] on button "Search" at bounding box center [1060, 362] width 126 height 42
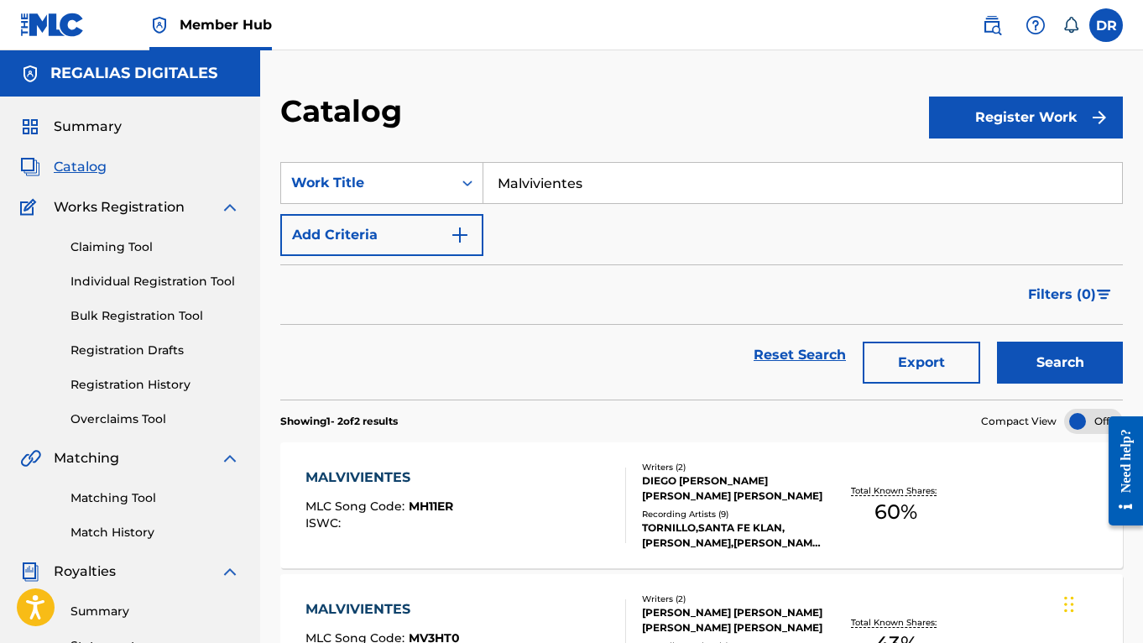
click at [555, 65] on div "Catalog Register Work SearchWithCriteria274d8c1a-e8d6-43ab-bb3b-47a030e275dd Wo…" at bounding box center [701, 504] width 883 height 909
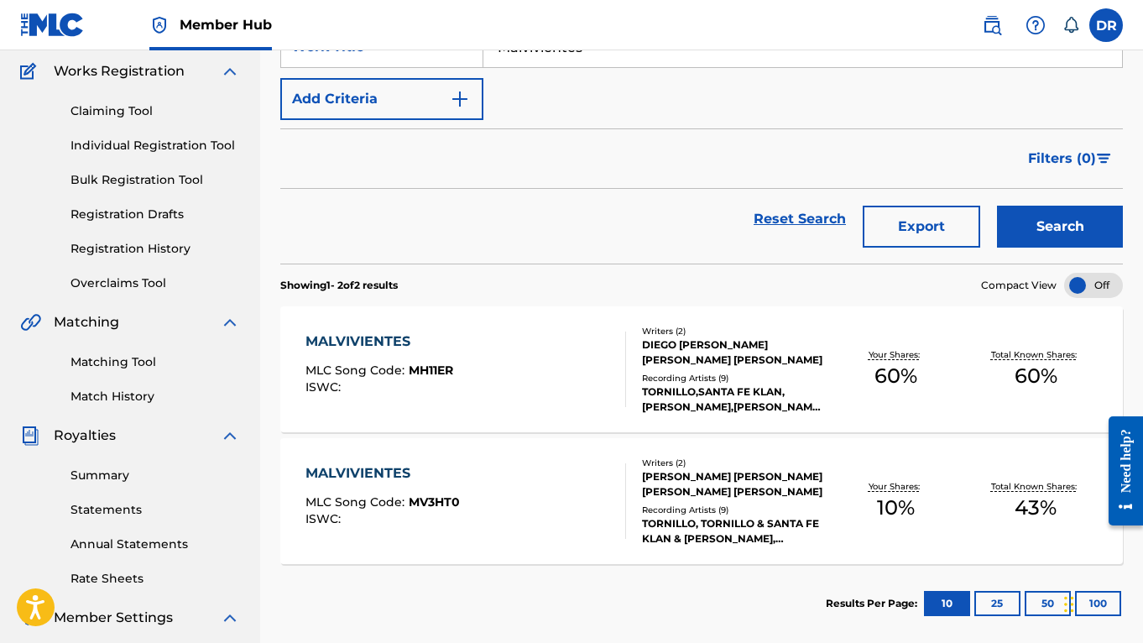
scroll to position [246, 0]
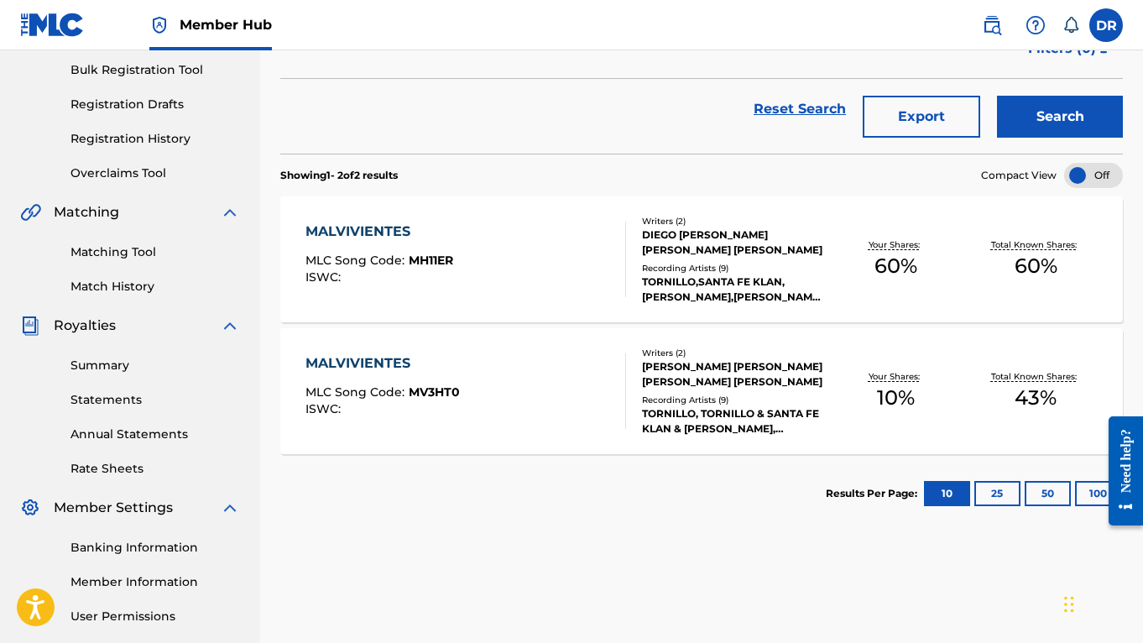
click at [529, 252] on div "MALVIVIENTES MLC Song Code : MH11ER ISWC :" at bounding box center [465, 259] width 320 height 76
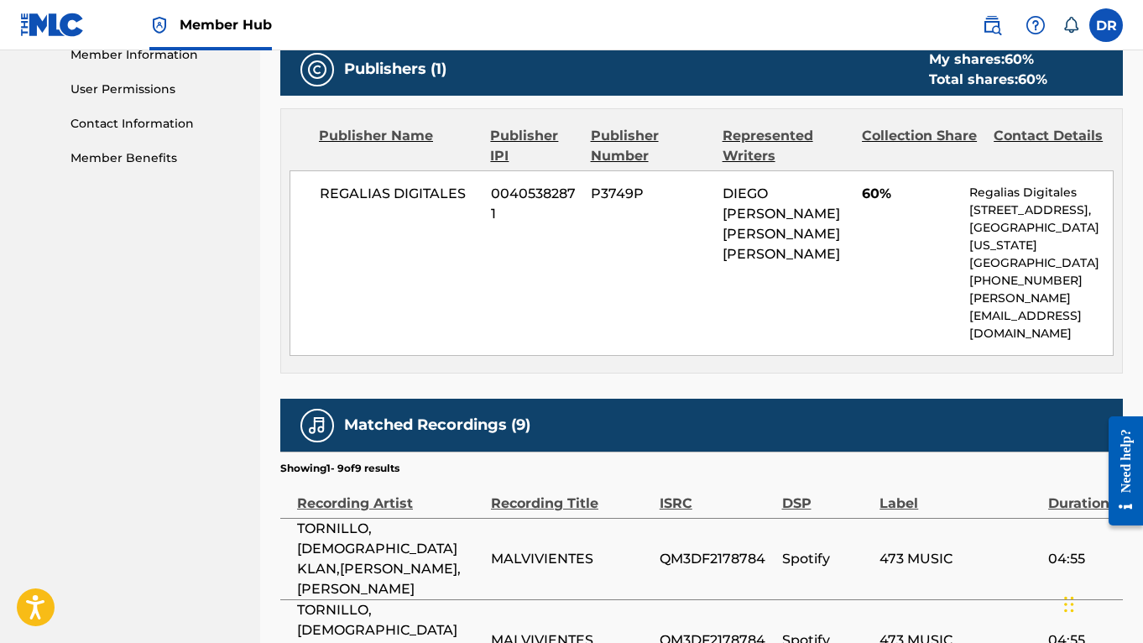
scroll to position [849, 0]
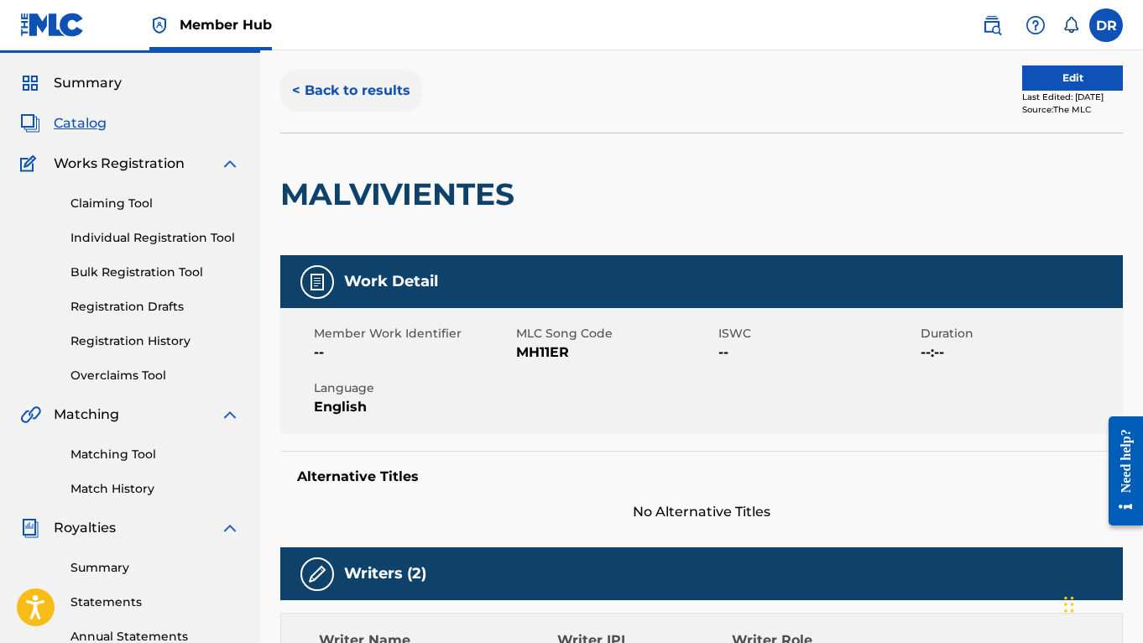
click at [331, 86] on button "< Back to results" at bounding box center [351, 91] width 142 height 42
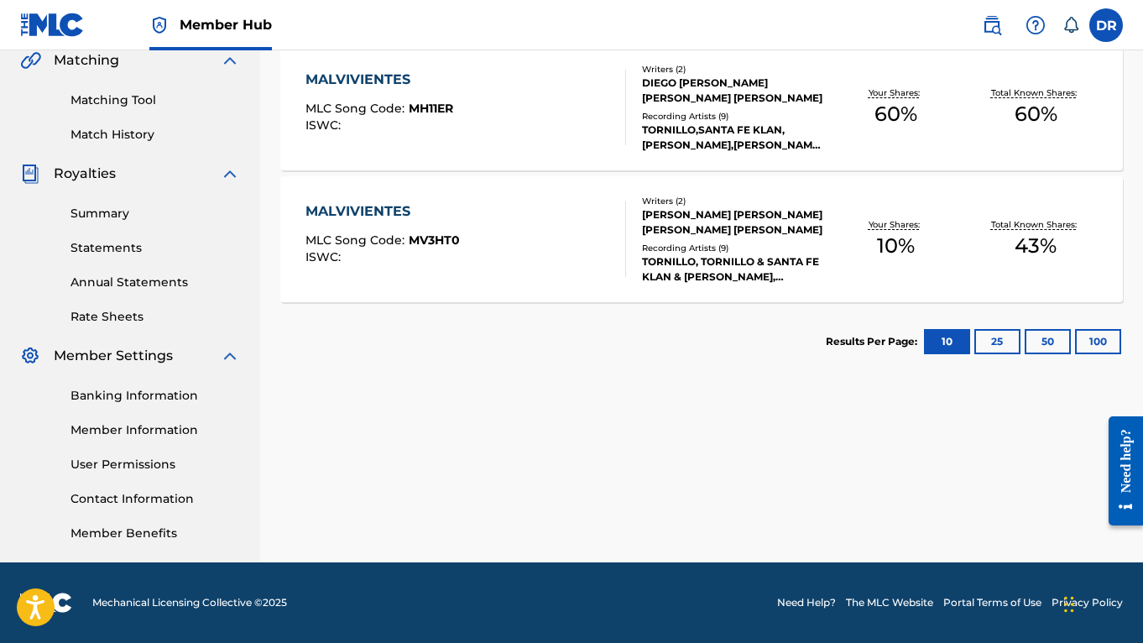
scroll to position [398, 0]
click at [556, 259] on div "MALVIVIENTES MLC Song Code : MV3HT0 ISWC :" at bounding box center [465, 239] width 320 height 76
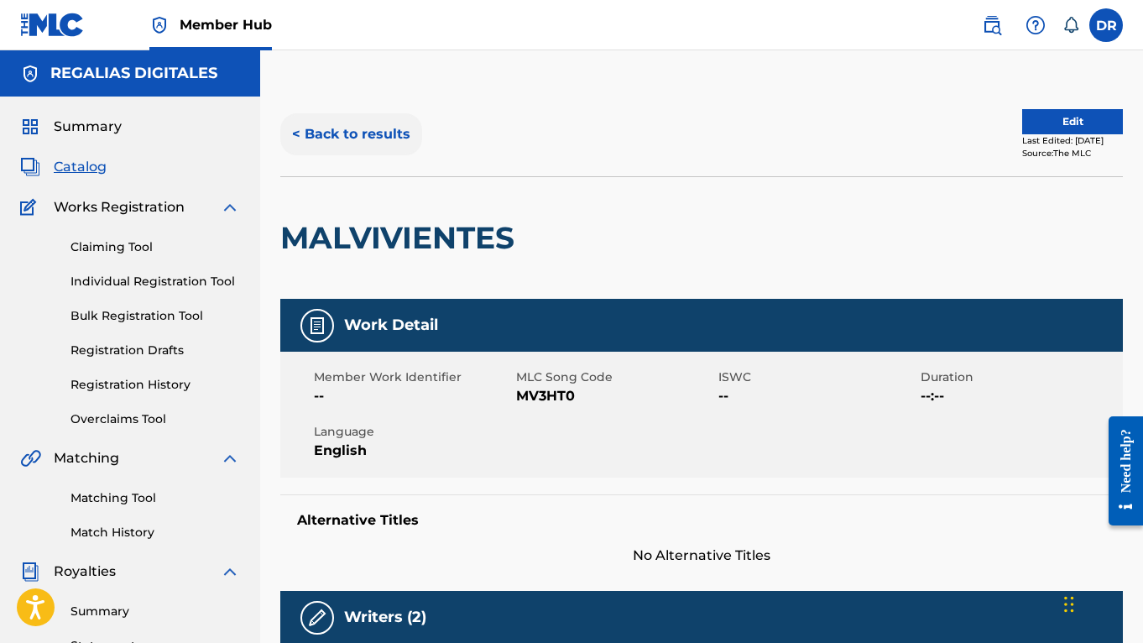
click at [383, 149] on button "< Back to results" at bounding box center [351, 134] width 142 height 42
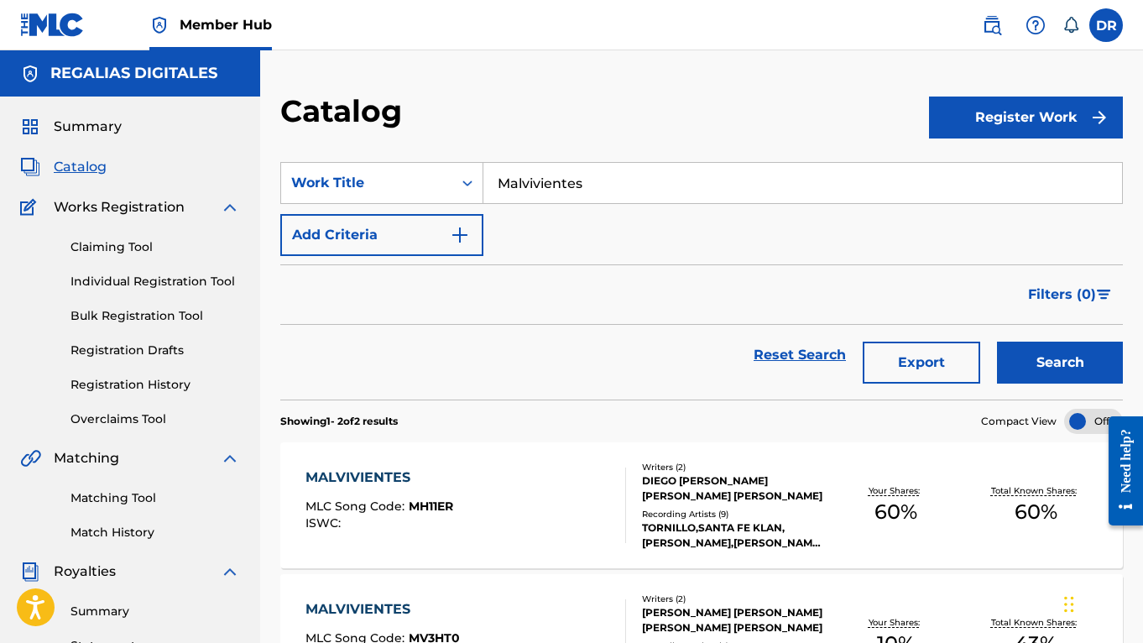
drag, startPoint x: 615, startPoint y: 185, endPoint x: 378, endPoint y: 143, distance: 241.1
click at [378, 143] on section "SearchWithCriteria274d8c1a-e8d6-43ab-bb3b-47a030e275dd Work Title Malvivientes …" at bounding box center [701, 271] width 842 height 258
paste input "Dime Cuando Volvera"
type input "Dime Cuando Volveras"
click at [1060, 362] on button "Search" at bounding box center [1060, 362] width 126 height 42
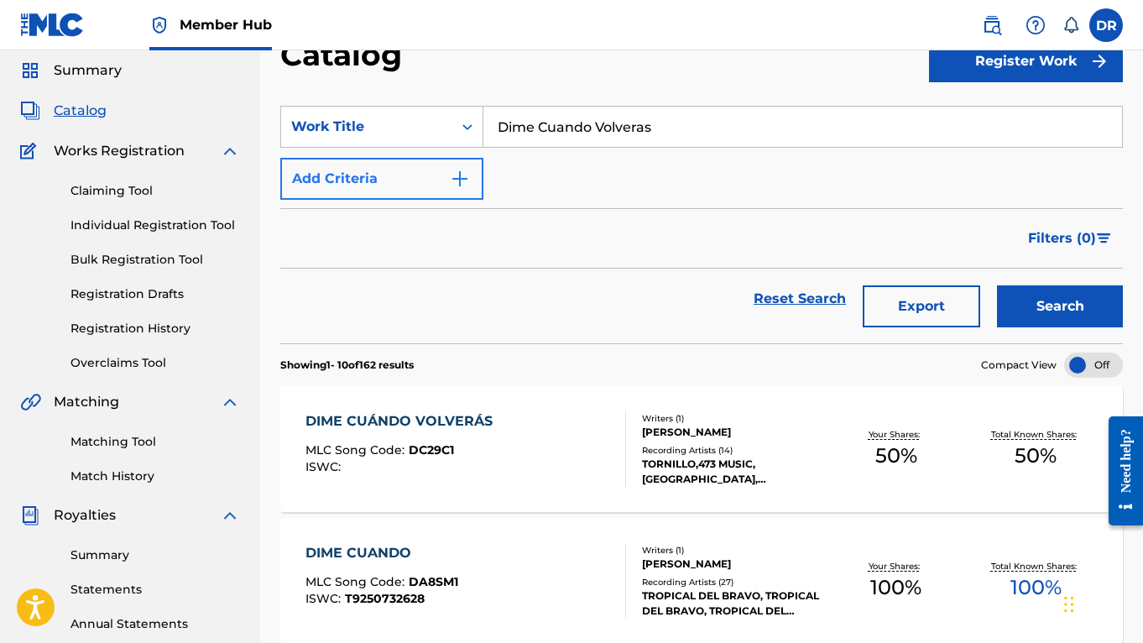
scroll to position [57, 0]
click at [446, 410] on div "DIME CUÁNDO VOLVERÁS" at bounding box center [402, 420] width 195 height 20
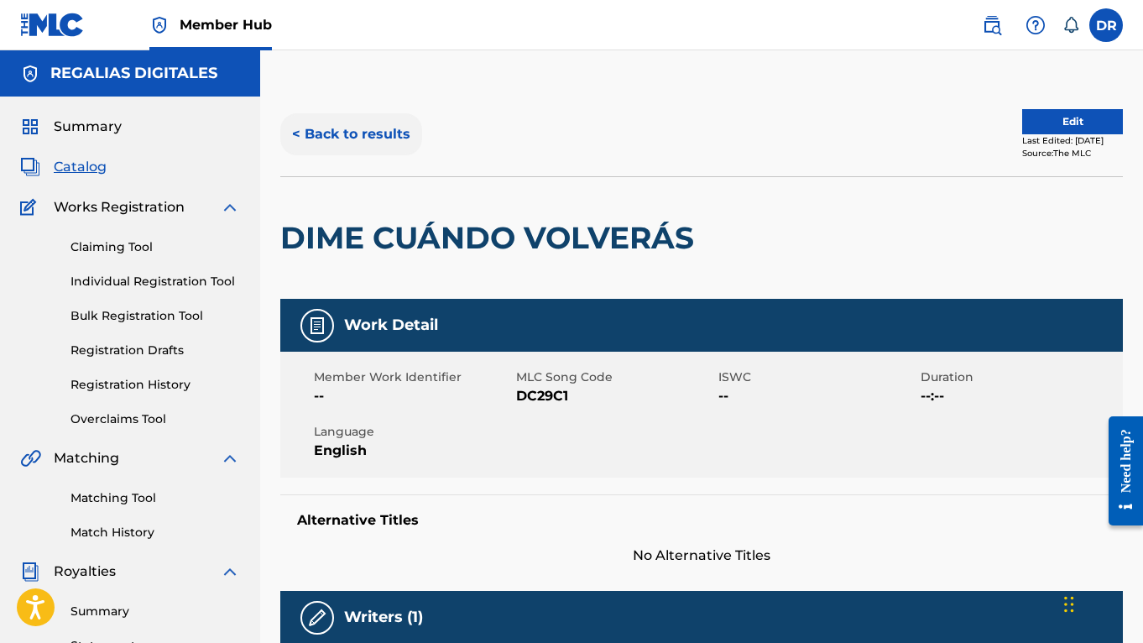
click at [325, 137] on button "< Back to results" at bounding box center [351, 134] width 142 height 42
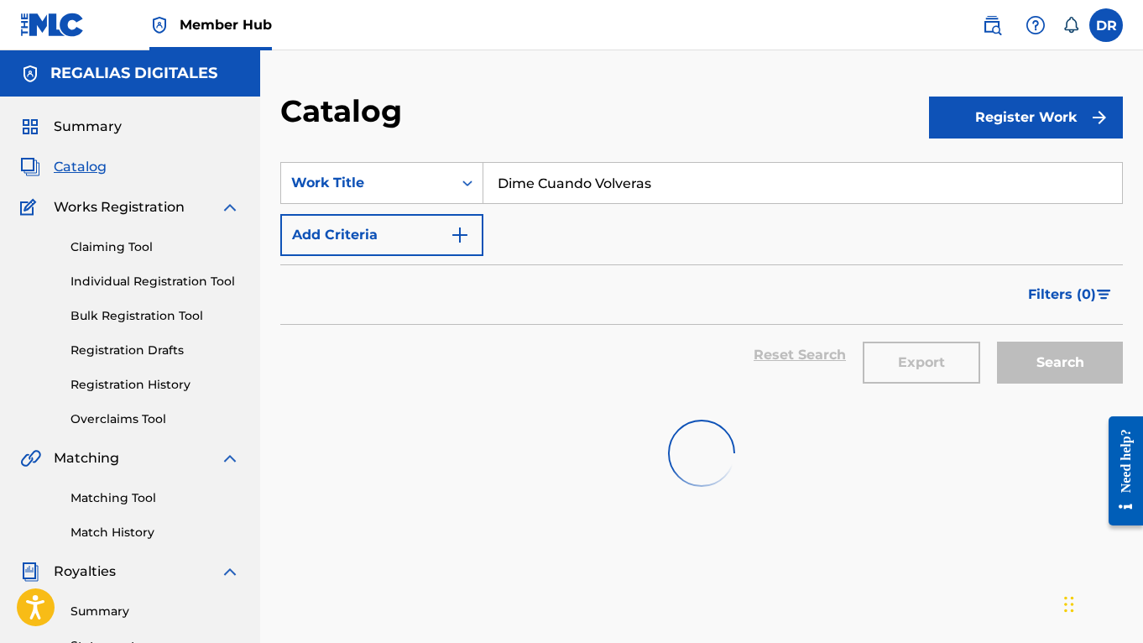
scroll to position [57, 0]
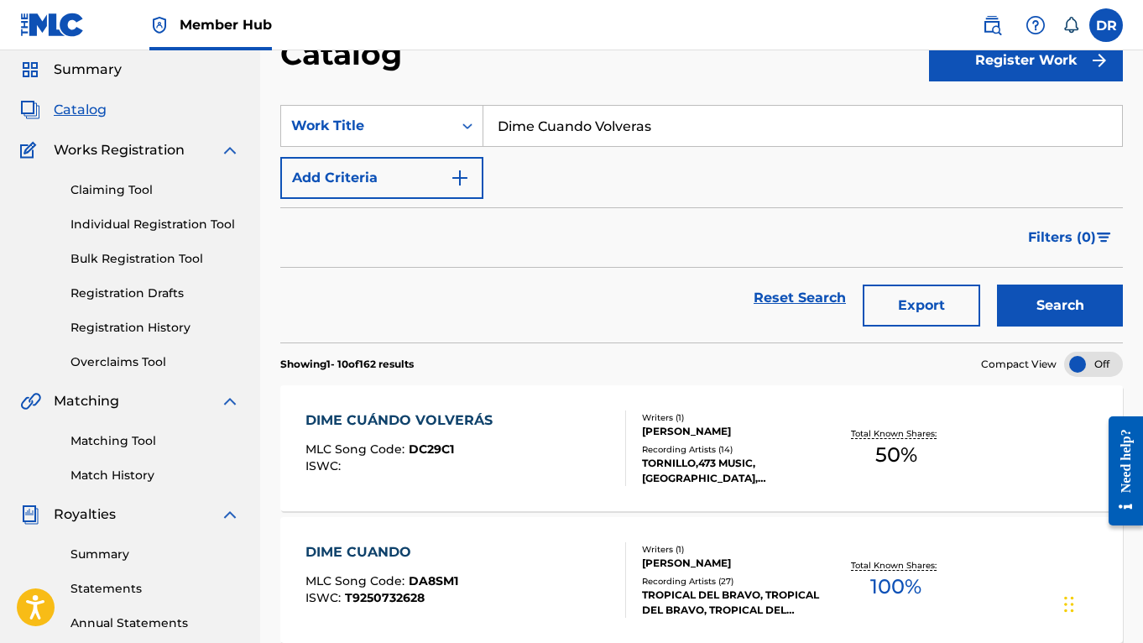
drag, startPoint x: 703, startPoint y: 129, endPoint x: 346, endPoint y: 103, distance: 357.5
click at [346, 103] on section "SearchWithCriteria274d8c1a-e8d6-43ab-bb3b-47a030e275dd Work Title Dime Cuando V…" at bounding box center [701, 214] width 842 height 258
paste input "Malviviente"
type input "Malvivientes"
click at [1060, 305] on button "Search" at bounding box center [1060, 305] width 126 height 42
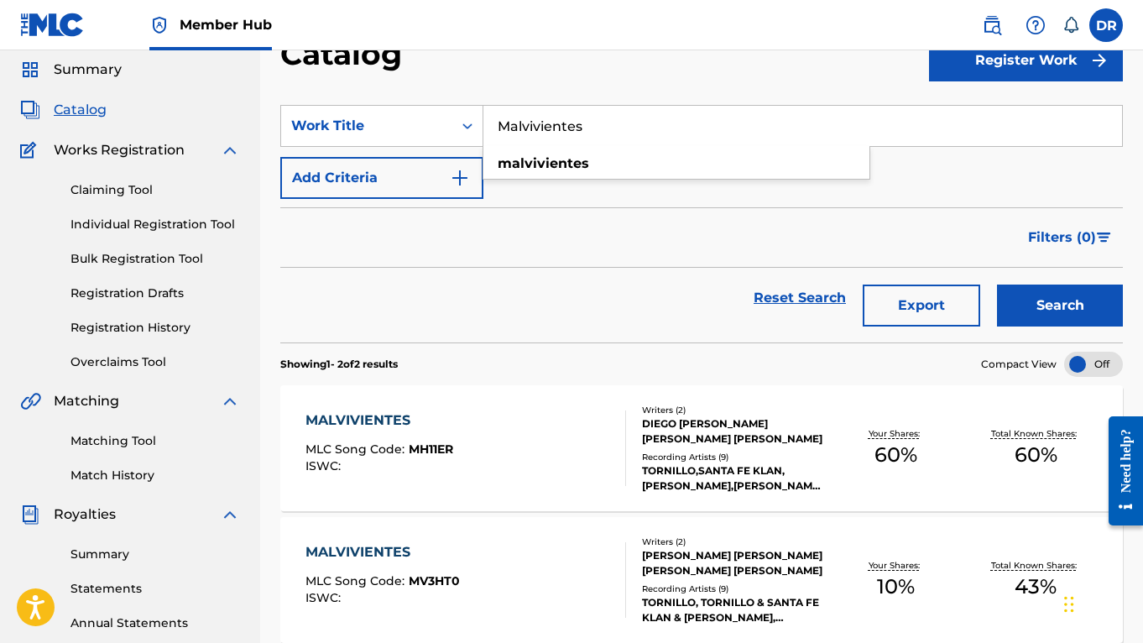
click at [622, 306] on div "Reset Search Export Search" at bounding box center [701, 298] width 842 height 60
click at [572, 465] on div "MALVIVIENTES MLC Song Code : MH11ER ISWC :" at bounding box center [465, 448] width 320 height 76
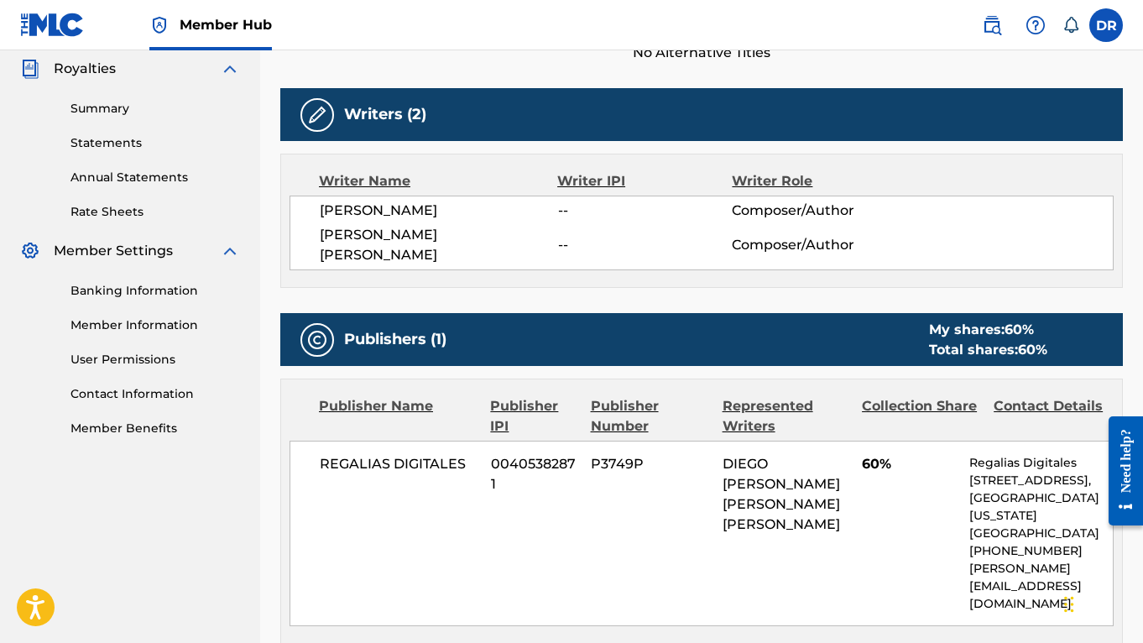
scroll to position [938, 0]
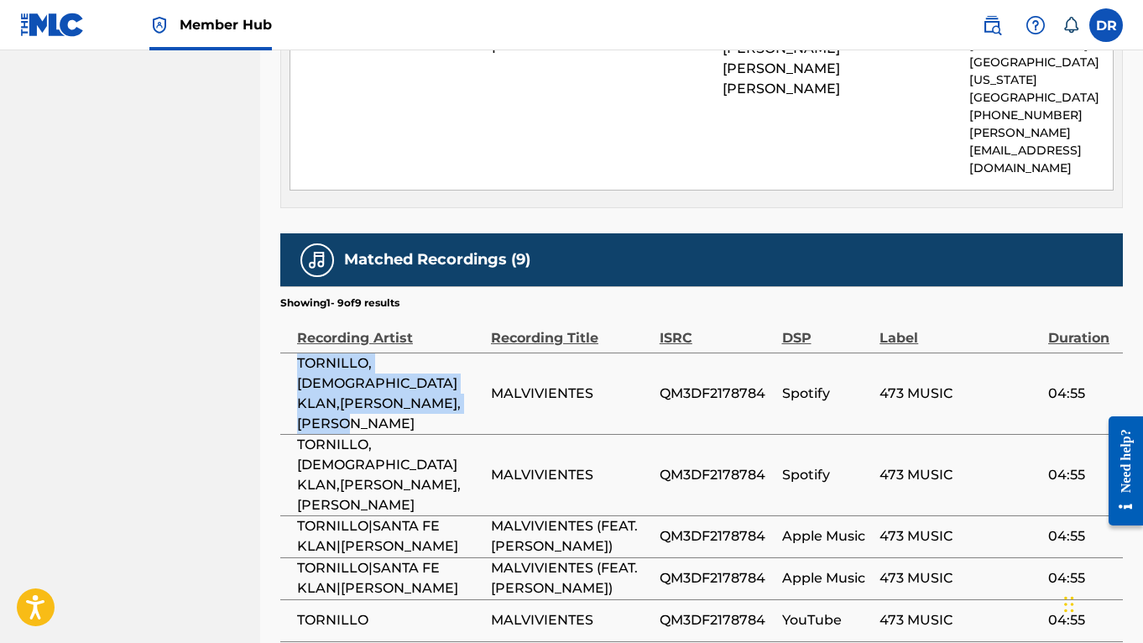
drag, startPoint x: 376, startPoint y: 409, endPoint x: 294, endPoint y: 347, distance: 102.3
click at [294, 352] on td "TORNILLO,[DEMOGRAPHIC_DATA] KLAN,[PERSON_NAME],[PERSON_NAME]" at bounding box center [385, 392] width 211 height 81
copy span "TORNILLO,[DEMOGRAPHIC_DATA] KLAN,[PERSON_NAME],[PERSON_NAME]"
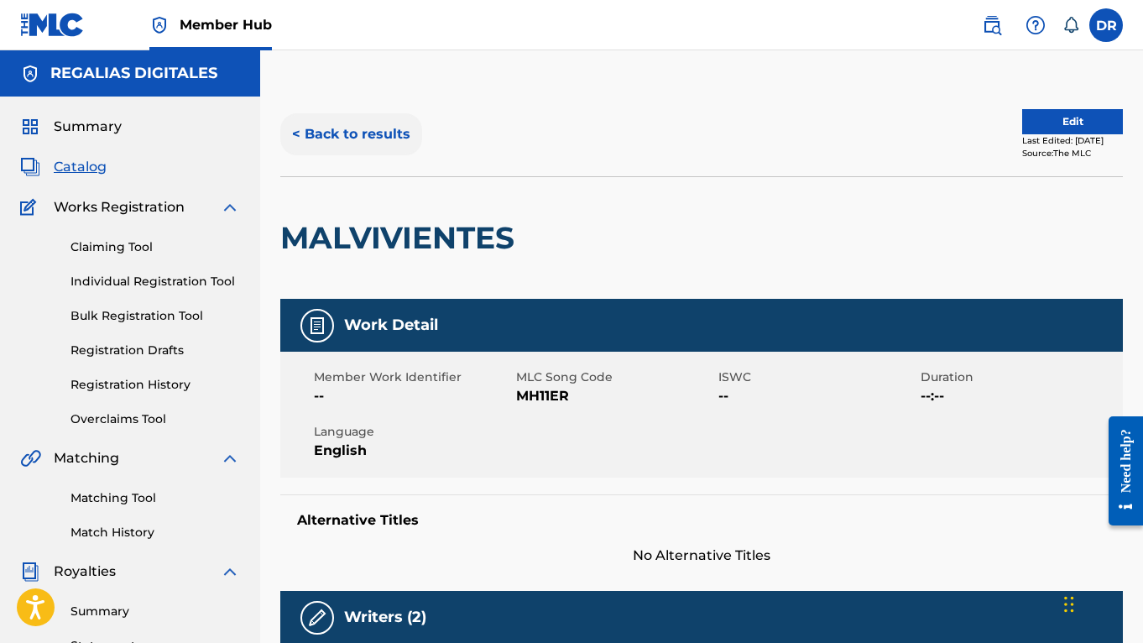
scroll to position [0, 0]
click at [409, 148] on button "< Back to results" at bounding box center [351, 134] width 142 height 42
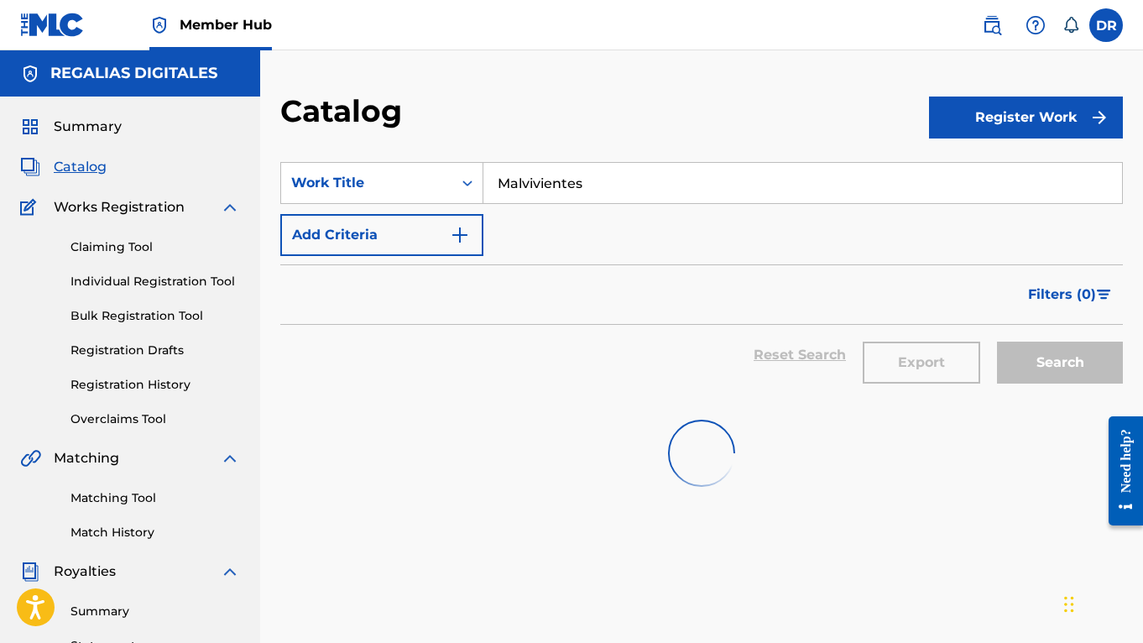
scroll to position [57, 0]
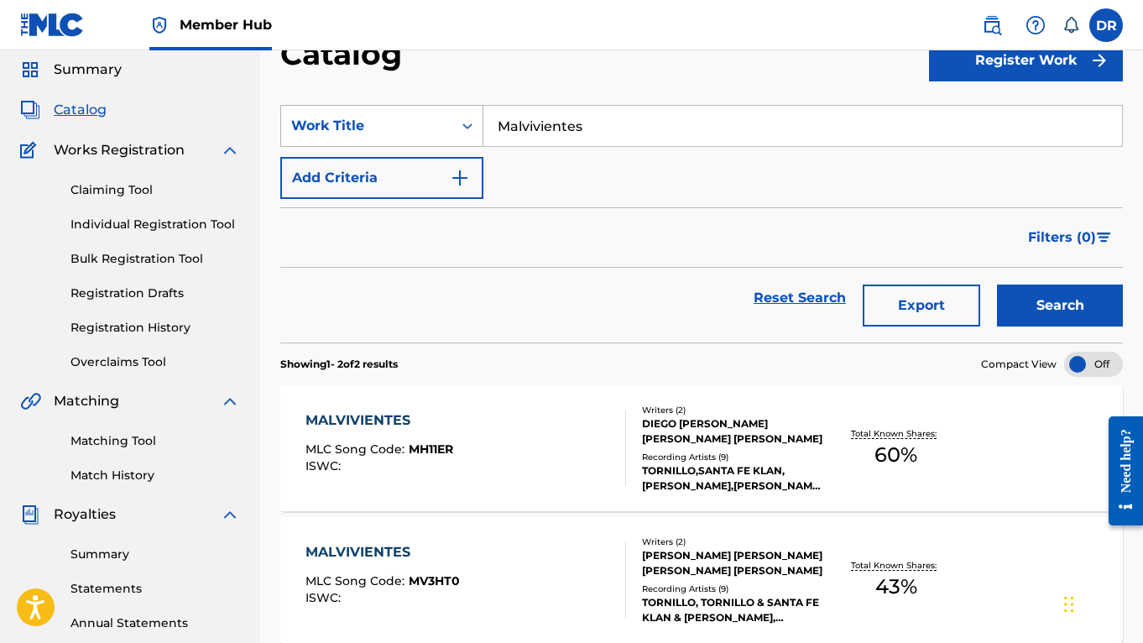
drag, startPoint x: 591, startPoint y: 120, endPoint x: 435, endPoint y: 106, distance: 156.7
click at [435, 106] on div "SearchWithCriteria274d8c1a-e8d6-43ab-bb3b-47a030e275dd Work Title Malvivientes" at bounding box center [701, 126] width 842 height 42
paste input "orena 420"
type input "Morena 420"
click at [1060, 305] on button "Search" at bounding box center [1060, 305] width 126 height 42
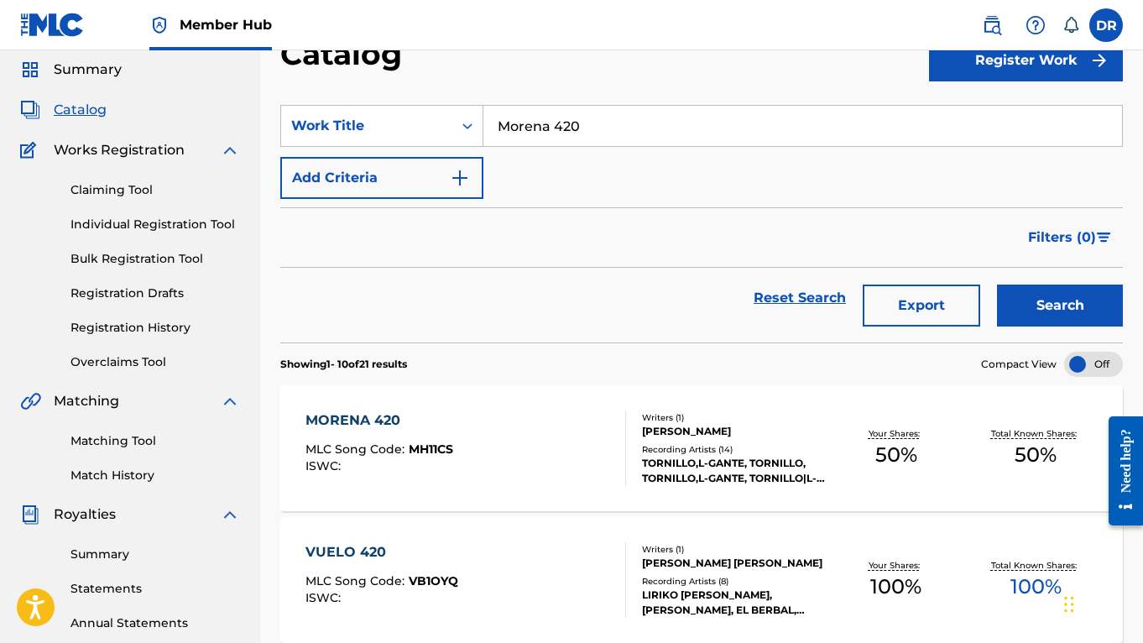
click at [421, 242] on div "Filters ( 0 )" at bounding box center [701, 237] width 842 height 60
click at [534, 439] on div "MORENA 420 MLC Song Code : MH11CS ISWC :" at bounding box center [465, 448] width 320 height 76
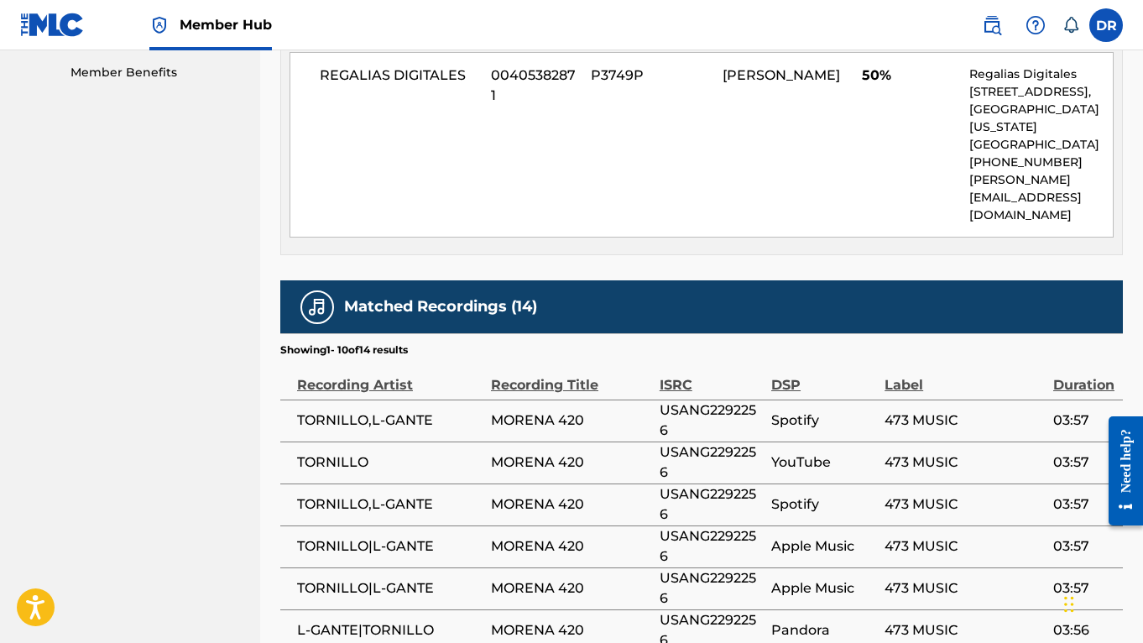
scroll to position [877, 0]
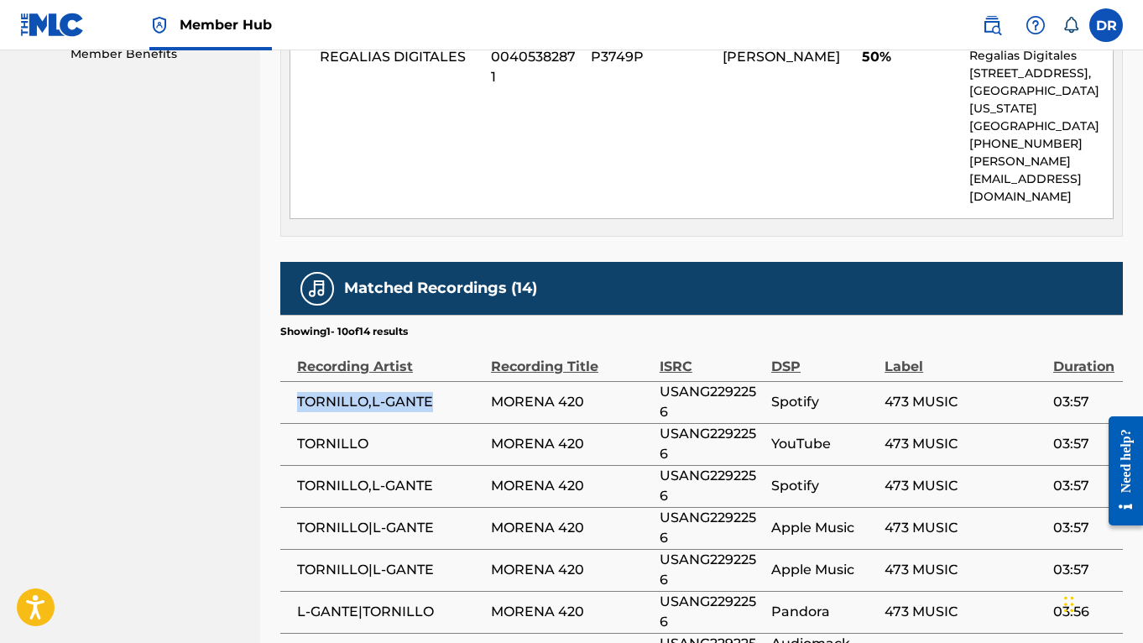
drag, startPoint x: 462, startPoint y: 412, endPoint x: 285, endPoint y: 402, distance: 177.3
click at [285, 402] on td "TORNILLO,L-GANTE" at bounding box center [385, 402] width 211 height 42
copy span "TORNILLO,L-GANTE"
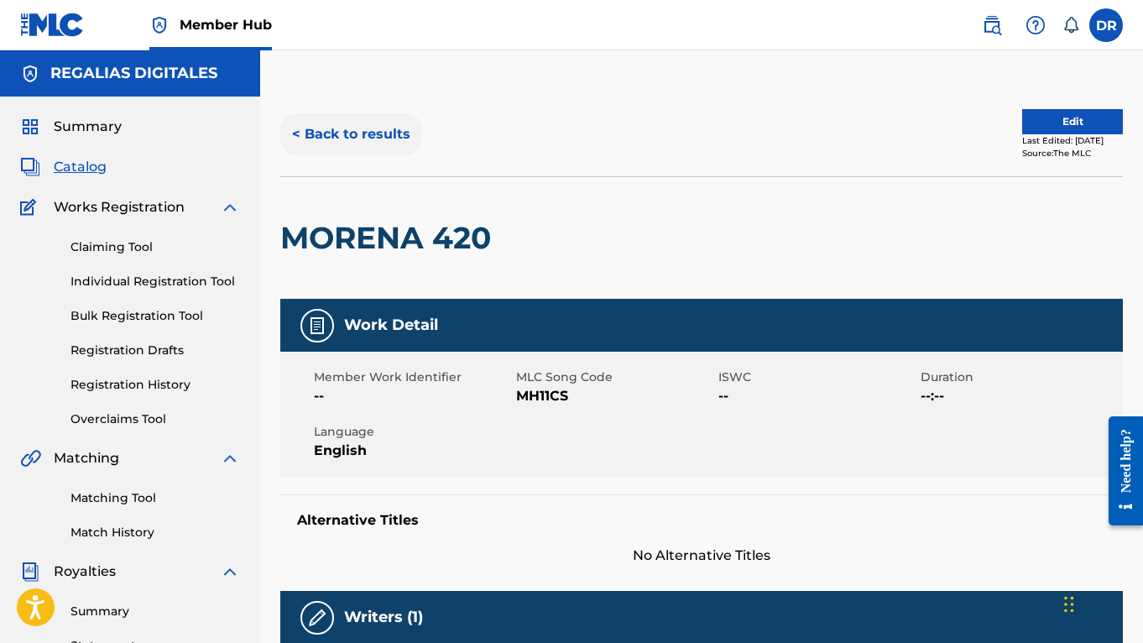
scroll to position [0, 0]
click at [397, 151] on button "< Back to results" at bounding box center [351, 134] width 142 height 42
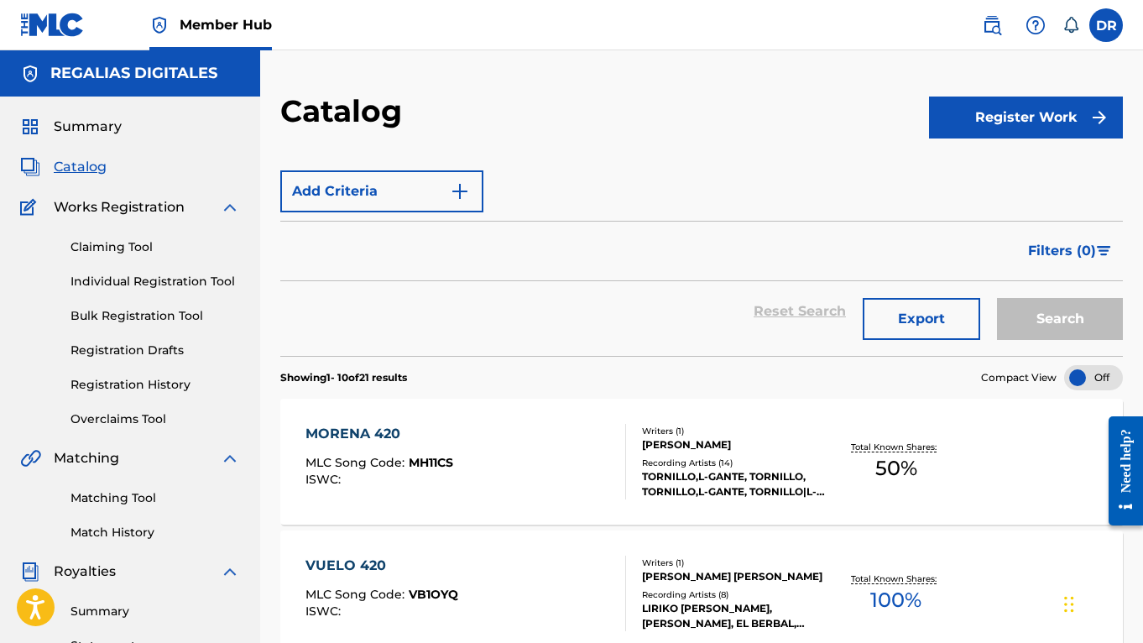
scroll to position [57, 0]
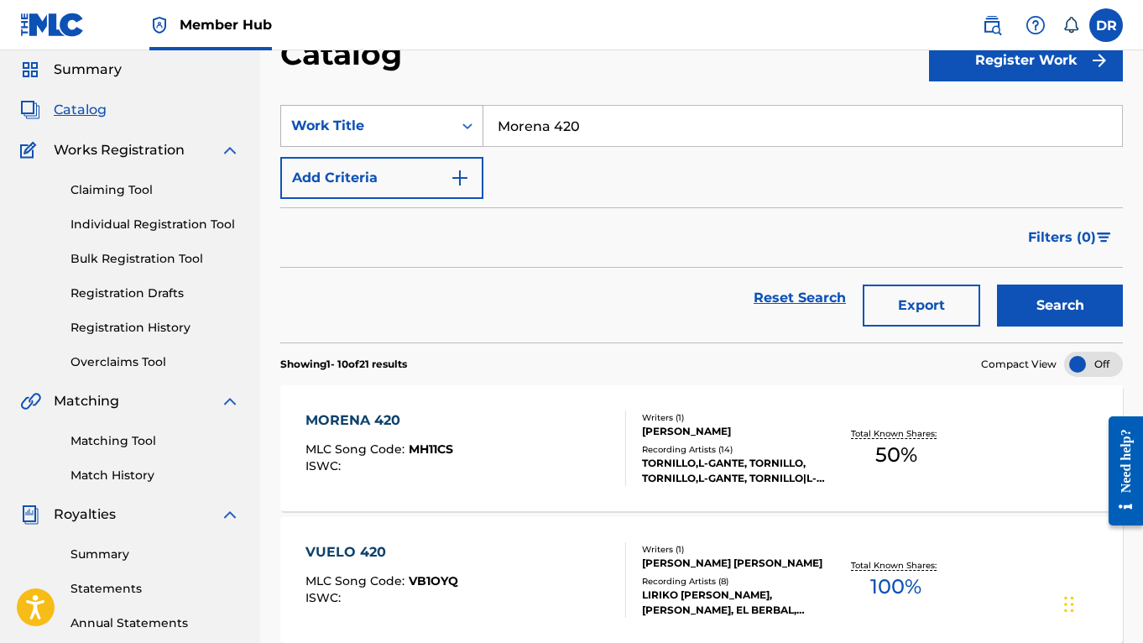
drag, startPoint x: 621, startPoint y: 128, endPoint x: 362, endPoint y: 107, distance: 260.1
click at [362, 107] on div "SearchWithCriteria274d8c1a-e8d6-43ab-bb3b-47a030e275dd Work Title Morena 420" at bounding box center [701, 126] width 842 height 42
paste input "Una Veladora"
type input "Una Veladora"
click at [1060, 305] on button "Search" at bounding box center [1060, 305] width 126 height 42
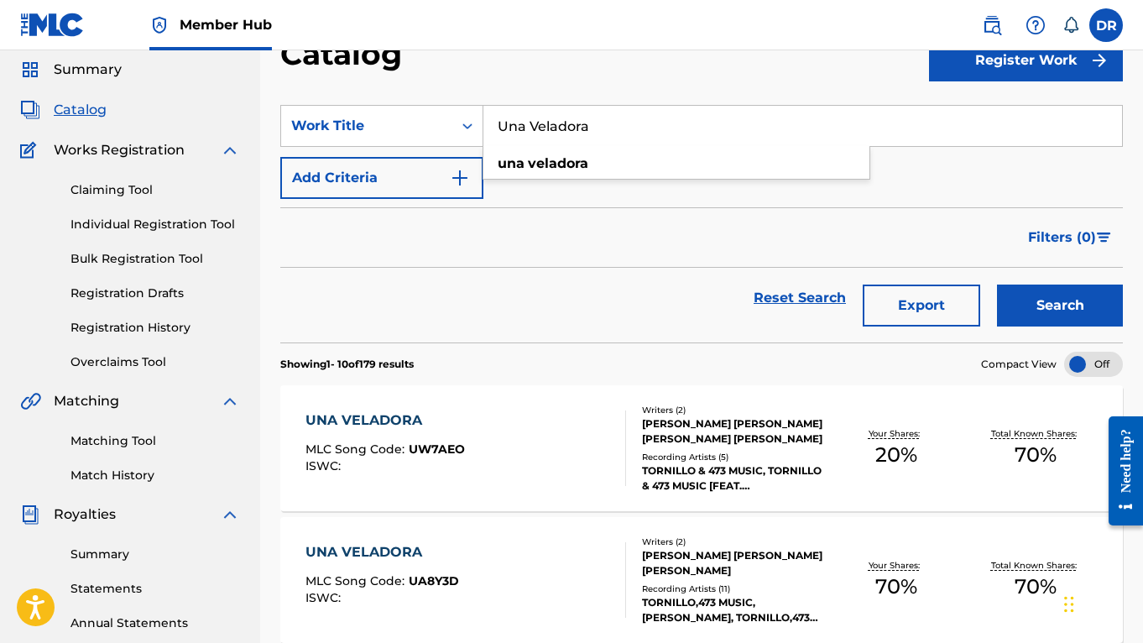
click at [372, 263] on div "Filters ( 0 )" at bounding box center [701, 237] width 842 height 60
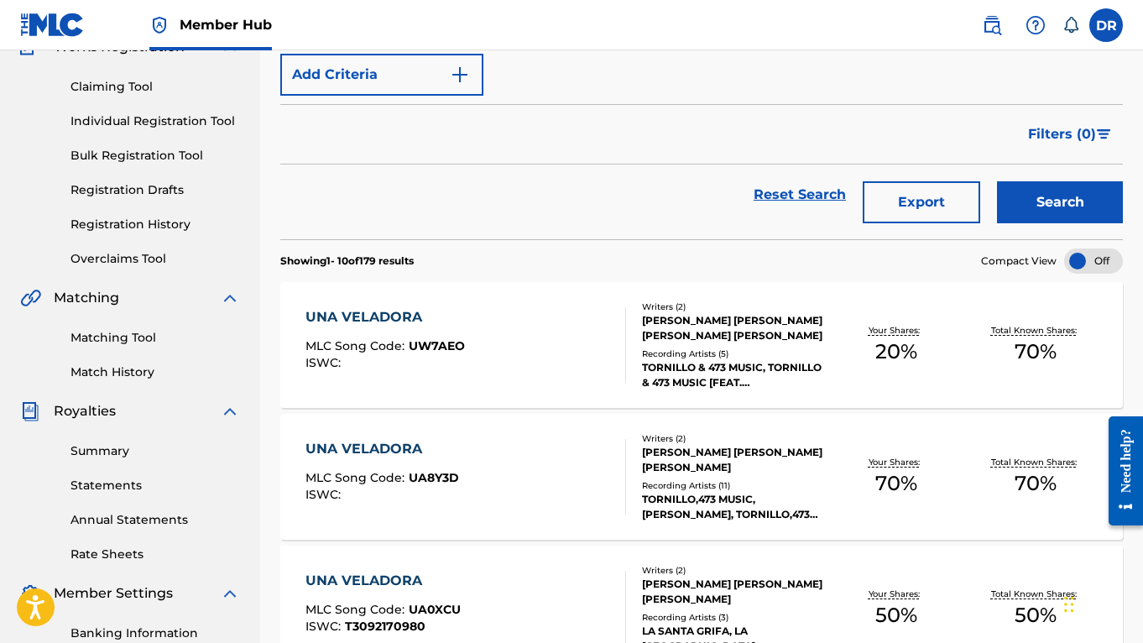
scroll to position [188, 0]
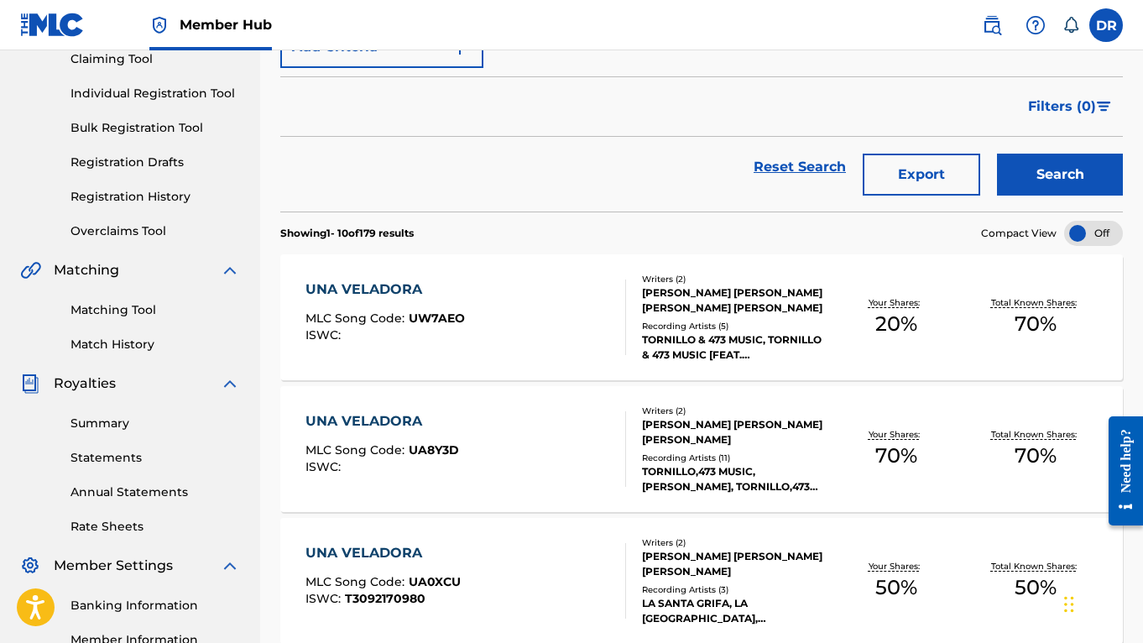
click at [546, 428] on div "UNA VELADORA MLC Song Code : UA8Y3D ISWC :" at bounding box center [465, 449] width 320 height 76
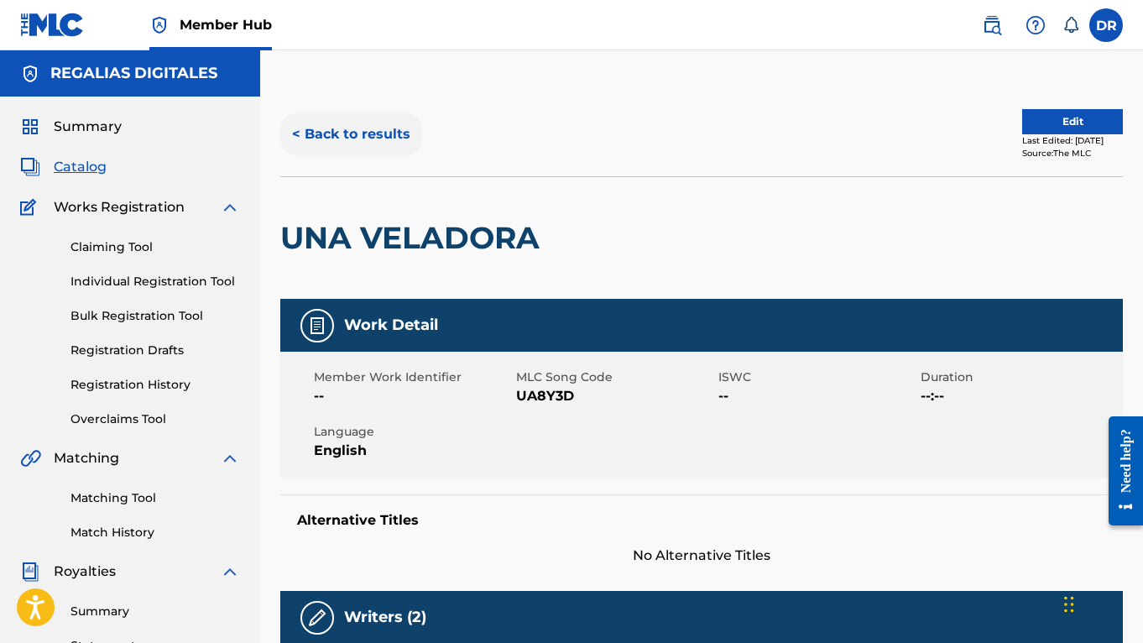
click at [371, 147] on button "< Back to results" at bounding box center [351, 134] width 142 height 42
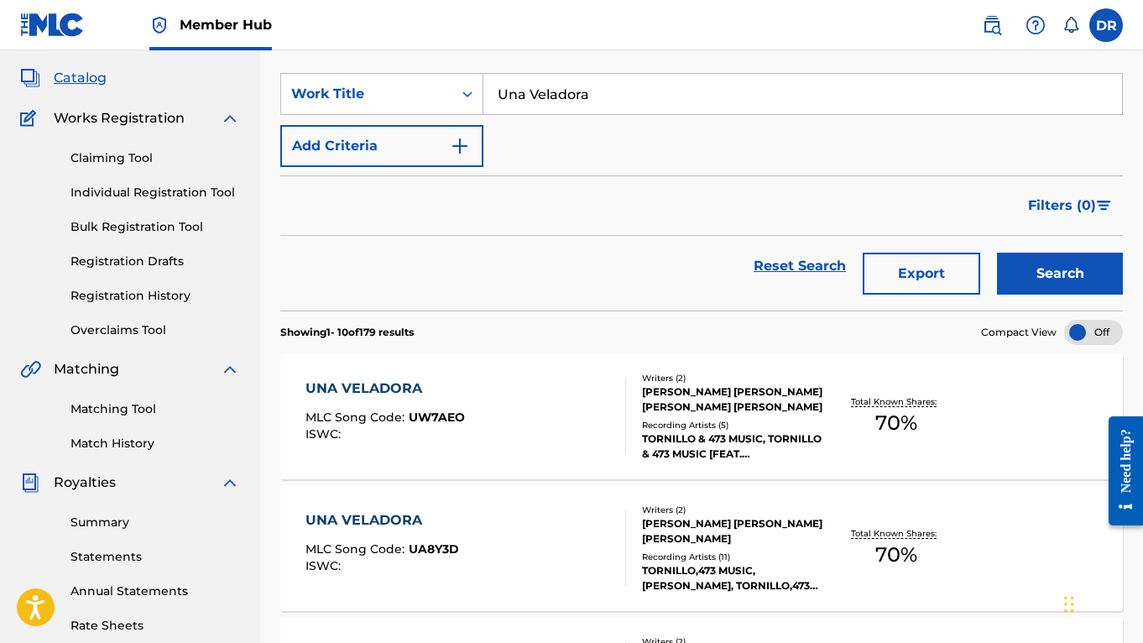
scroll to position [54, 0]
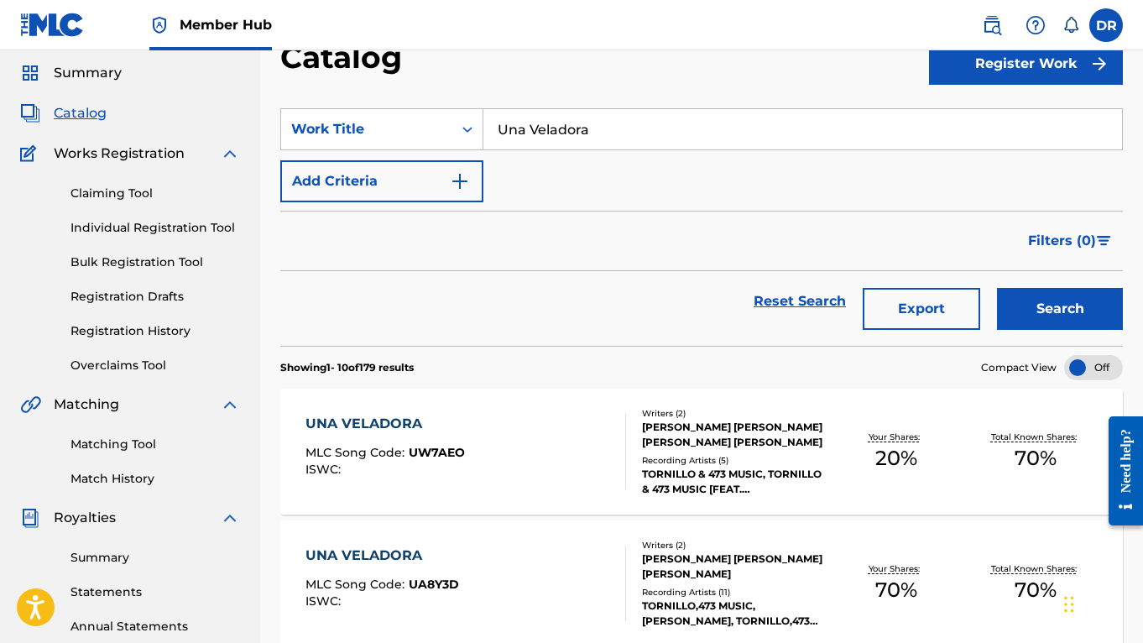
drag, startPoint x: 685, startPoint y: 133, endPoint x: 370, endPoint y: 97, distance: 317.5
click at [370, 97] on section "SearchWithCriteria274d8c1a-e8d6-43ab-bb3b-47a030e275dd Work Title Una Veladora …" at bounding box center [701, 217] width 842 height 258
paste input "Dime Cuando Volveras"
click at [1060, 309] on button "Search" at bounding box center [1060, 309] width 126 height 42
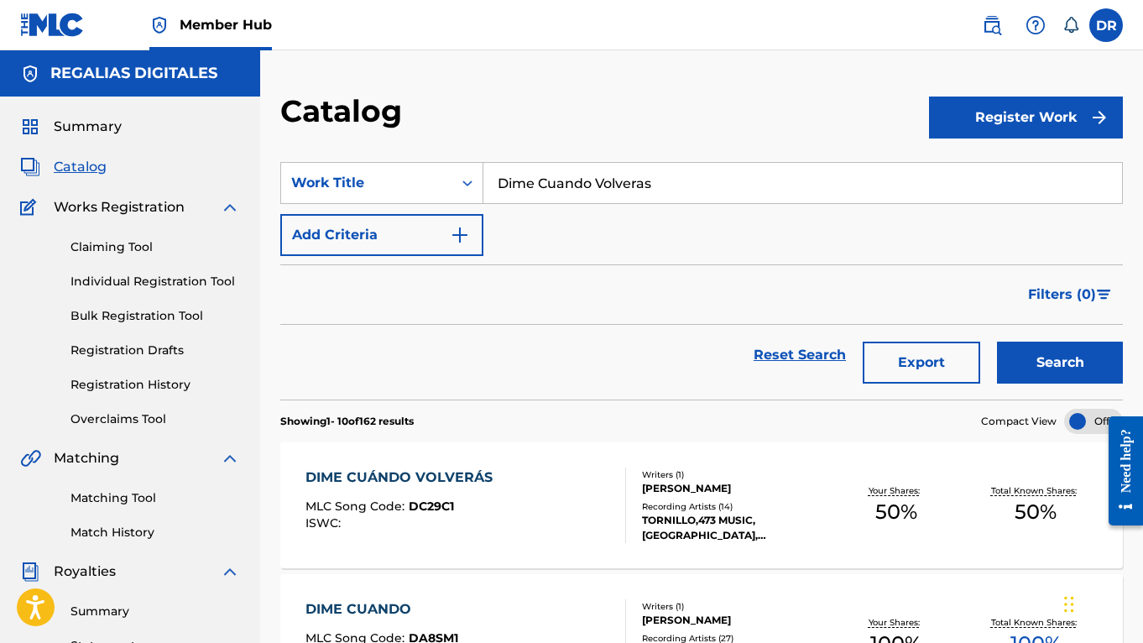
scroll to position [0, 0]
drag, startPoint x: 666, startPoint y: 196, endPoint x: 362, endPoint y: 120, distance: 313.9
paste input "[PERSON_NAME]"
type input "[PERSON_NAME]"
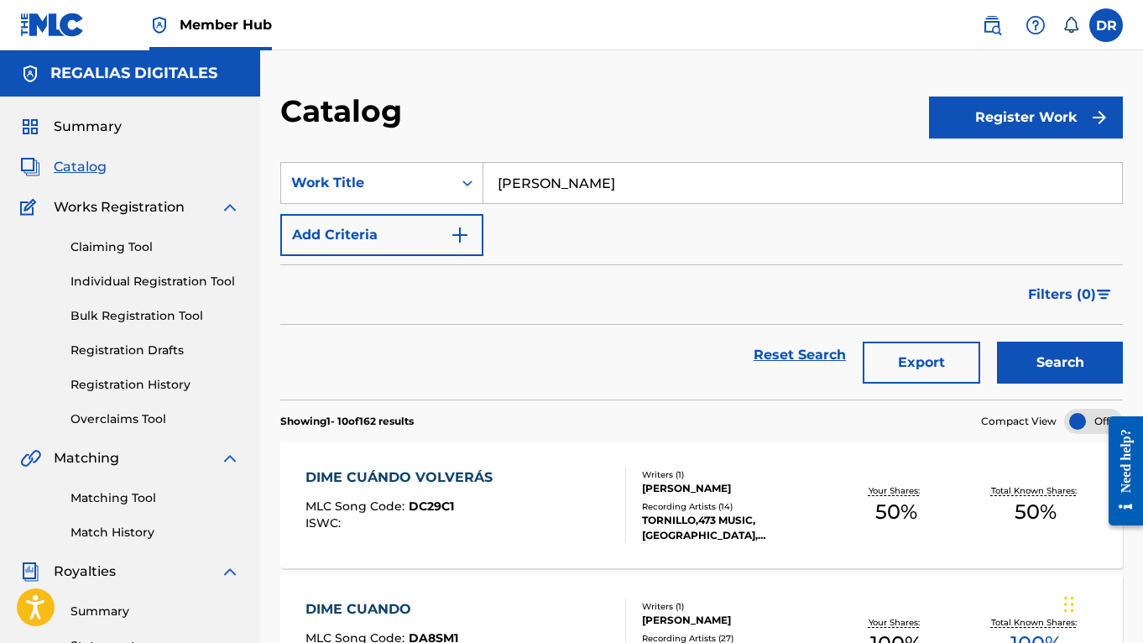
click at [1060, 362] on button "Search" at bounding box center [1060, 362] width 126 height 42
click at [549, 376] on div "Reset Search Export Search" at bounding box center [701, 355] width 842 height 60
click at [581, 519] on div "ESA MAMI MLC Song Code : EQ42OM ISWC :" at bounding box center [465, 505] width 320 height 76
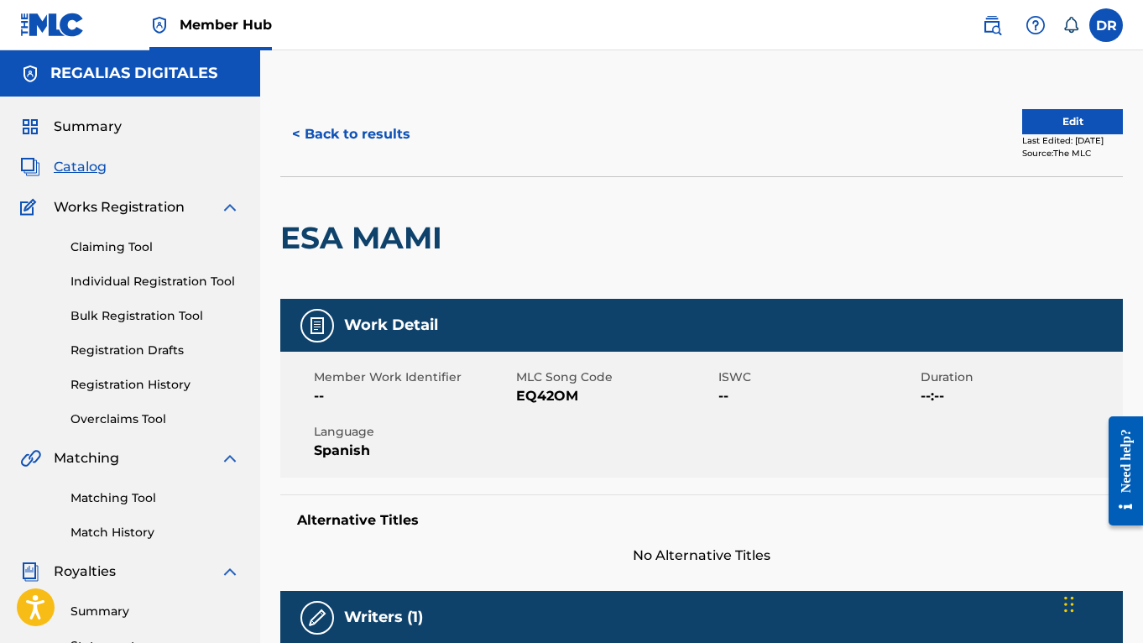
scroll to position [828, 0]
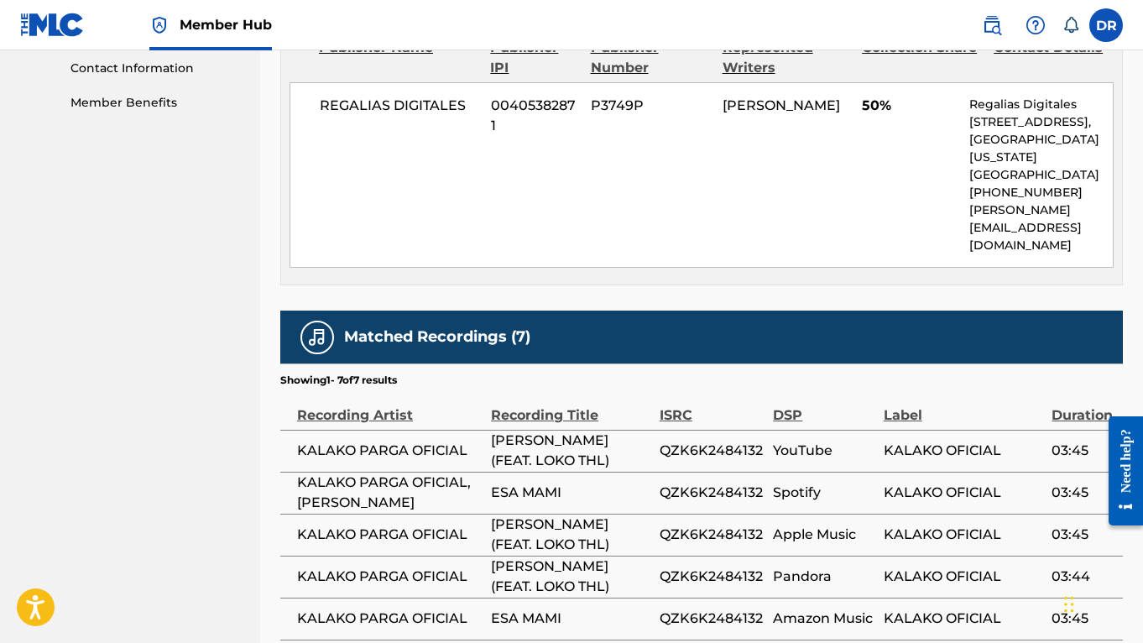
click at [489, 476] on td "KALAKO PARGA OFICIAL,[PERSON_NAME]" at bounding box center [385, 492] width 211 height 42
drag, startPoint x: 437, startPoint y: 504, endPoint x: 298, endPoint y: 487, distance: 140.3
click at [298, 487] on span "KALAKO PARGA OFICIAL,[PERSON_NAME]" at bounding box center [389, 492] width 185 height 40
copy span "KALAKO PARGA OFICIAL,[PERSON_NAME]"
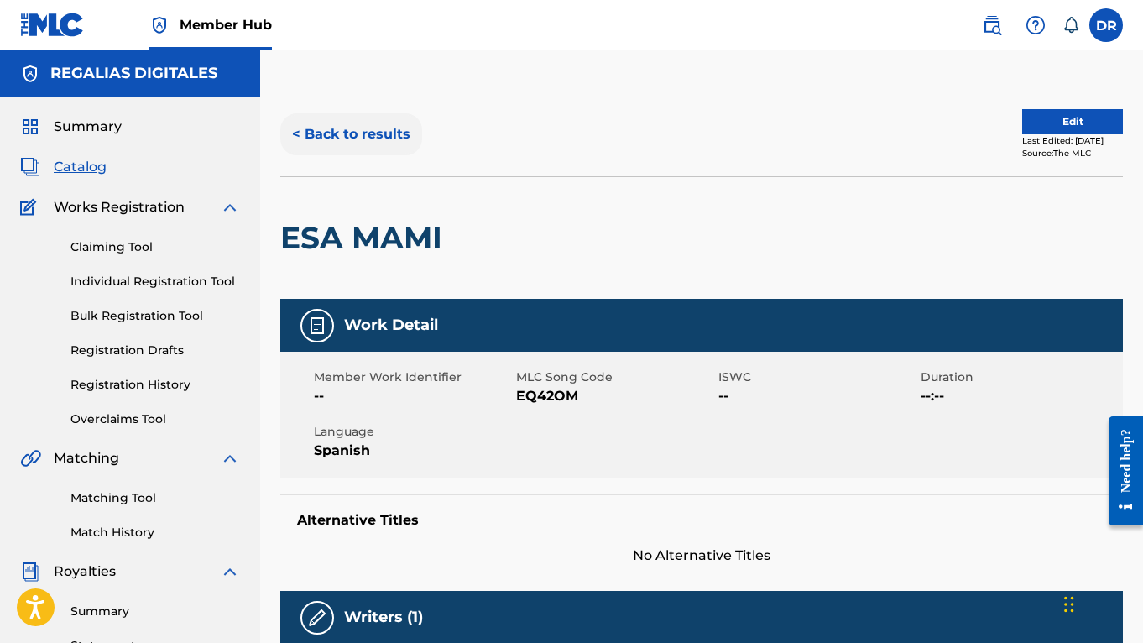
scroll to position [-1, 0]
click at [372, 144] on button "< Back to results" at bounding box center [351, 134] width 142 height 42
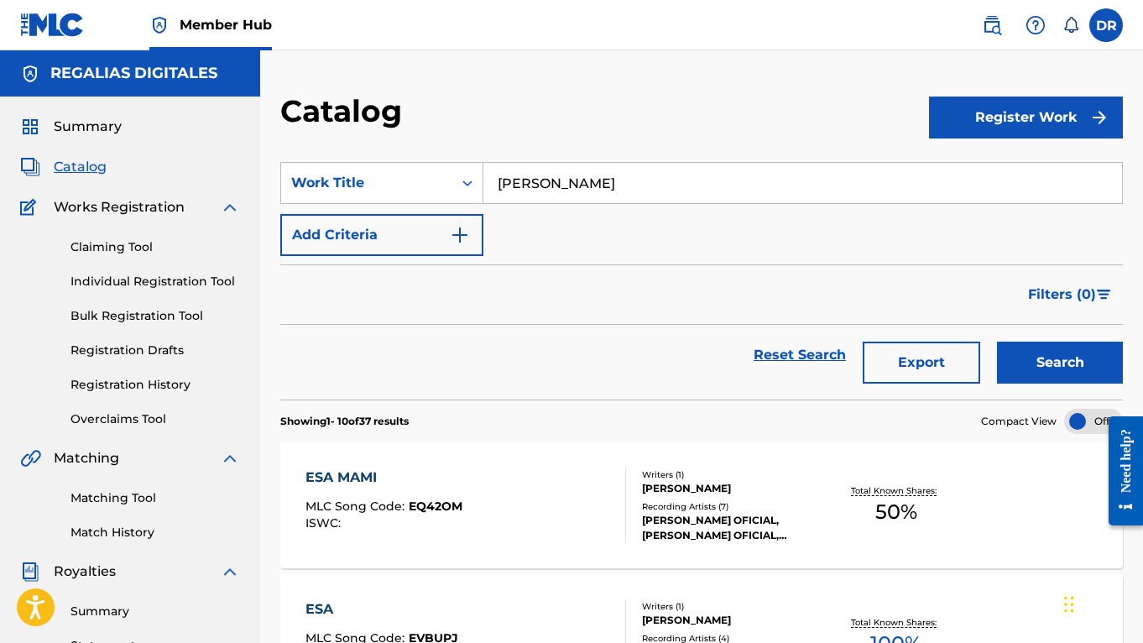
drag, startPoint x: 586, startPoint y: 185, endPoint x: 369, endPoint y: 155, distance: 218.4
click at [369, 155] on section "SearchWithCriteria274d8c1a-e8d6-43ab-bb3b-47a030e275dd Work Title Esa Mami Add …" at bounding box center [701, 271] width 842 height 258
paste input "Roses Y [PERSON_NAME]"
type input "Roses Y [PERSON_NAME]"
click at [1060, 362] on button "Search" at bounding box center [1060, 362] width 126 height 42
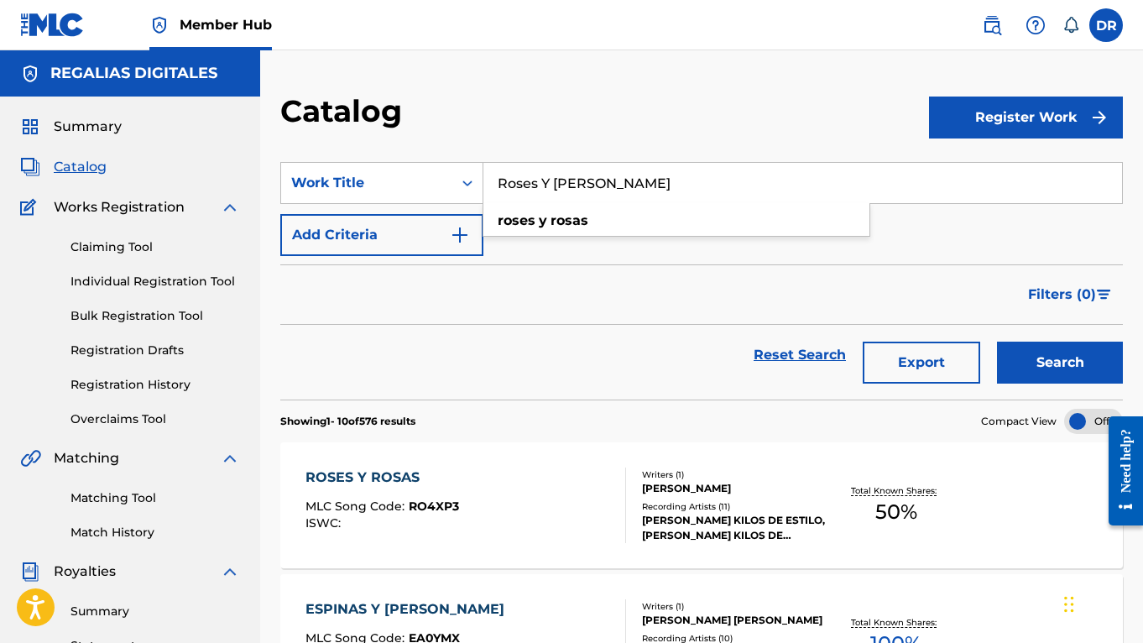
click at [487, 101] on div "Catalog" at bounding box center [604, 116] width 648 height 49
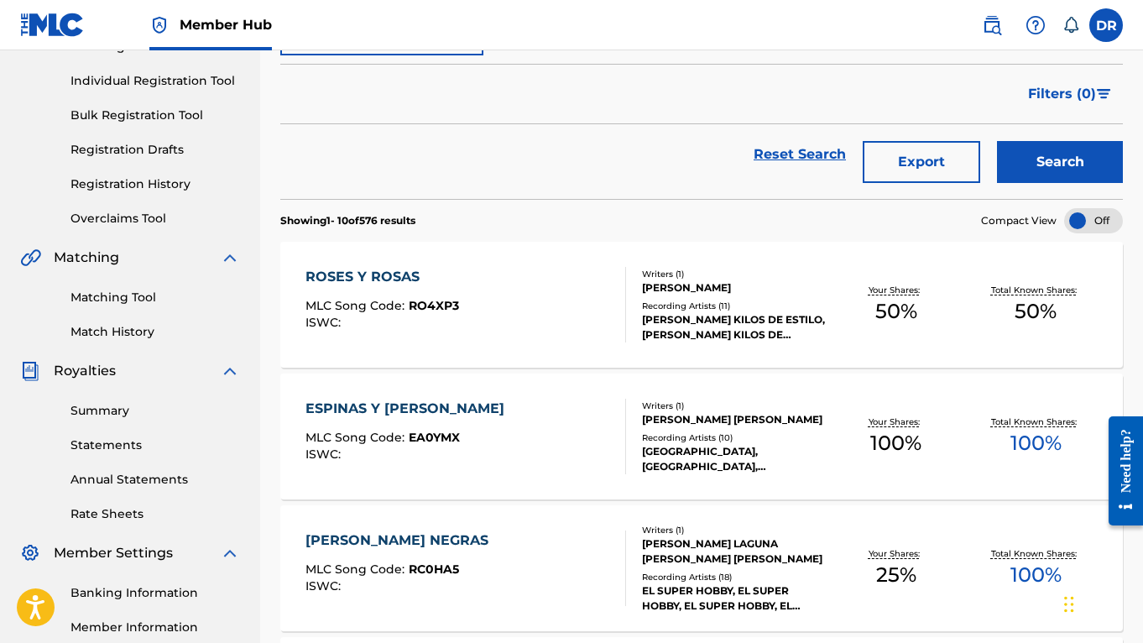
scroll to position [284, 0]
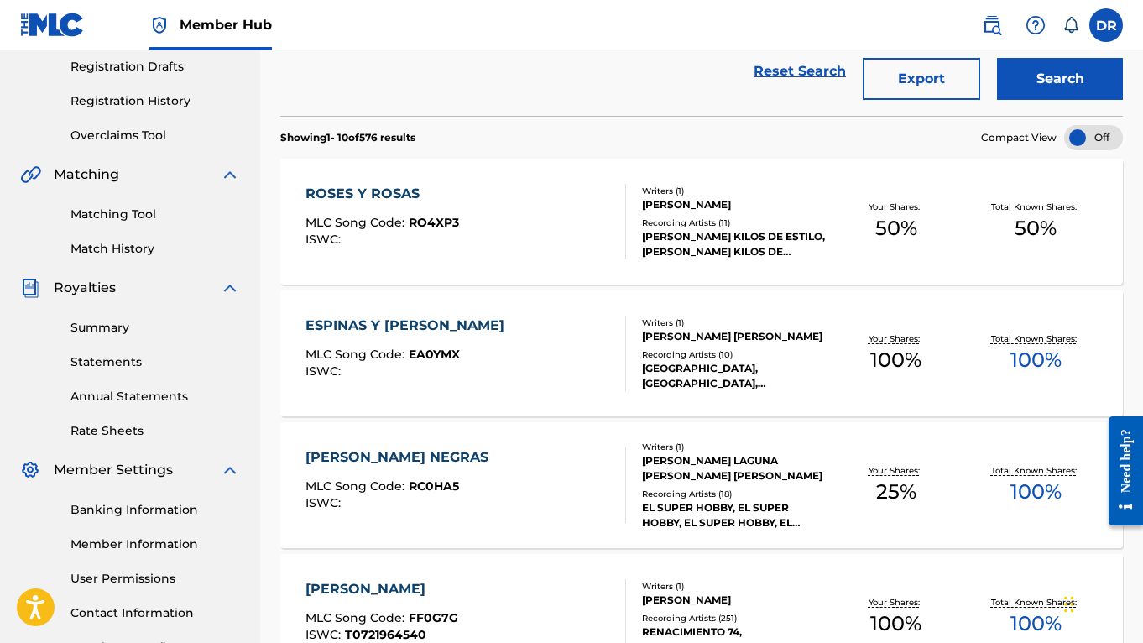
click at [597, 263] on div "ROSES Y [PERSON_NAME] MLC Song Code : RO4XP3 ISWC : Writers ( 1 ) [PERSON_NAME]…" at bounding box center [701, 222] width 842 height 126
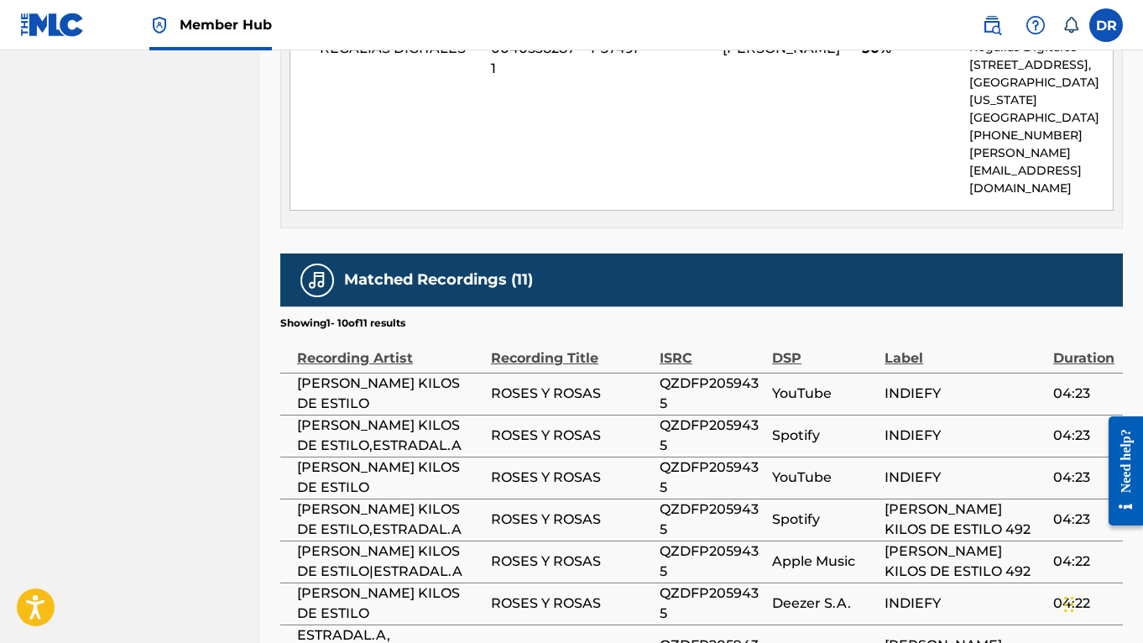
scroll to position [886, 0]
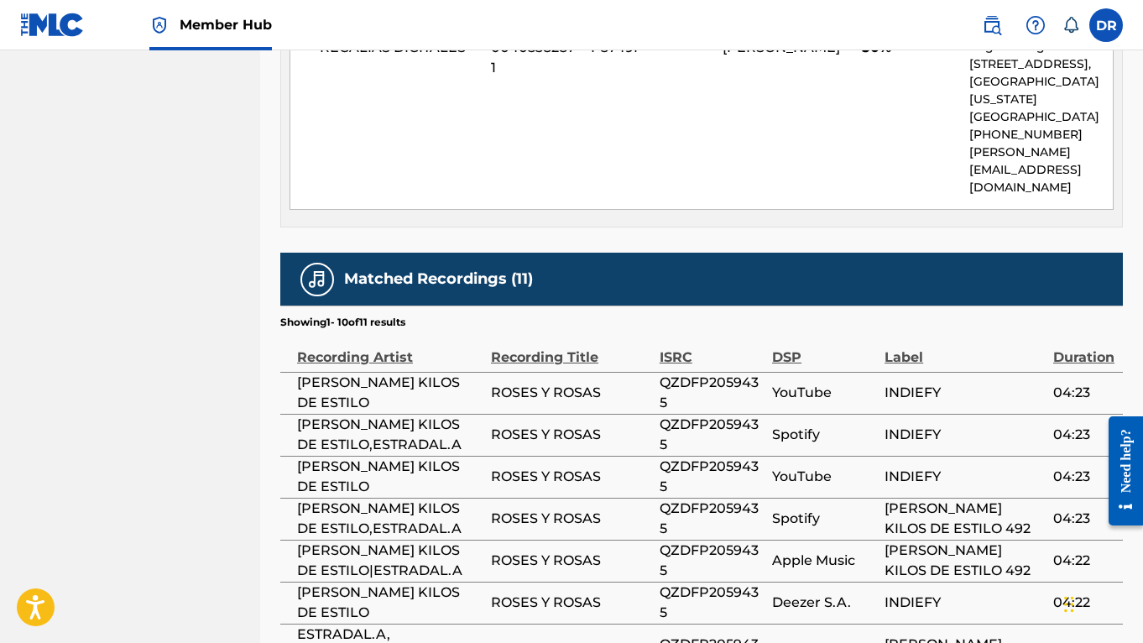
click at [461, 426] on span "[PERSON_NAME] KILOS DE ESTILO,ESTRADAL.A" at bounding box center [389, 434] width 185 height 40
drag, startPoint x: 443, startPoint y: 448, endPoint x: 297, endPoint y: 425, distance: 147.7
click at [297, 425] on span "[PERSON_NAME] KILOS DE ESTILO,ESTRADAL.A" at bounding box center [389, 434] width 185 height 40
copy span "[PERSON_NAME] KILOS DE ESTILO,ESTRADAL.A"
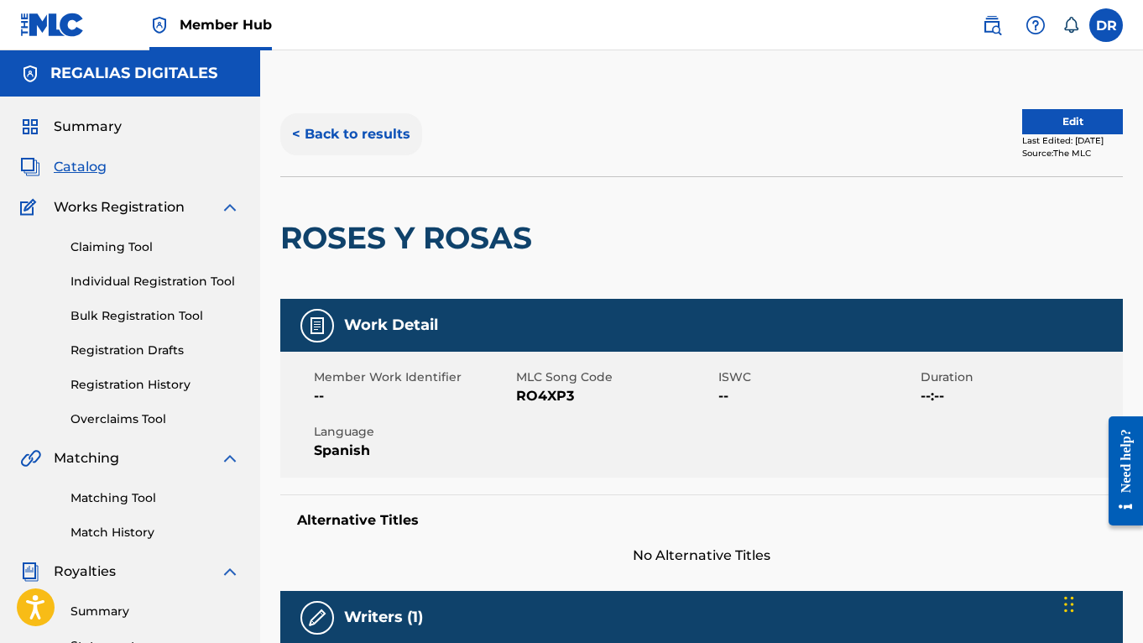
scroll to position [0, 0]
click at [379, 148] on button "< Back to results" at bounding box center [351, 134] width 142 height 42
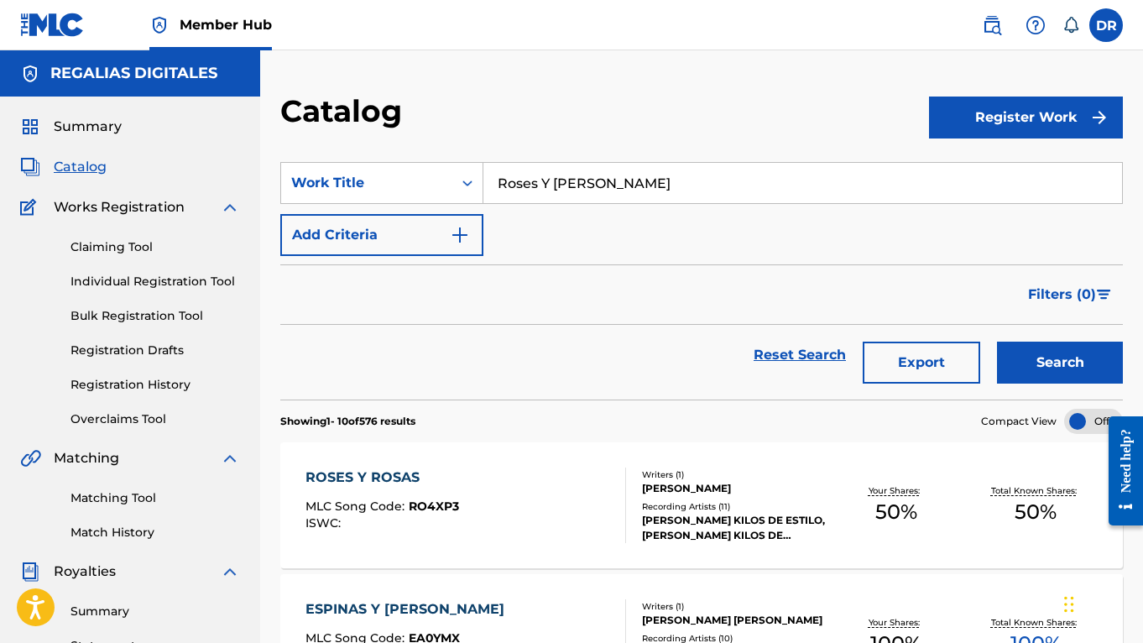
click at [622, 204] on div "SearchWithCriteria274d8c1a-e8d6-43ab-bb3b-47a030e275dd Work Title Roses Y [PERS…" at bounding box center [701, 209] width 842 height 94
drag, startPoint x: 631, startPoint y: 188, endPoint x: 376, endPoint y: 138, distance: 259.8
paste input "Delincuentes Ink"
type input "Delincuentes Ink"
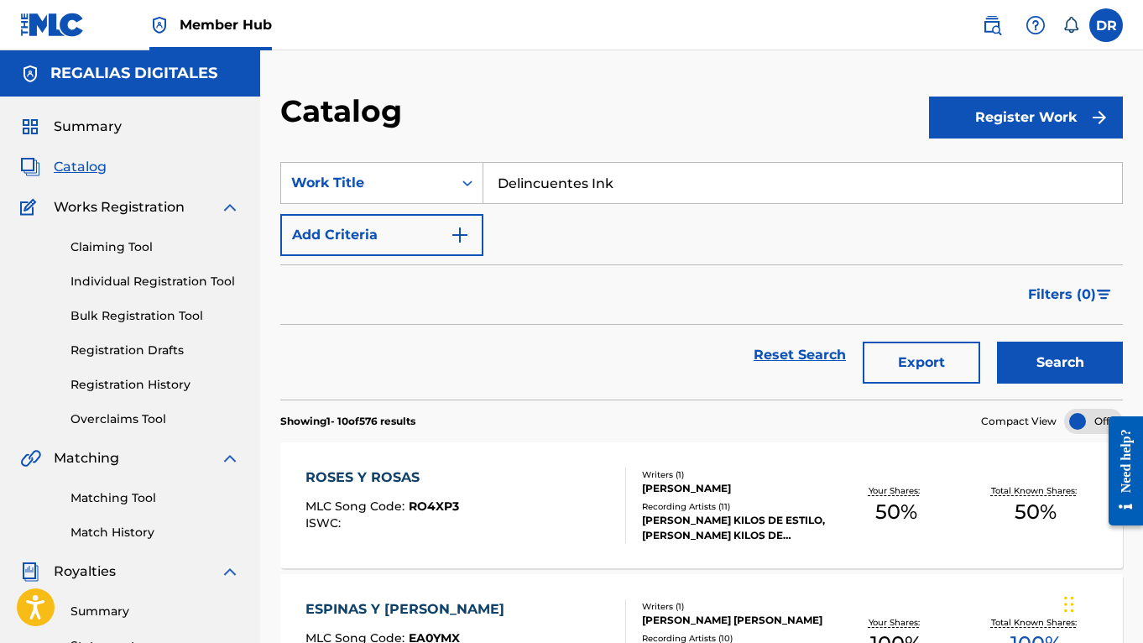
click at [1060, 362] on button "Search" at bounding box center [1060, 362] width 126 height 42
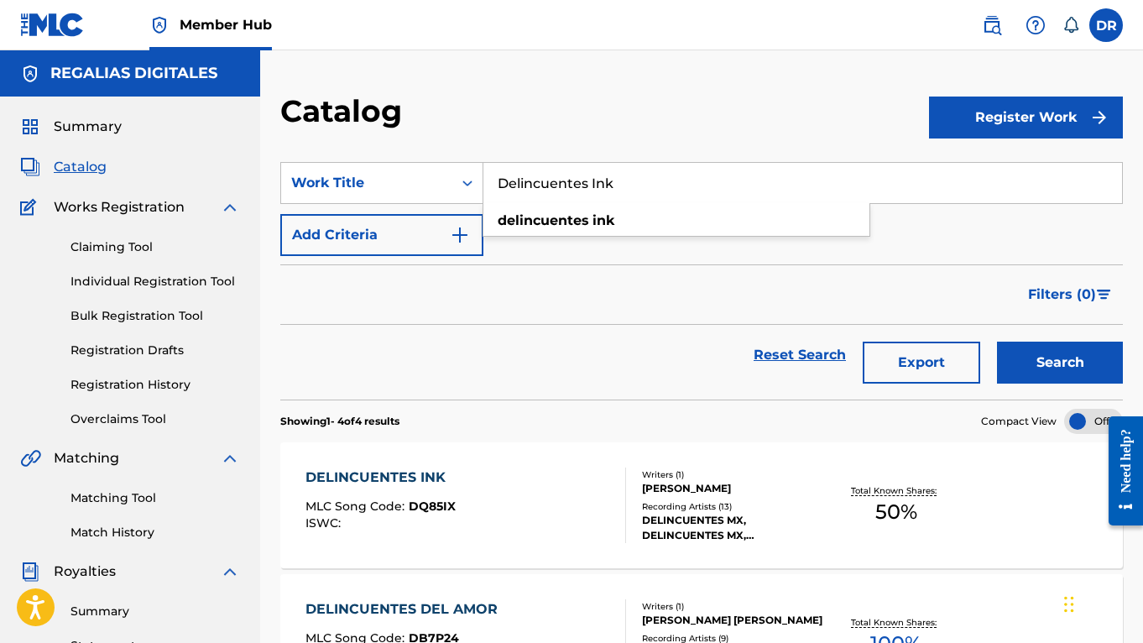
click at [490, 110] on div "Catalog" at bounding box center [604, 116] width 648 height 49
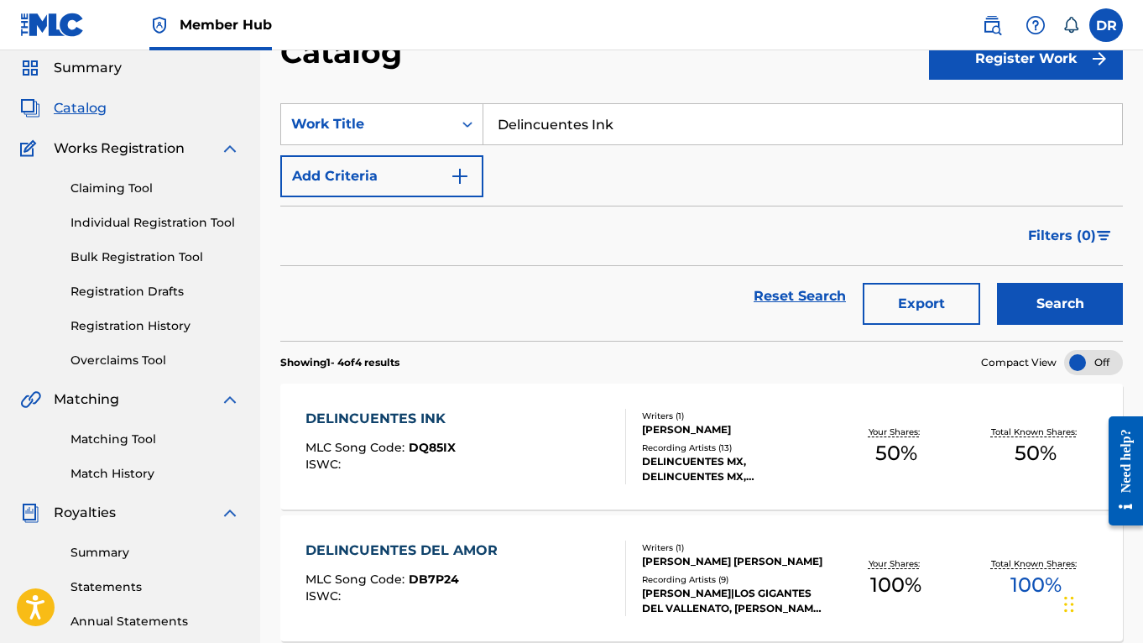
scroll to position [61, 0]
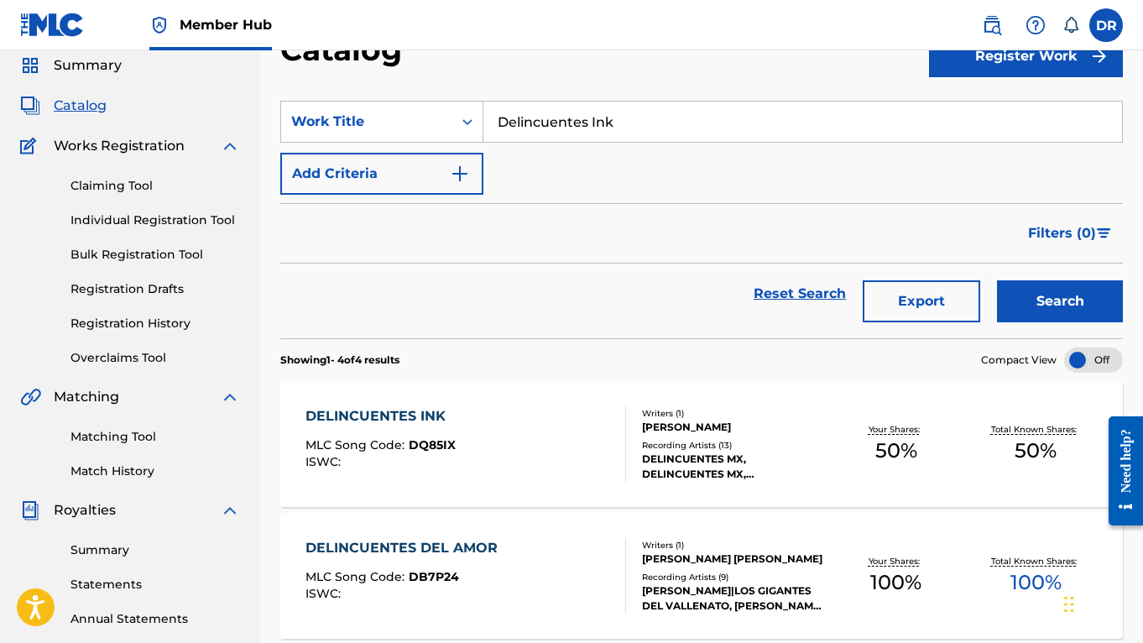
click at [544, 430] on div "DELINCUENTES INK MLC Song Code : DQ85IX ISWC :" at bounding box center [465, 444] width 320 height 76
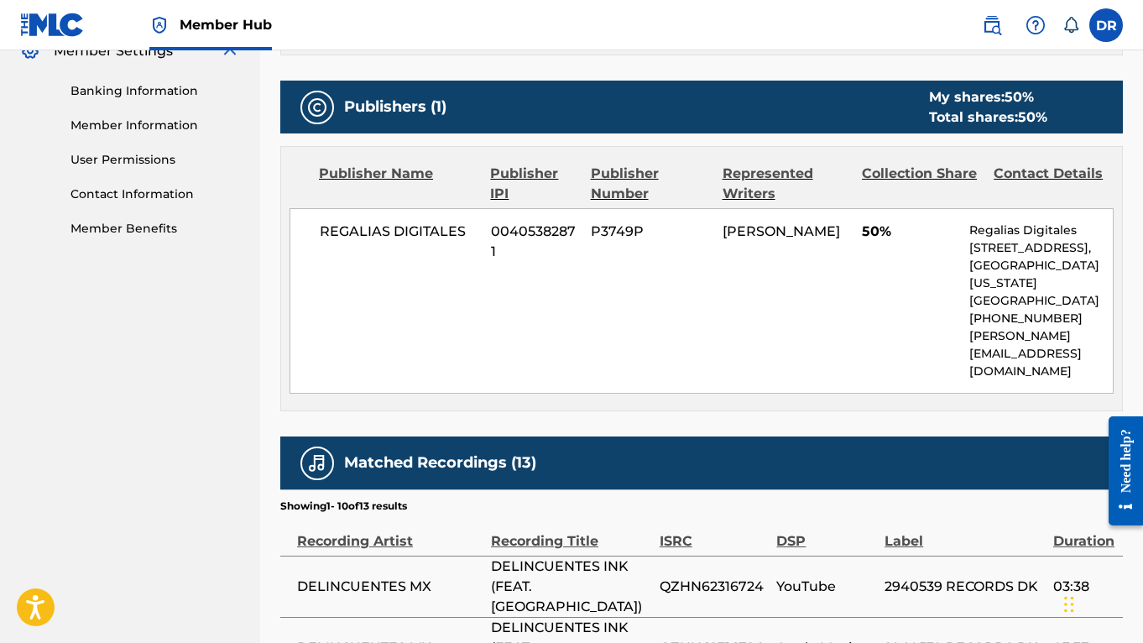
scroll to position [703, 0]
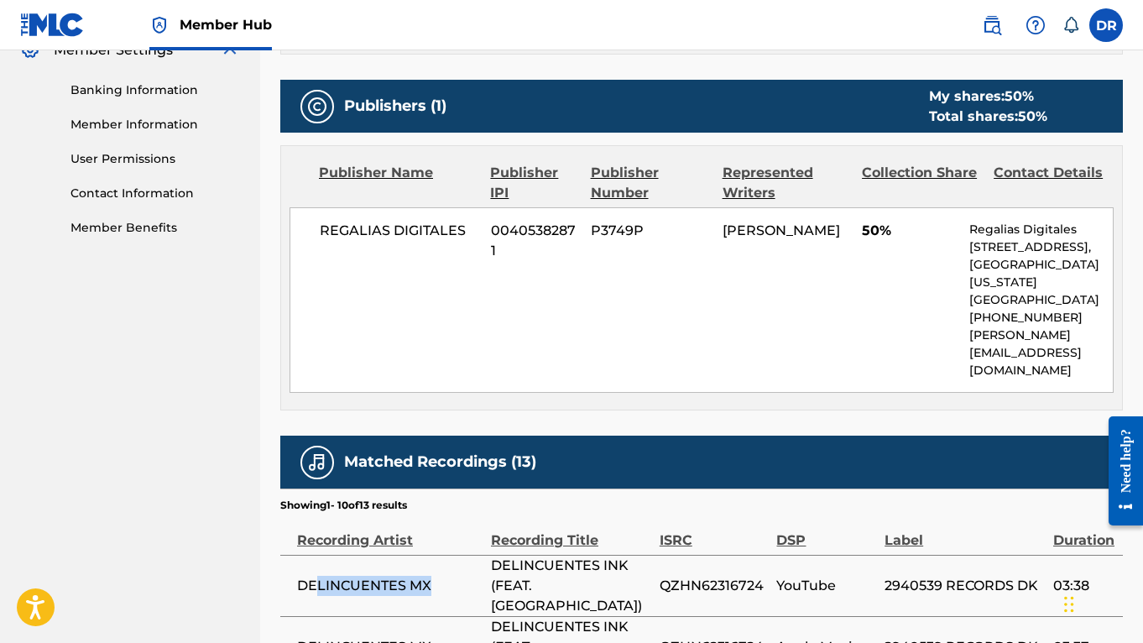
drag, startPoint x: 426, startPoint y: 575, endPoint x: 316, endPoint y: 573, distance: 109.9
click at [316, 575] on span "DELINCUENTES MX" at bounding box center [389, 585] width 185 height 20
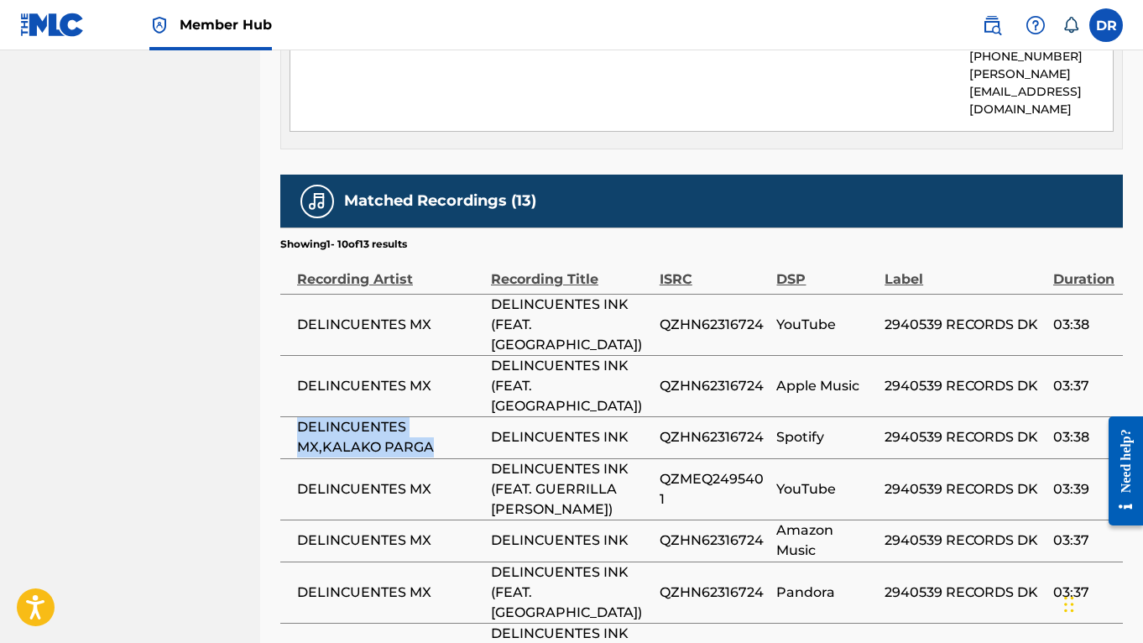
drag, startPoint x: 435, startPoint y: 413, endPoint x: 297, endPoint y: 392, distance: 139.2
click at [297, 417] on span "DELINCUENTES MX,KALAKO PARGA" at bounding box center [389, 437] width 185 height 40
copy span "DELINCUENTES MX,KALAKO PARGA"
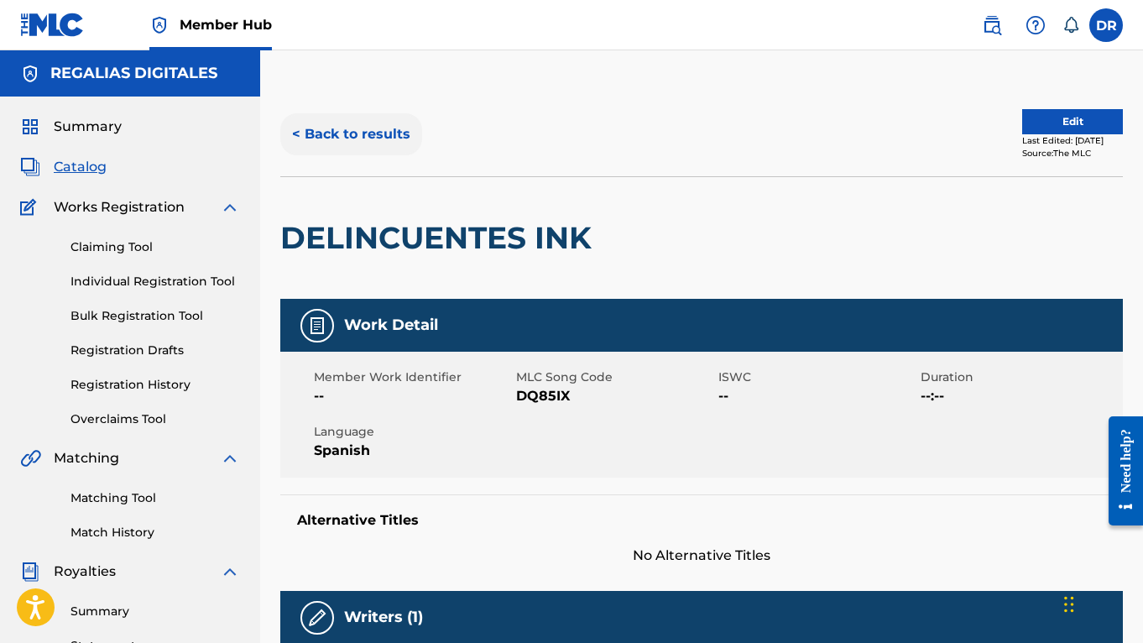
click at [403, 142] on button "< Back to results" at bounding box center [351, 134] width 142 height 42
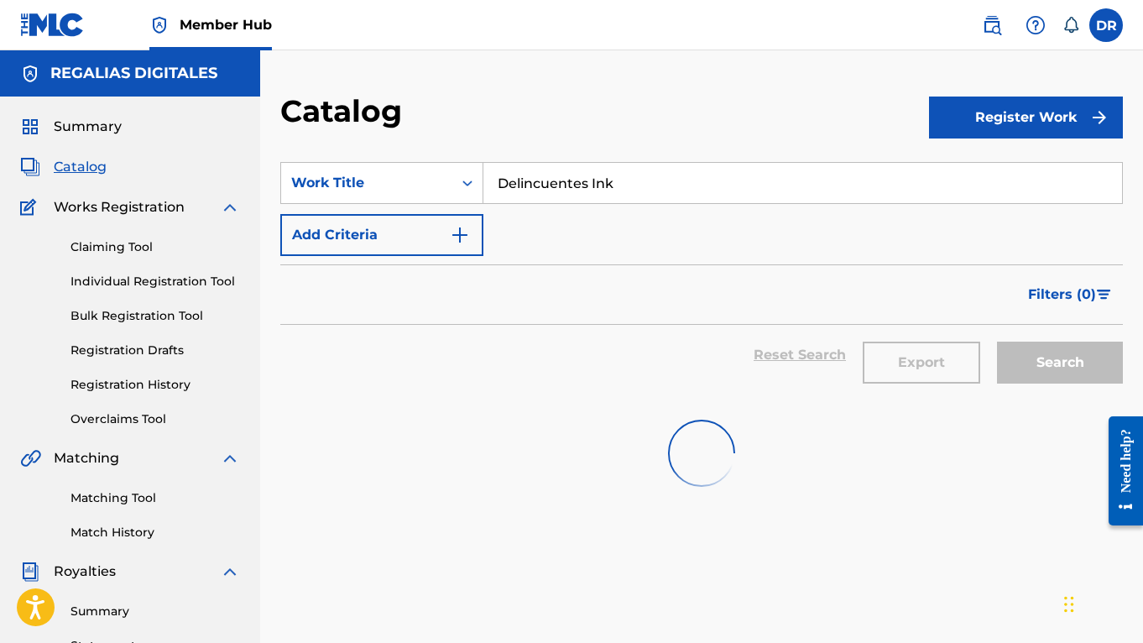
scroll to position [61, 0]
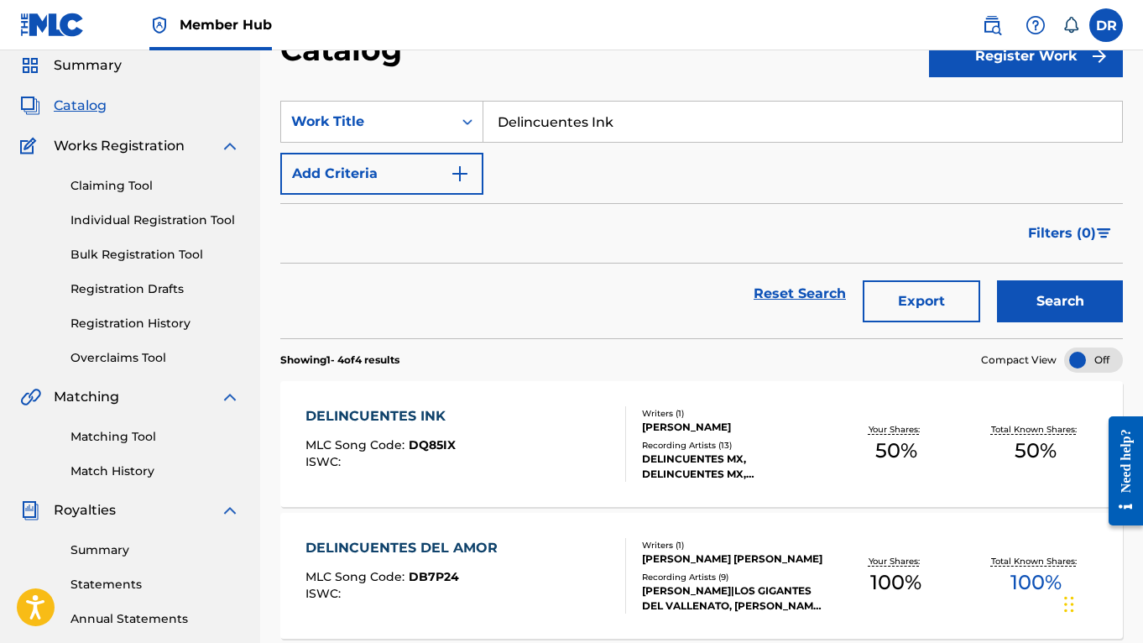
drag, startPoint x: 639, startPoint y: 133, endPoint x: 270, endPoint y: 27, distance: 384.2
click at [270, 27] on div "Member Hub DR [PERSON_NAME] Richmond [EMAIL_ADDRESS][DOMAIN_NAME] Notification …" at bounding box center [571, 500] width 1143 height 1122
paste input "El Cholo No Se [PERSON_NAME]"
type input "El Cholo No Se [PERSON_NAME]"
click at [1060, 301] on button "Search" at bounding box center [1060, 301] width 126 height 42
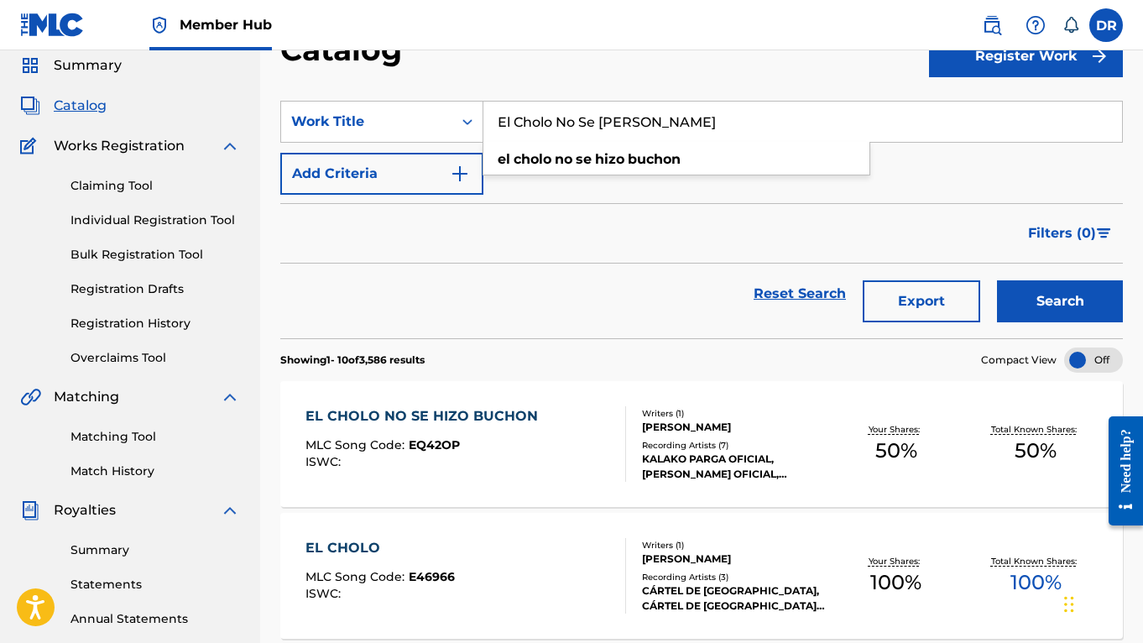
scroll to position [84, 0]
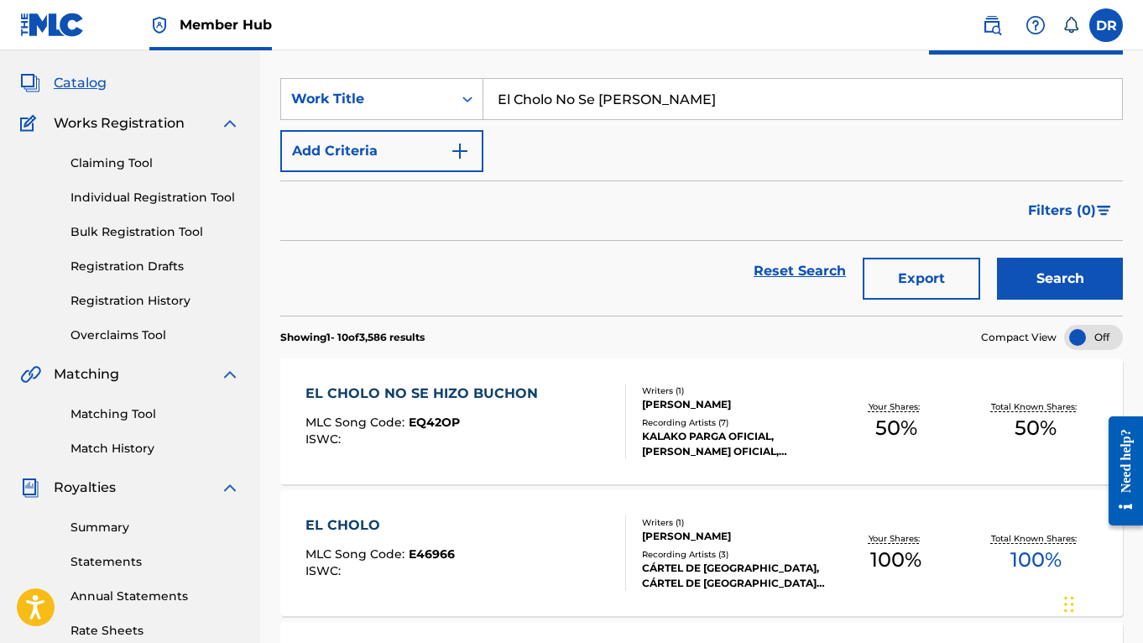
click at [632, 437] on div "Writers ( 1 ) [PERSON_NAME] Recording Artists ( 7 ) [PERSON_NAME] OFICIAL, [PER…" at bounding box center [726, 421] width 200 height 75
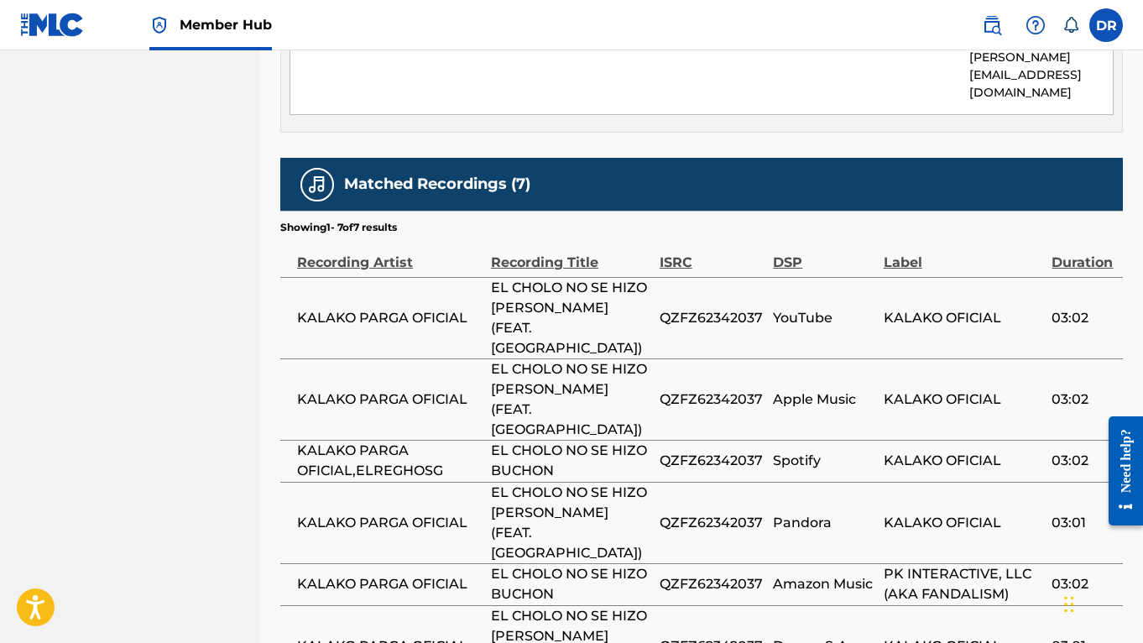
scroll to position [1082, 0]
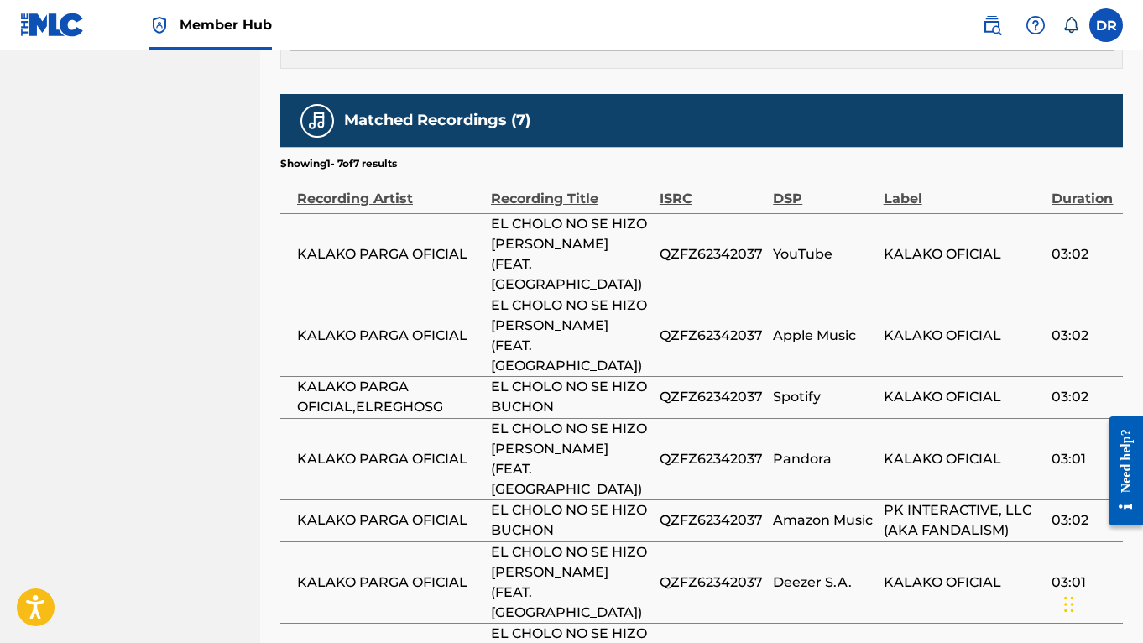
click at [443, 377] on span "KALAKO PARGA OFICIAL,ELREGHOSG" at bounding box center [389, 397] width 185 height 40
drag, startPoint x: 444, startPoint y: 372, endPoint x: 298, endPoint y: 352, distance: 147.2
click at [298, 377] on span "KALAKO PARGA OFICIAL,ELREGHOSG" at bounding box center [389, 397] width 185 height 40
copy span "KALAKO PARGA OFICIAL,ELREGHOSG"
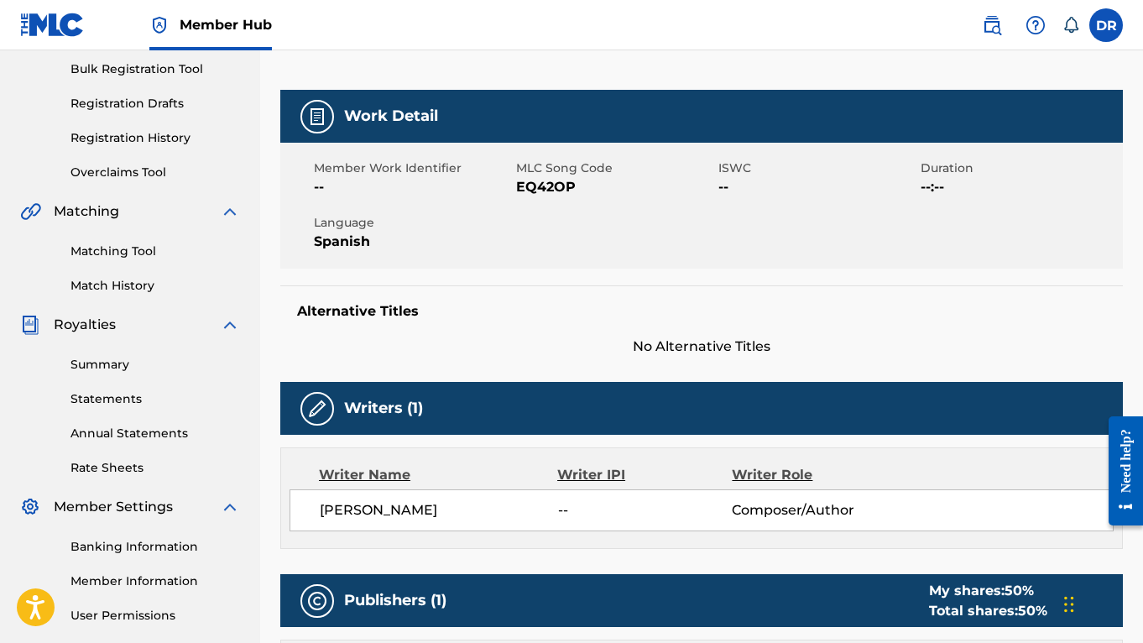
scroll to position [144, 0]
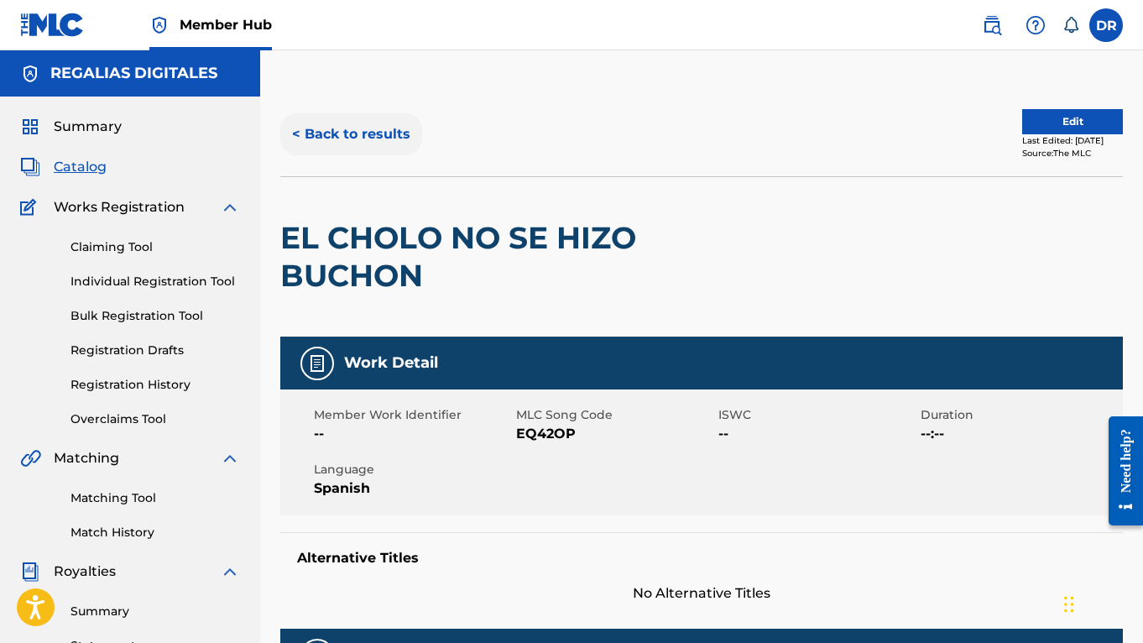
click at [331, 128] on button "< Back to results" at bounding box center [351, 134] width 142 height 42
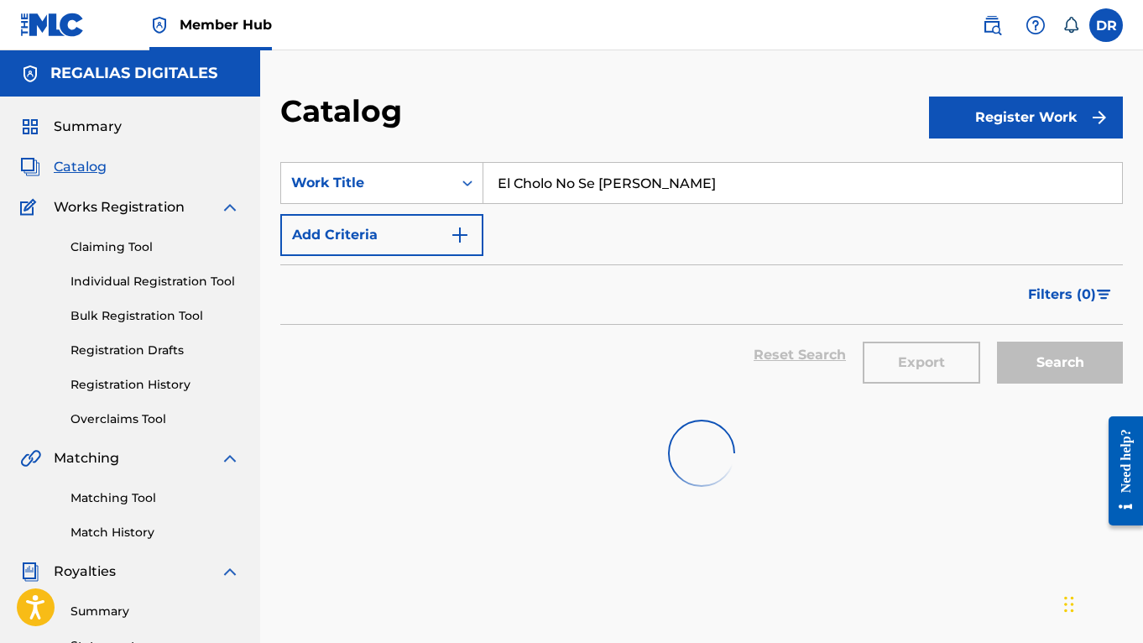
scroll to position [84, 0]
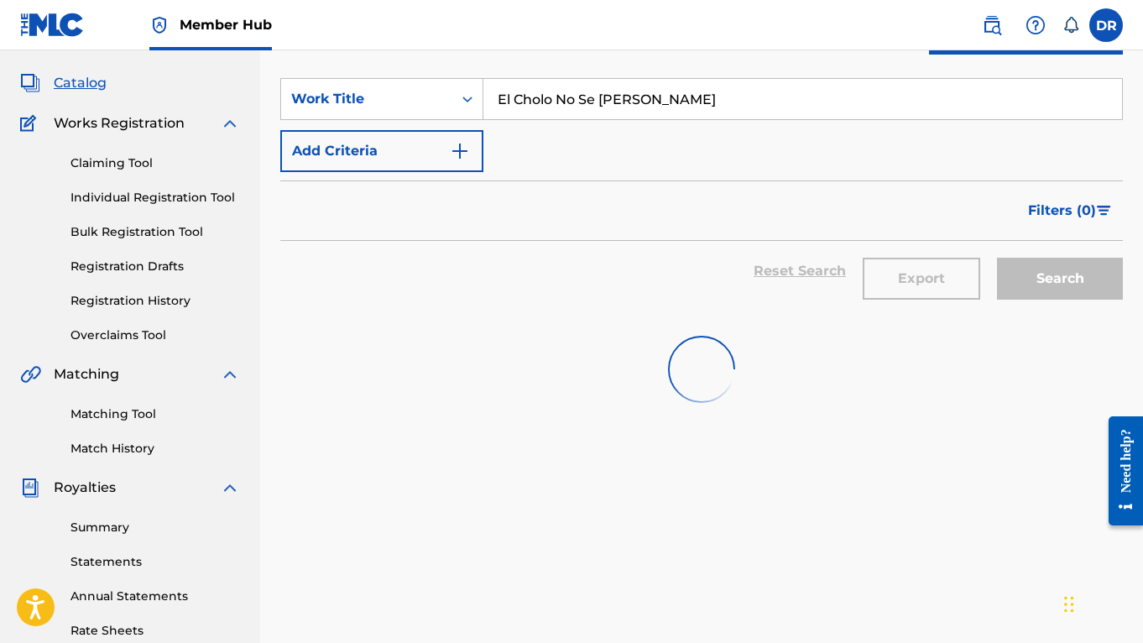
drag, startPoint x: 690, startPoint y: 107, endPoint x: 415, endPoint y: 50, distance: 281.0
click at [415, 50] on div "Catalog Register Work SearchWithCriteria274d8c1a-e8d6-43ab-bb3b-47a030e275dd Wo…" at bounding box center [701, 441] width 883 height 867
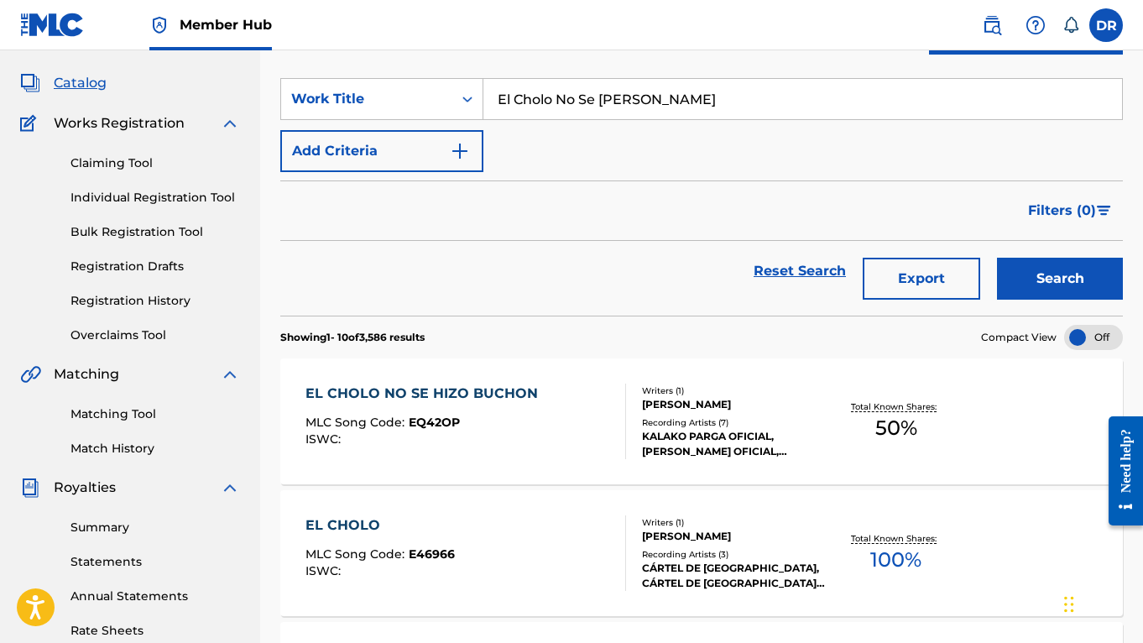
paste input "Morena"
click at [1060, 279] on button "Search" at bounding box center [1060, 279] width 126 height 42
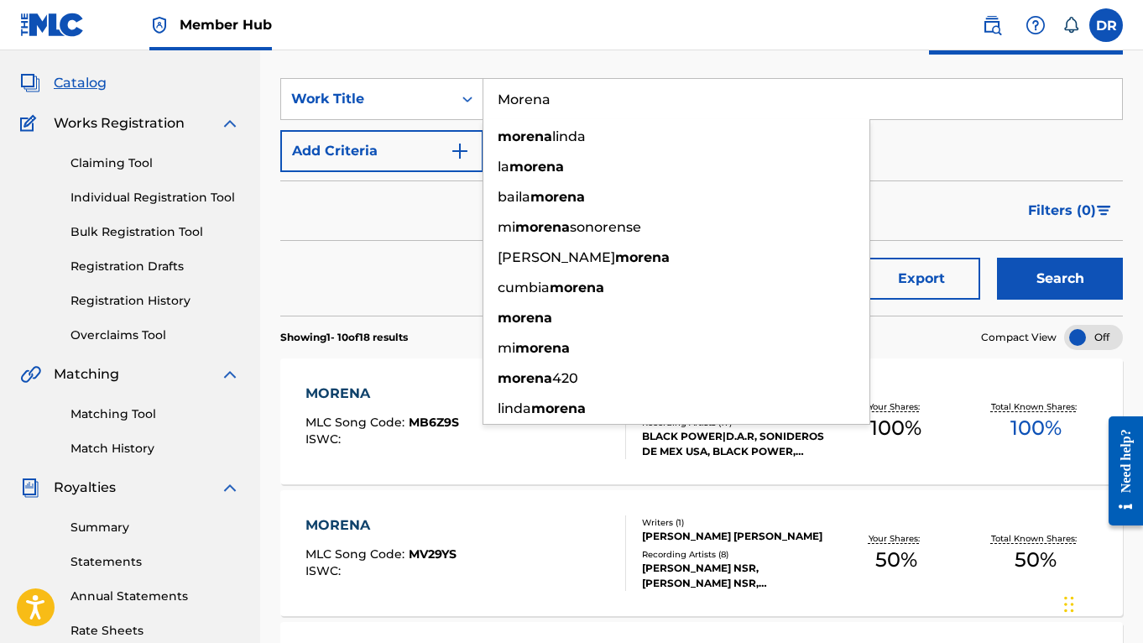
click at [385, 256] on div "Reset Search Export Search" at bounding box center [701, 271] width 842 height 60
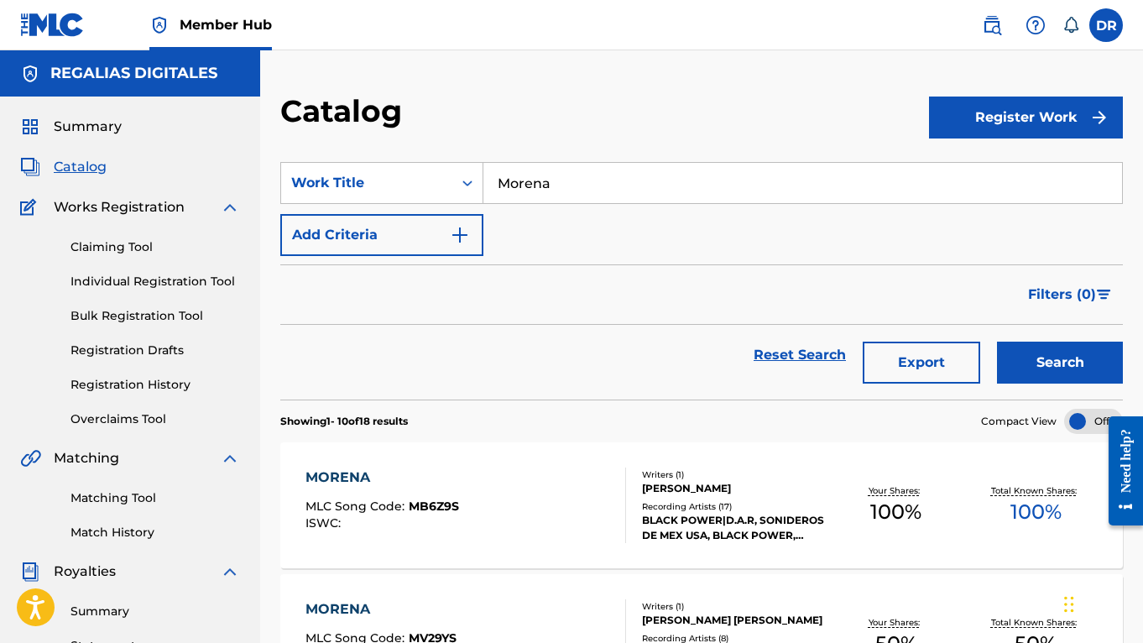
scroll to position [0, 0]
drag, startPoint x: 594, startPoint y: 185, endPoint x: 344, endPoint y: 123, distance: 257.6
paste input "alvivientes"
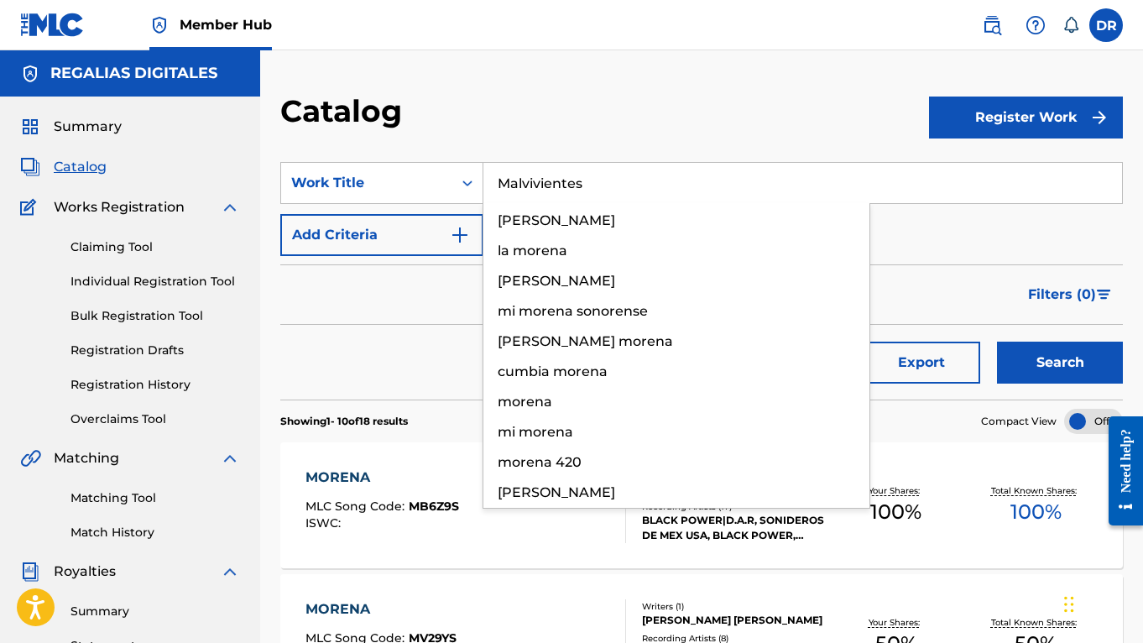
click at [1060, 362] on button "Search" at bounding box center [1060, 362] width 126 height 42
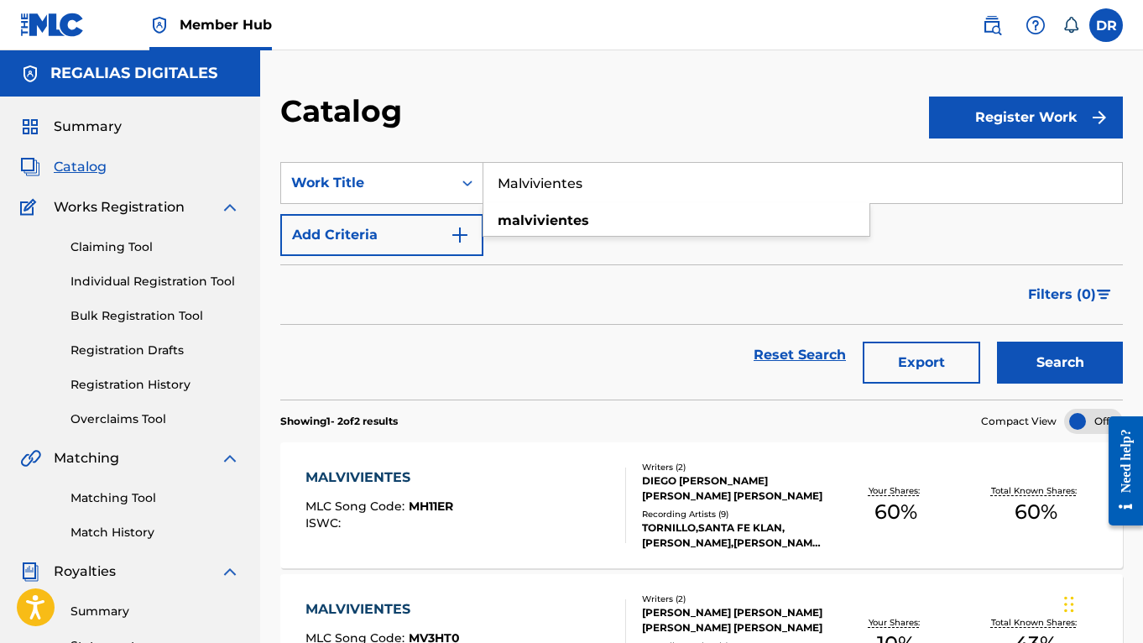
drag, startPoint x: 623, startPoint y: 175, endPoint x: 352, endPoint y: 154, distance: 271.8
click at [352, 154] on section "SearchWithCriteria274d8c1a-e8d6-43ab-bb3b-47a030e275dd Work Title Malvivientes …" at bounding box center [701, 271] width 842 height 258
paste input "Dime Cuando Volvera"
click at [1060, 362] on button "Search" at bounding box center [1060, 362] width 126 height 42
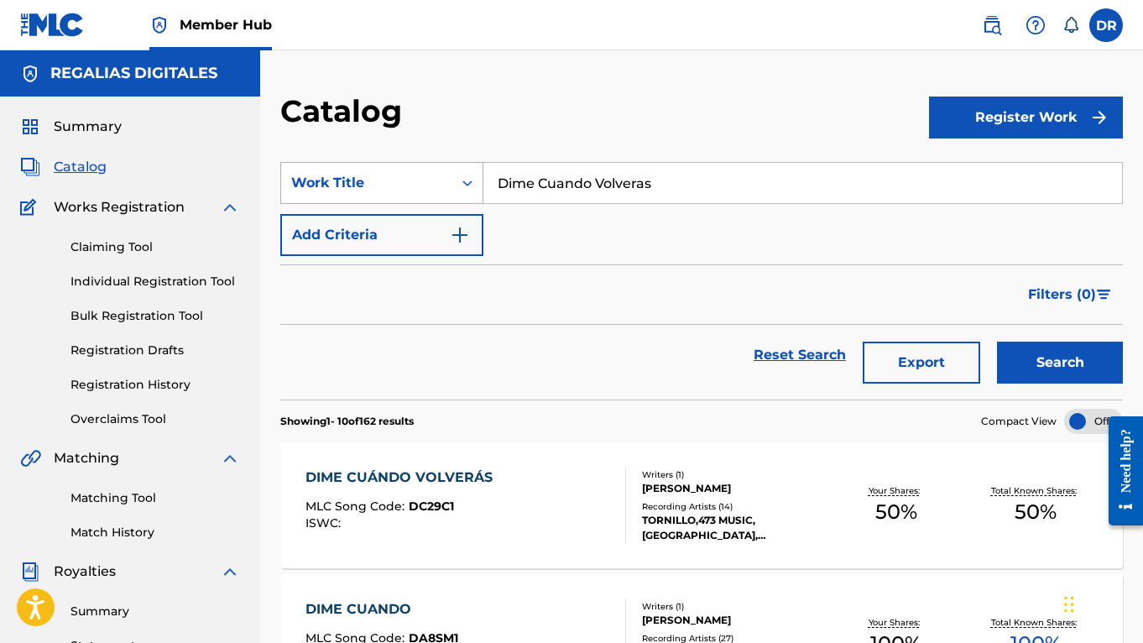
drag, startPoint x: 715, startPoint y: 175, endPoint x: 330, endPoint y: 169, distance: 385.1
click at [330, 169] on div "SearchWithCriteria274d8c1a-e8d6-43ab-bb3b-47a030e275dd Work Title Dime Cuando V…" at bounding box center [701, 183] width 842 height 42
paste input "Morena 420"
click at [1060, 362] on button "Search" at bounding box center [1060, 362] width 126 height 42
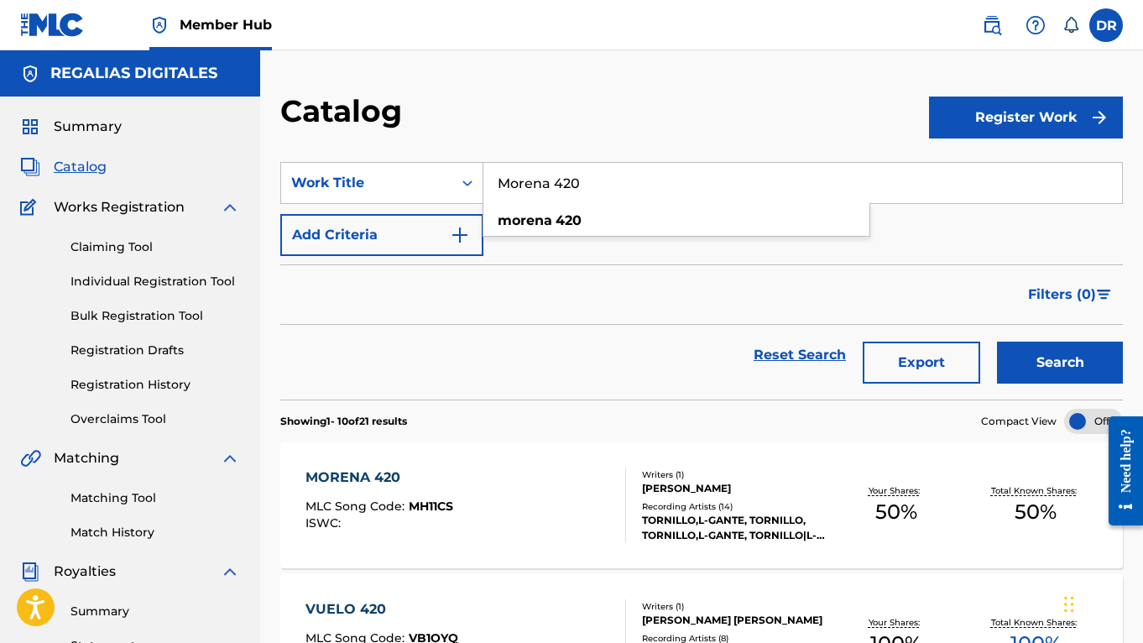
drag, startPoint x: 636, startPoint y: 189, endPoint x: 372, endPoint y: 149, distance: 267.2
click at [372, 149] on section "SearchWithCriteria274d8c1a-e8d6-43ab-bb3b-47a030e275dd Work Title Morena 420 mo…" at bounding box center [701, 271] width 842 height 258
paste input "Una Veladora"
type input "Una Veladora"
click at [1060, 362] on button "Search" at bounding box center [1060, 362] width 126 height 42
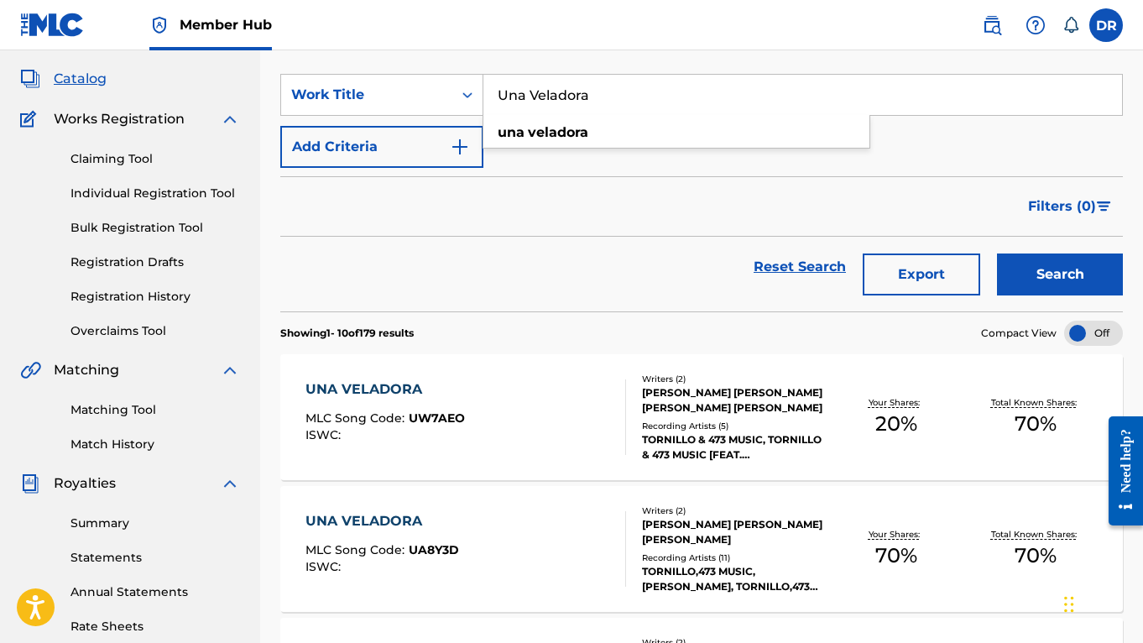
scroll to position [89, 0]
click at [565, 449] on div "UNA VELADORA MLC Song Code : UW7AEO ISWC :" at bounding box center [465, 416] width 320 height 76
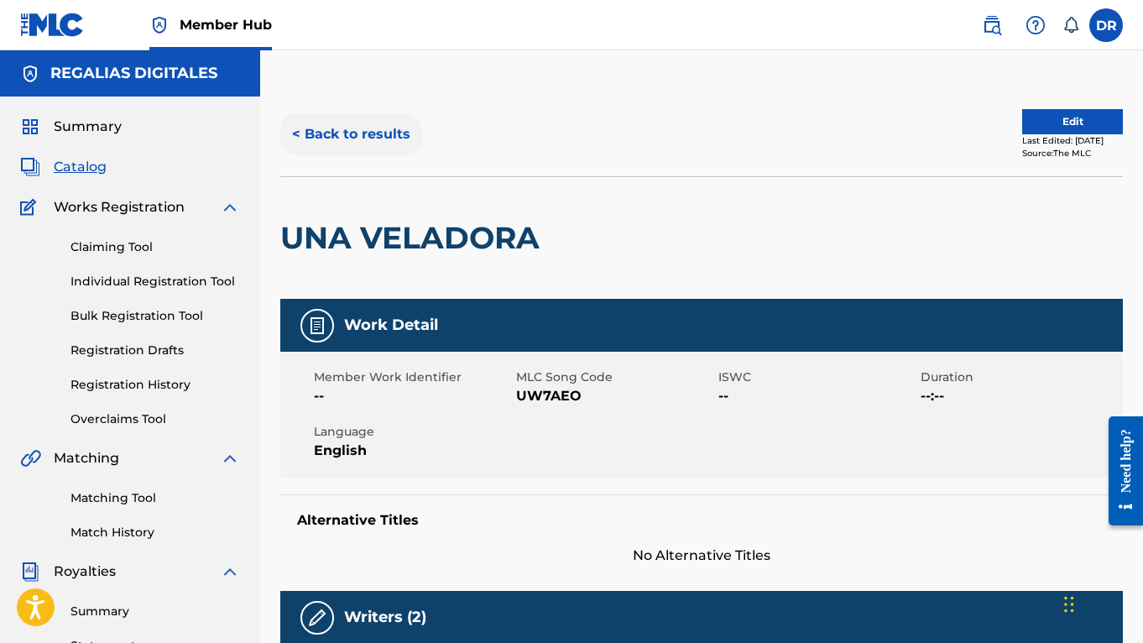
click at [357, 130] on button "< Back to results" at bounding box center [351, 134] width 142 height 42
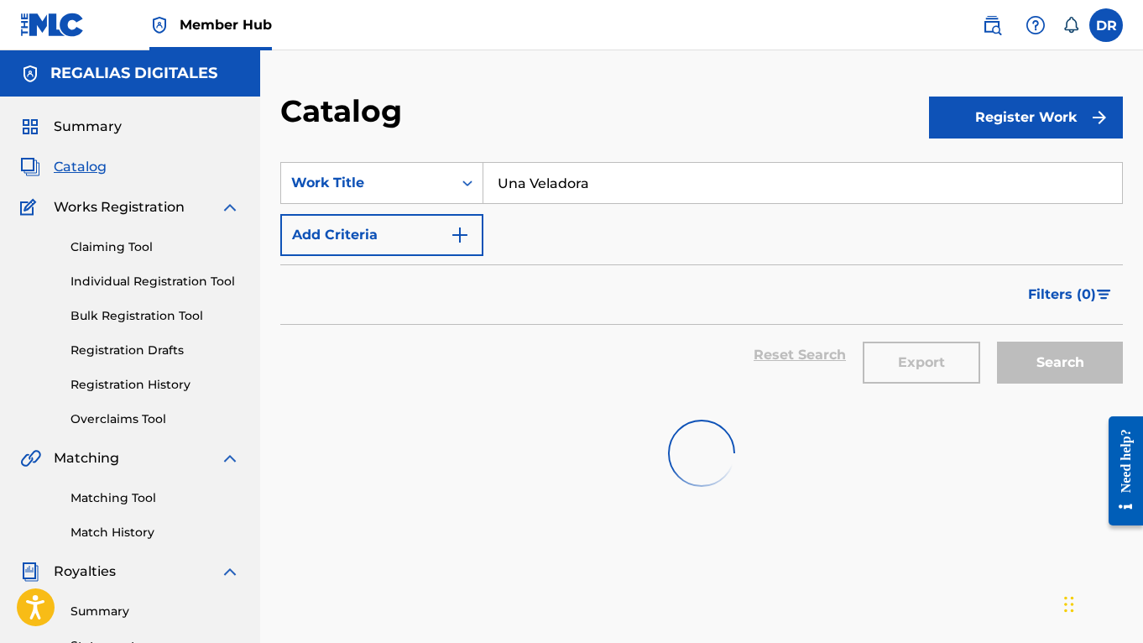
scroll to position [89, 0]
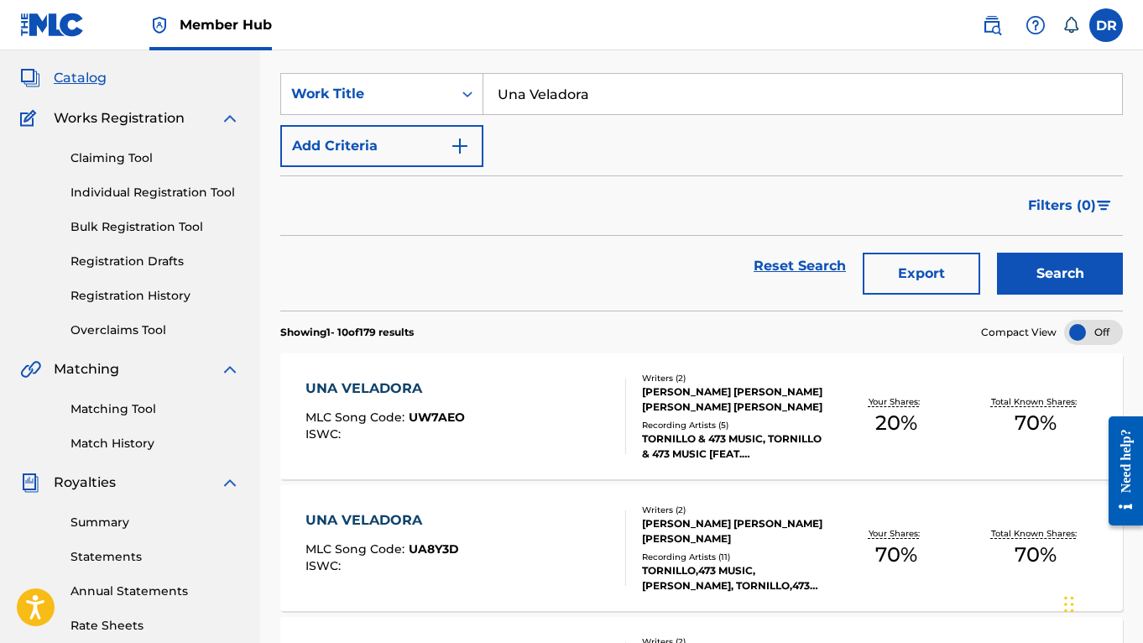
drag, startPoint x: 616, startPoint y: 92, endPoint x: 357, endPoint y: 65, distance: 259.9
click at [357, 65] on section "SearchWithCriteria274d8c1a-e8d6-43ab-bb3b-47a030e275dd Work Title Una Veladora …" at bounding box center [701, 182] width 842 height 258
paste input "Dime Cuando Volveras"
click at [1060, 273] on button "Search" at bounding box center [1060, 274] width 126 height 42
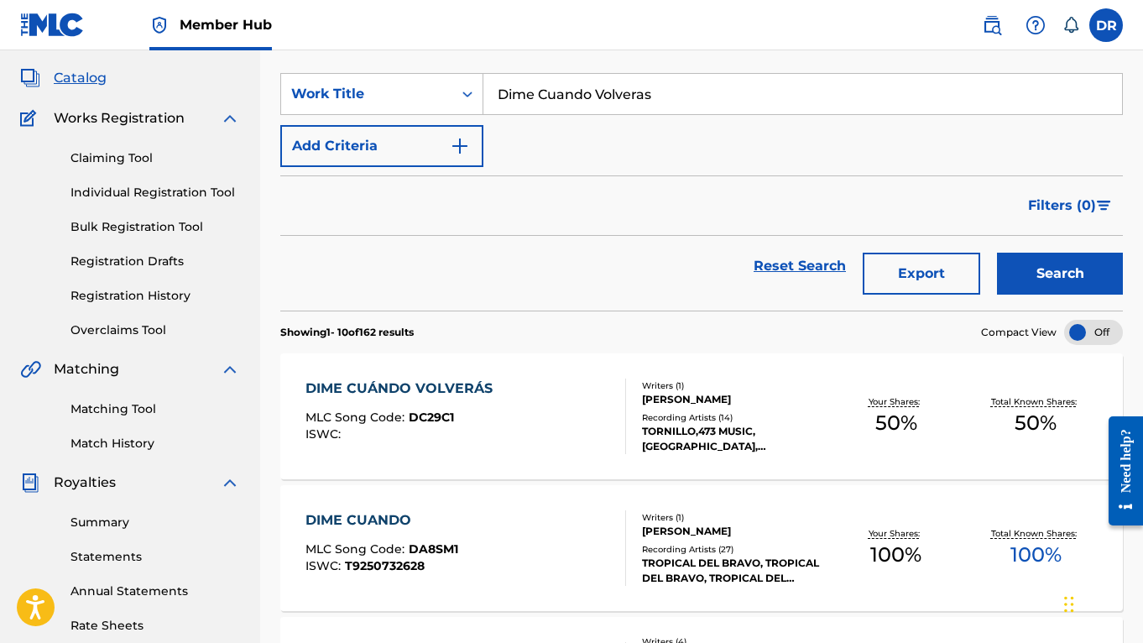
drag, startPoint x: 683, startPoint y: 97, endPoint x: 318, endPoint y: 40, distance: 369.4
paste input "[PERSON_NAME]"
click at [1060, 273] on button "Search" at bounding box center [1060, 274] width 126 height 42
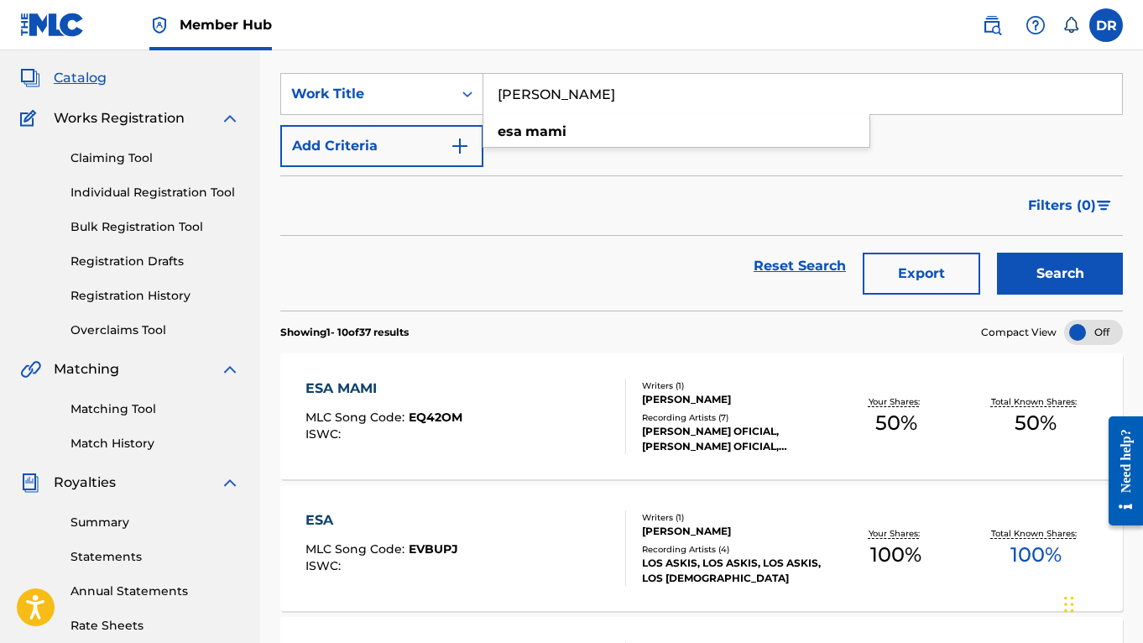
drag, startPoint x: 611, startPoint y: 97, endPoint x: 379, endPoint y: 53, distance: 235.8
click at [379, 53] on section "SearchWithCriteria274d8c1a-e8d6-43ab-bb3b-47a030e275dd Work Title Esa Mami esa …" at bounding box center [701, 182] width 842 height 258
paste input "Roses Y [PERSON_NAME]"
click at [1060, 273] on button "Search" at bounding box center [1060, 274] width 126 height 42
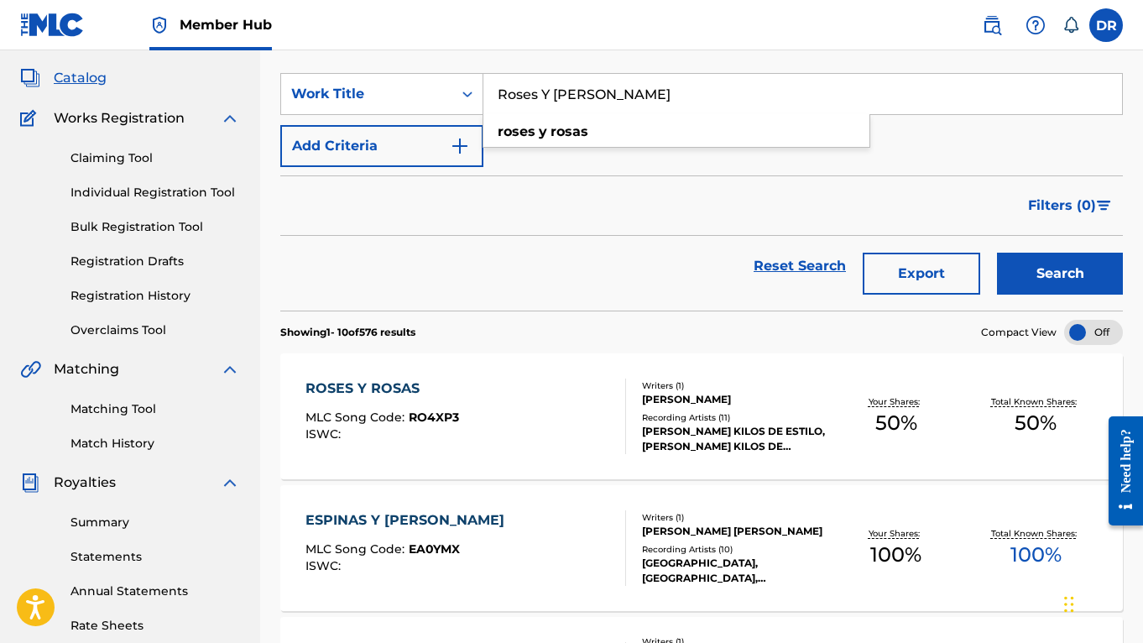
drag, startPoint x: 633, startPoint y: 98, endPoint x: 356, endPoint y: 27, distance: 285.9
paste input "Delincuentes Ink"
click at [1060, 273] on button "Search" at bounding box center [1060, 274] width 126 height 42
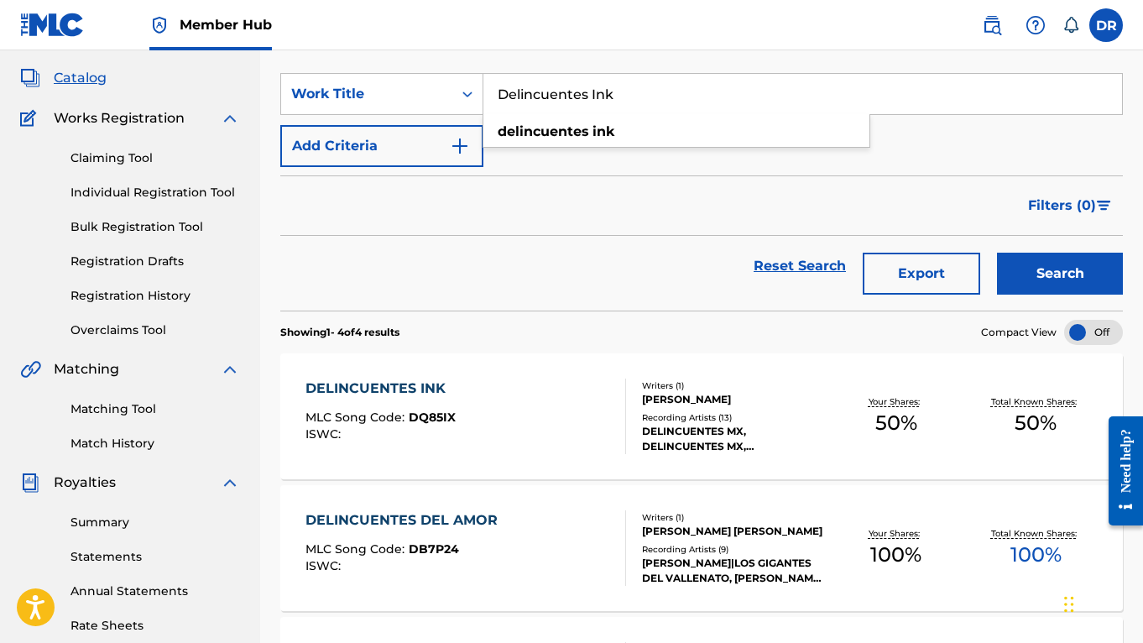
drag, startPoint x: 655, startPoint y: 95, endPoint x: 273, endPoint y: -13, distance: 396.7
click at [273, 0] on html "Accessibility Screen-Reader Guide, Feedback, and Issue Reporting | New window 0…" at bounding box center [571, 232] width 1143 height 643
paste input "El Cholo No Se [PERSON_NAME]"
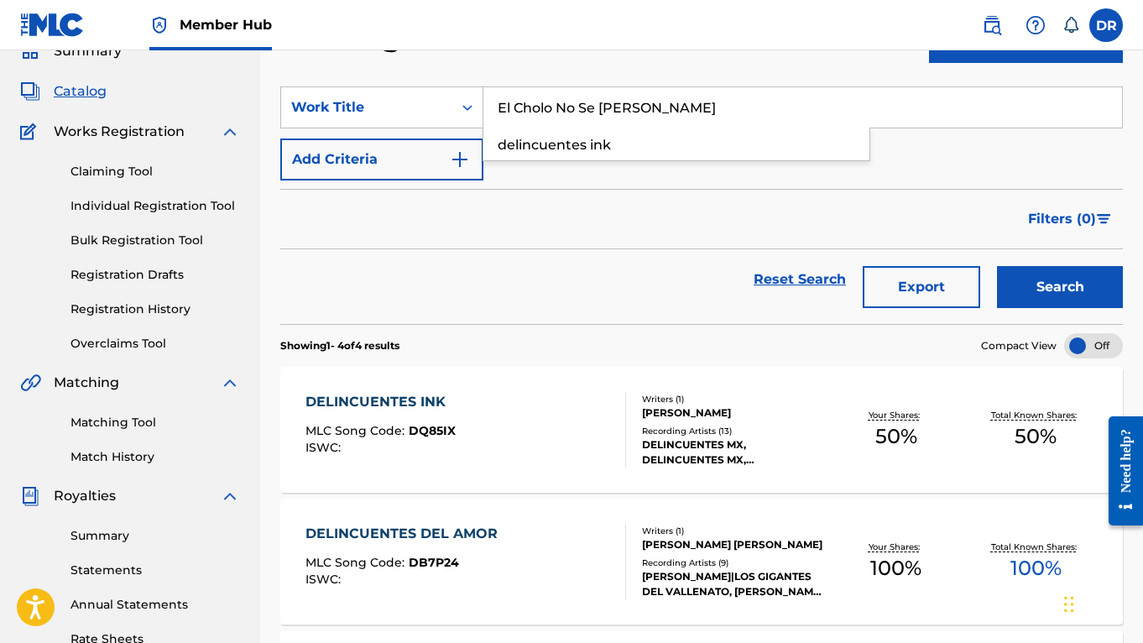
click at [1060, 287] on button "Search" at bounding box center [1060, 287] width 126 height 42
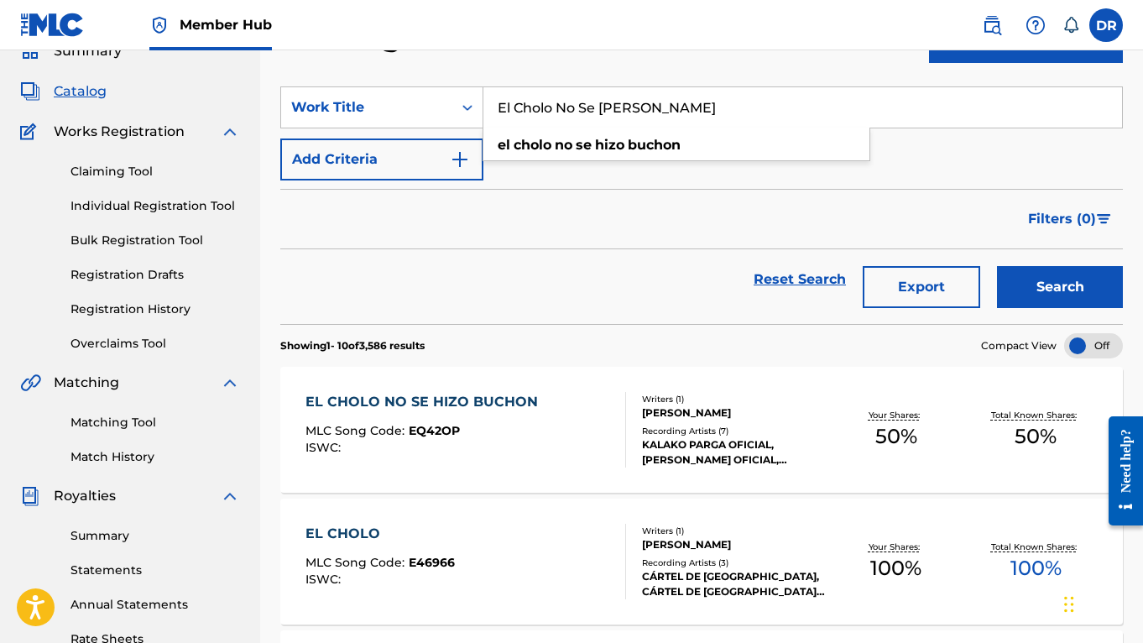
drag, startPoint x: 705, startPoint y: 107, endPoint x: 452, endPoint y: 39, distance: 261.5
paste input "Roses y [PERSON_NAME]"
type input "Roses y [PERSON_NAME]"
click at [1060, 287] on button "Search" at bounding box center [1060, 287] width 126 height 42
